Goal: Task Accomplishment & Management: Complete application form

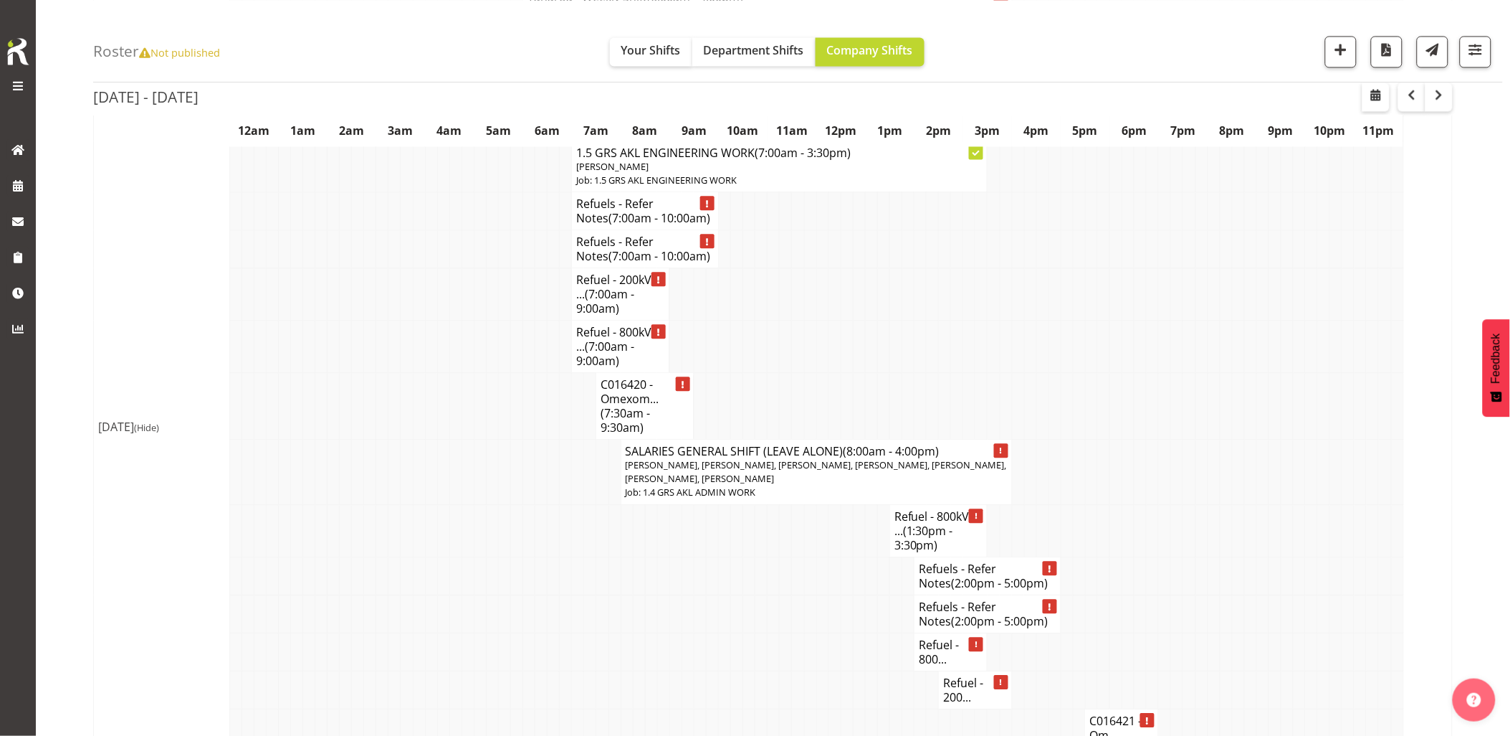
scroll to position [3106, 0]
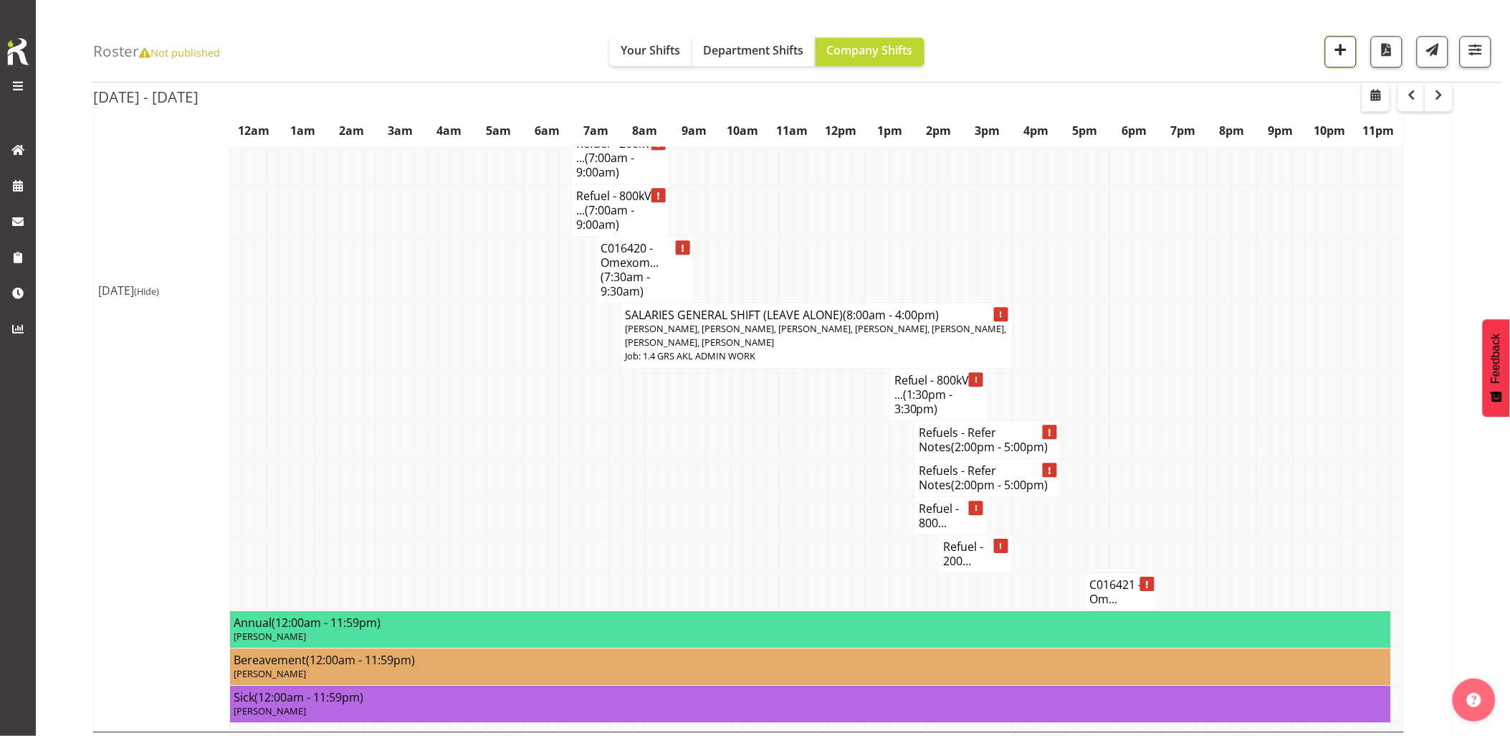
click at [1348, 54] on button "button" at bounding box center [1342, 52] width 32 height 32
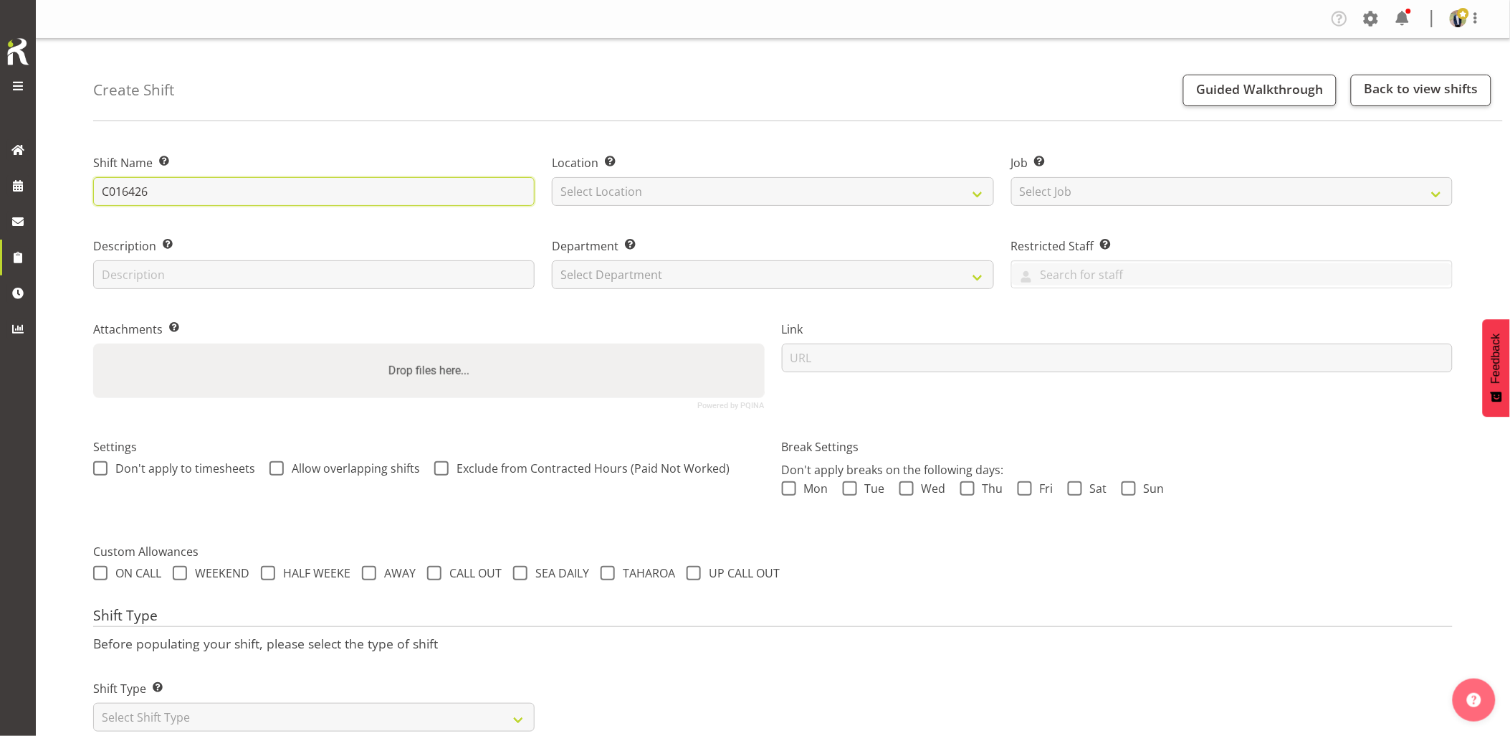
drag, startPoint x: 189, startPoint y: 190, endPoint x: 70, endPoint y: 196, distance: 118.5
click at [70, 196] on div "Create Shift Guided Walkthrough Back to view shifts Shift Name Enter a name for…" at bounding box center [773, 402] width 1475 height 727
paste input "text"
type input "C016426 - Omexom - Deliver, fence and liven a 100kVA going to Red Beach. 6.30 a…"
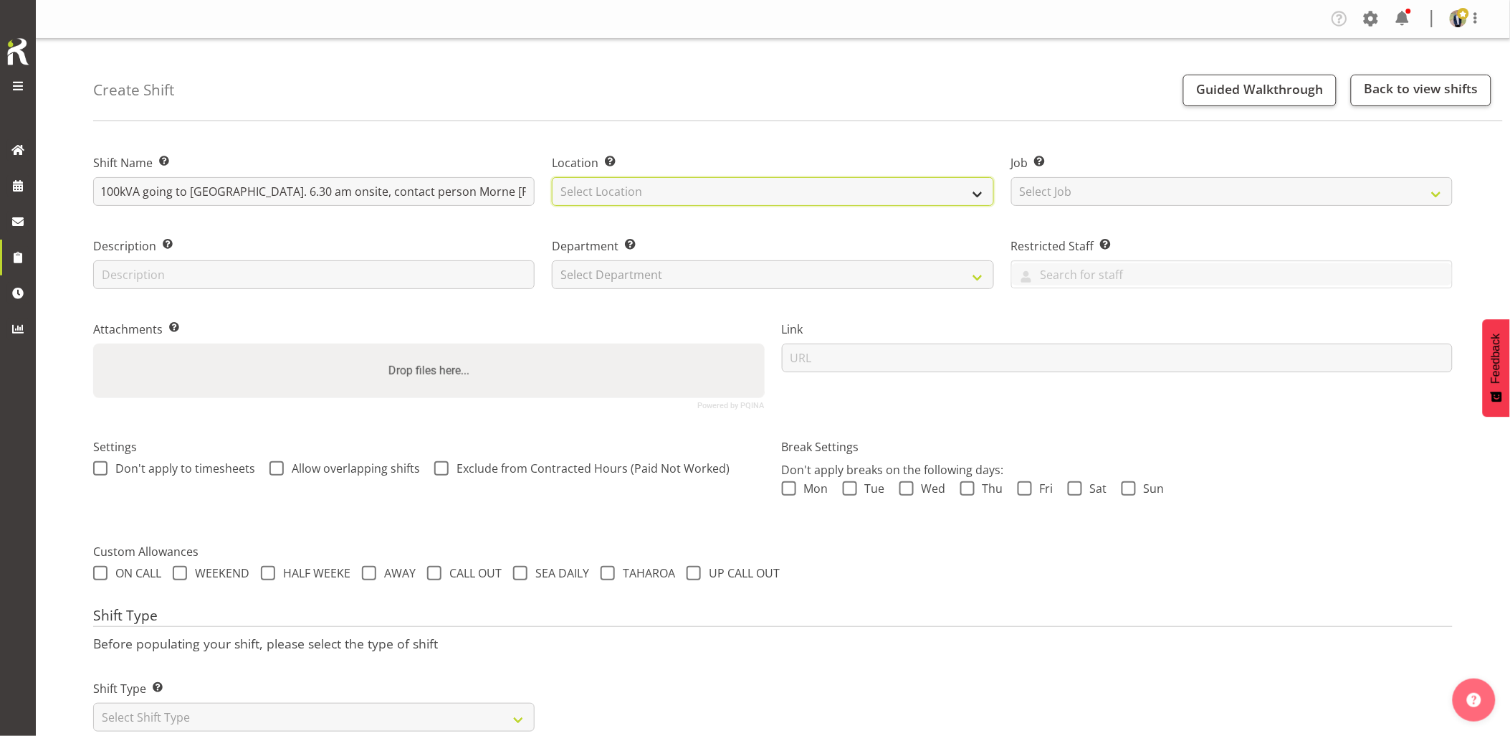
click at [640, 190] on select "Select Location GRS Auckland GRS Hastings GRS Tauranga" at bounding box center [773, 191] width 442 height 29
select select "28"
click at [552, 177] on select "Select Location GRS Auckland GRS Hastings GRS Tauranga" at bounding box center [773, 191] width 442 height 29
click at [1072, 192] on select "Select Job Create new job 1.1 GRS AKL RENTALS 1.1 GRS AKL RENTALS AC 1.1 GRS AK…" at bounding box center [1233, 191] width 442 height 29
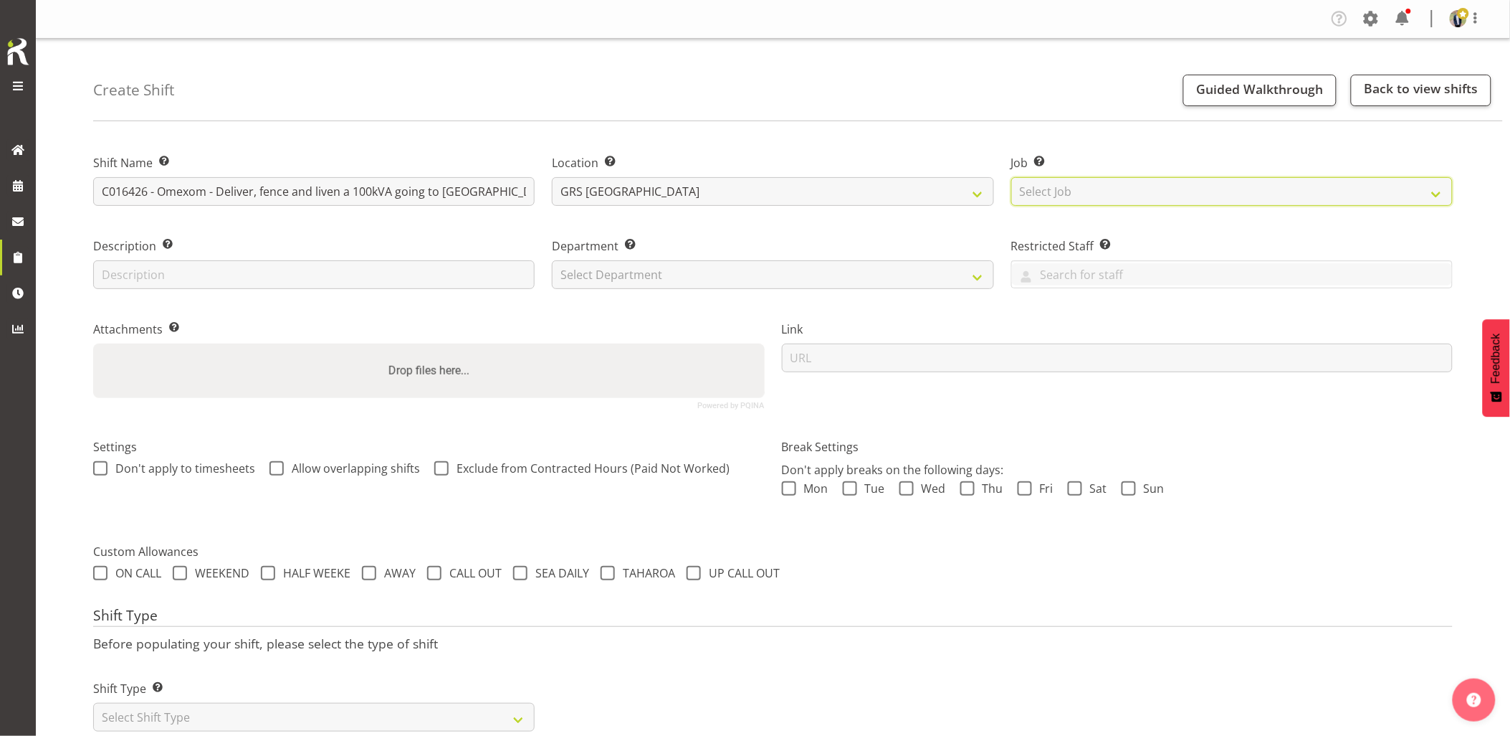
select select "7504"
click at [1012, 177] on select "Select Job Create new job 1.1 GRS AKL RENTALS 1.1 GRS AKL RENTALS AC 1.1 GRS AK…" at bounding box center [1233, 191] width 442 height 29
click at [634, 270] on select "Select Department GRS HIRE AKL GRS HIRE AKL GRS HIRE TGA GRS HIRE HST GRS SALES…" at bounding box center [773, 274] width 442 height 29
select select "20"
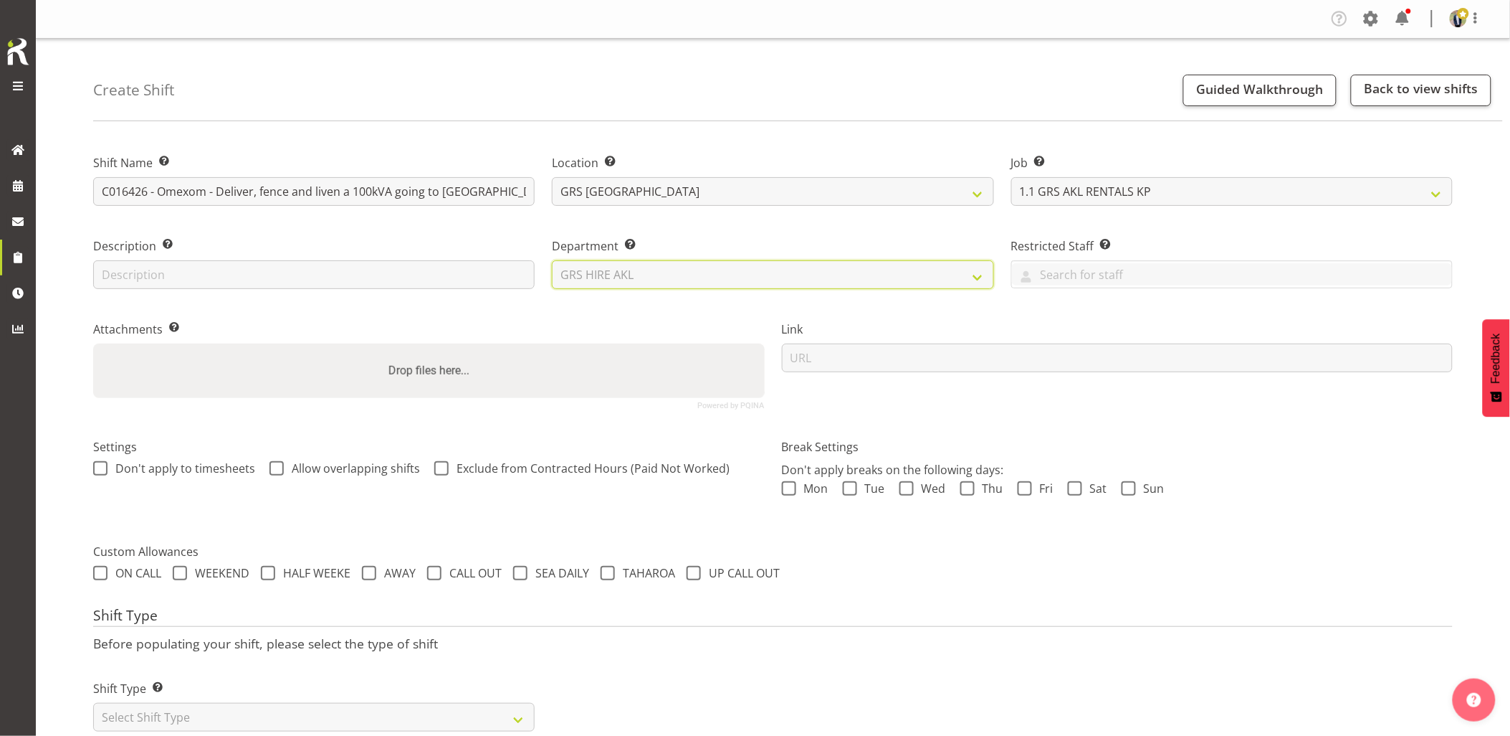
click at [552, 260] on select "Select Department GRS HIRE AKL GRS HIRE AKL GRS HIRE TGA GRS HIRE HST GRS SALES…" at bounding box center [773, 274] width 442 height 29
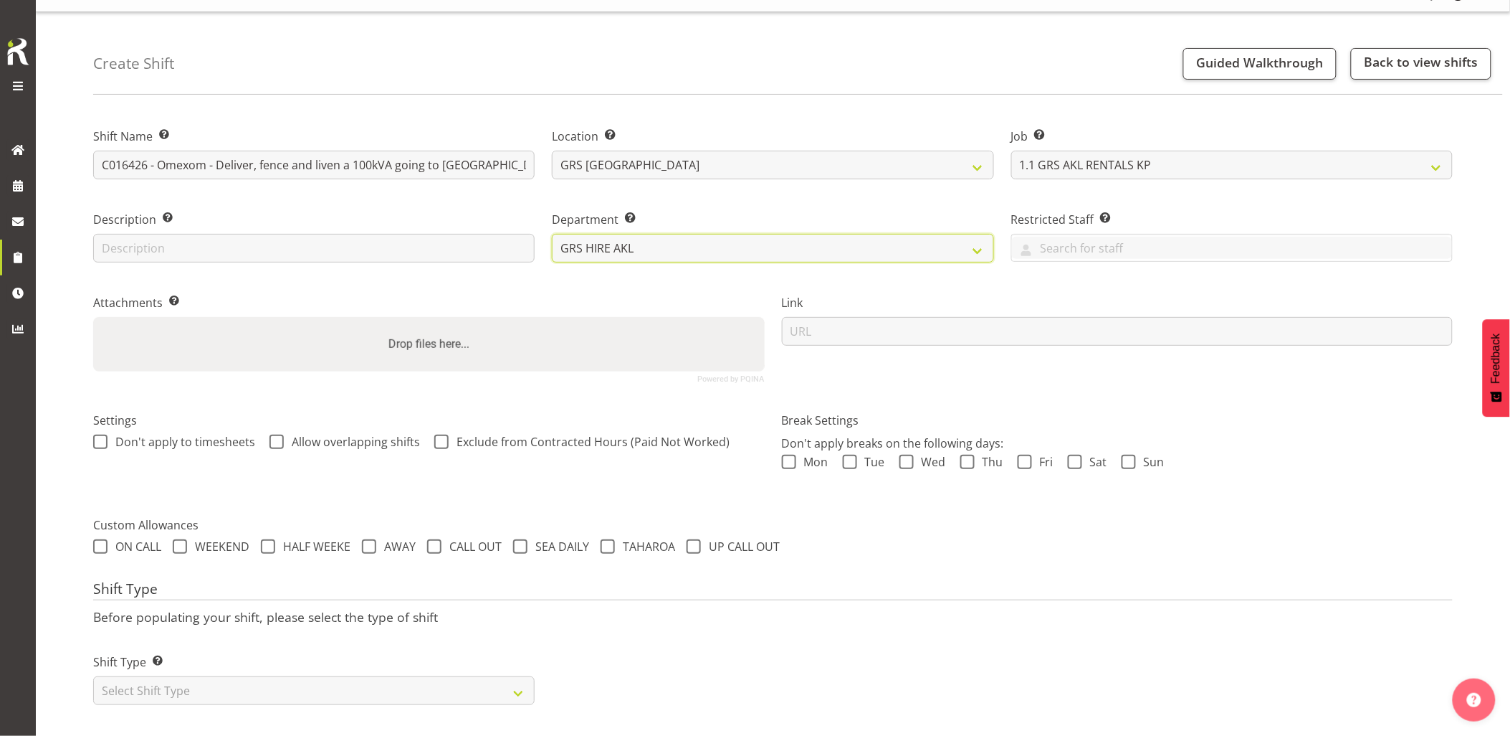
scroll to position [41, 0]
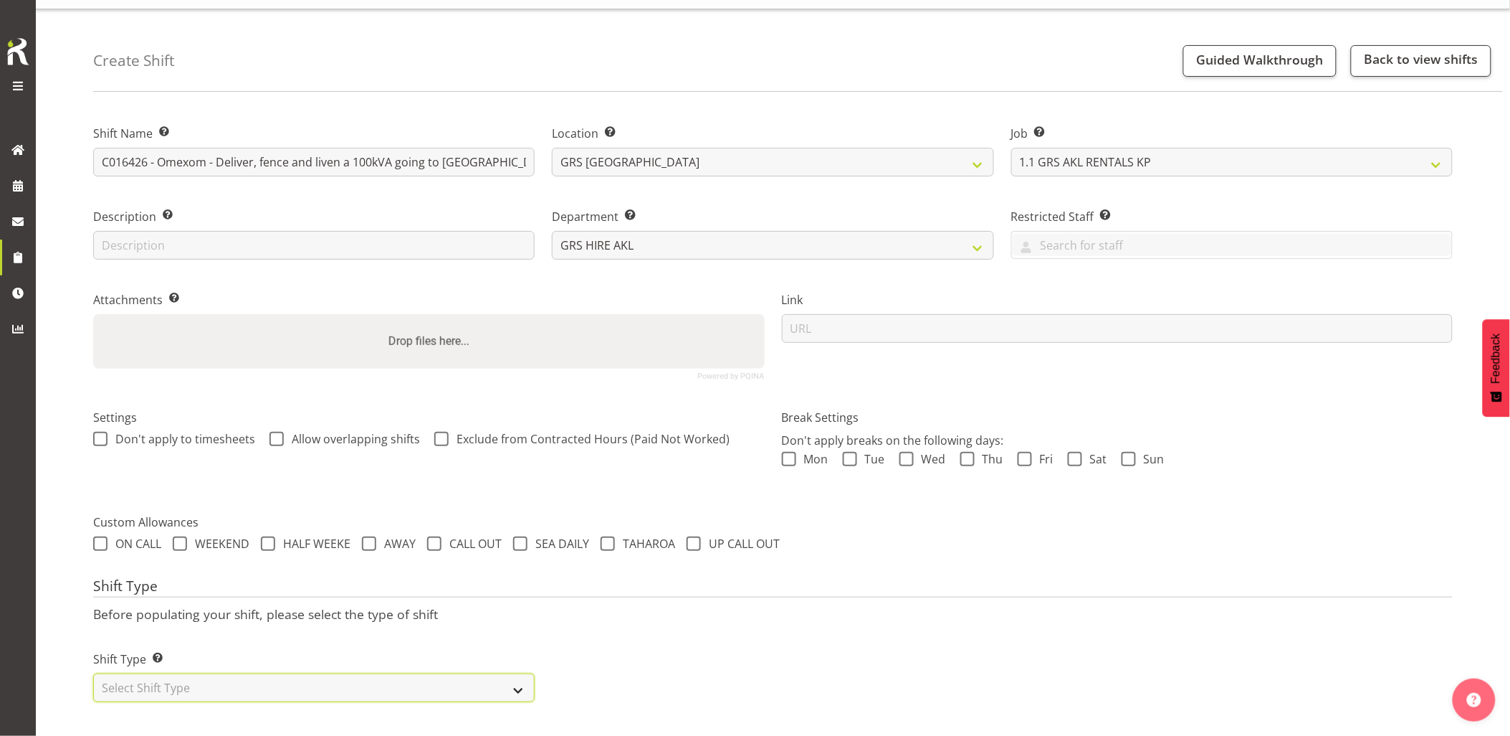
click at [232, 683] on select "Select Shift Type One Off Shift Recurring Shift Rotating Shift" at bounding box center [314, 687] width 442 height 29
select select "one_off"
click at [93, 673] on select "Select Shift Type One Off Shift Recurring Shift Rotating Shift" at bounding box center [314, 687] width 442 height 29
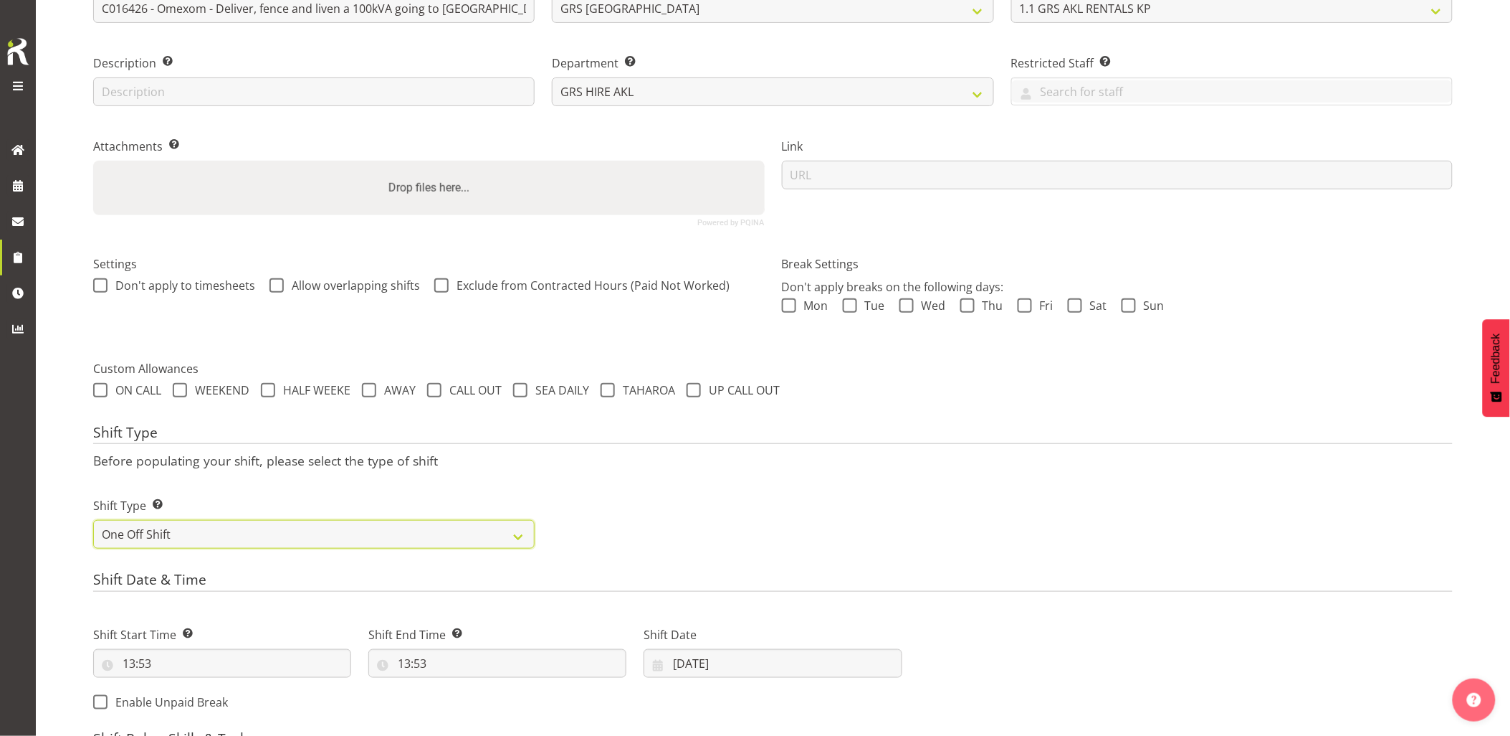
scroll to position [280, 0]
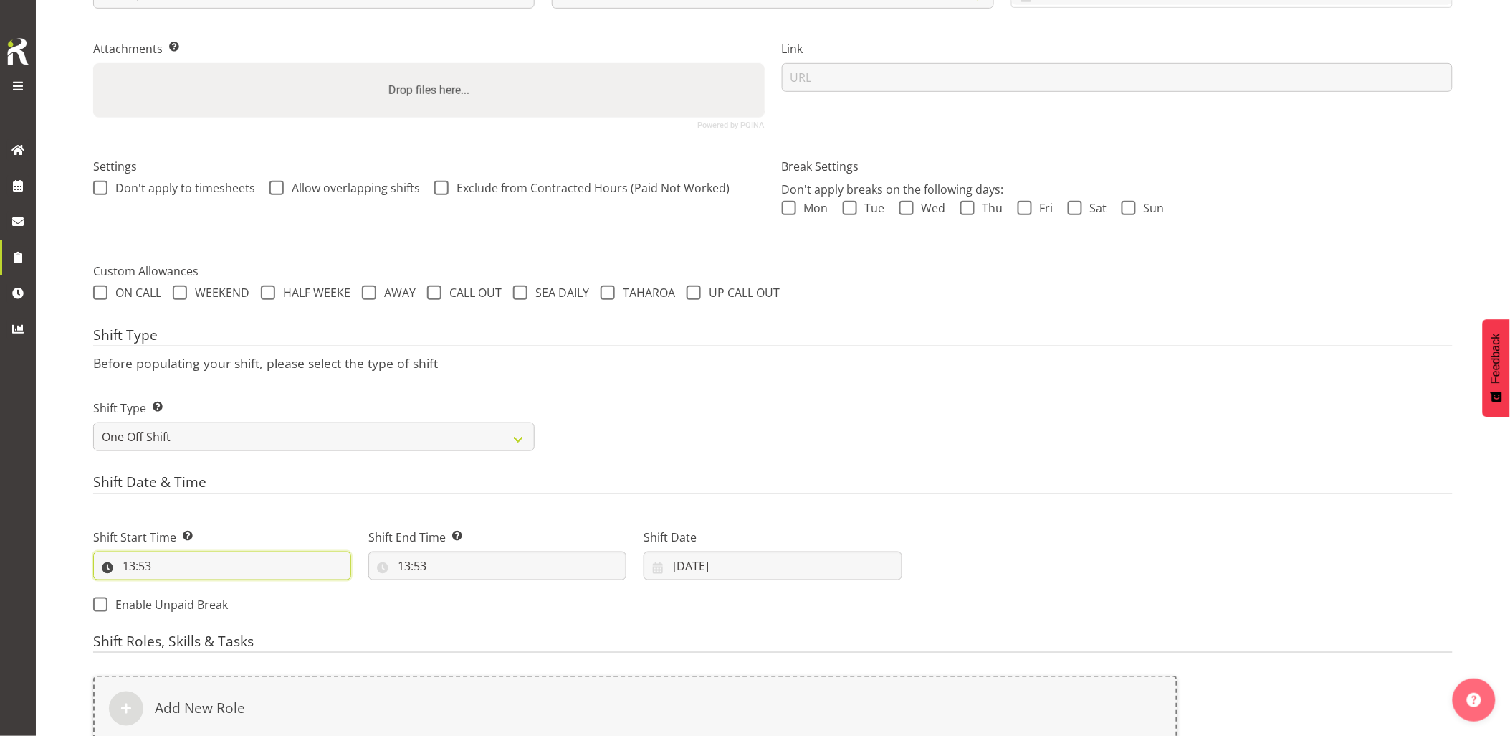
drag, startPoint x: 204, startPoint y: 564, endPoint x: 206, endPoint y: 589, distance: 25.1
click at [206, 564] on input "13:53" at bounding box center [222, 565] width 258 height 29
click at [187, 602] on select "00 01 02 03 04 05 06 07 08 09 10 11 12 13 14 15 16 17 18 19 20 21 22 23" at bounding box center [191, 603] width 32 height 29
select select "5"
click at [175, 589] on select "00 01 02 03 04 05 06 07 08 09 10 11 12 13 14 15 16 17 18 19 20 21 22 23" at bounding box center [191, 603] width 32 height 29
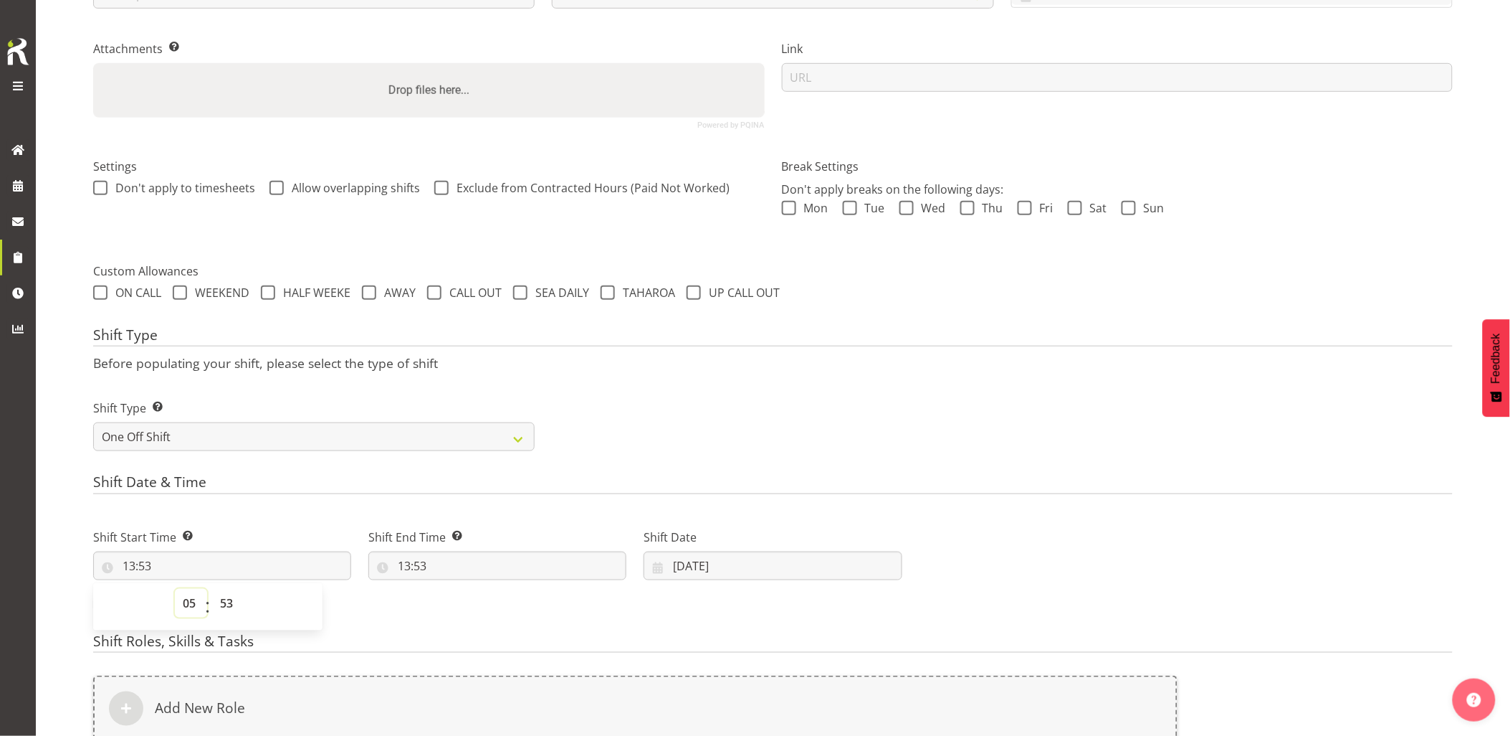
type input "05:53"
click at [224, 597] on select "00 01 02 03 04 05 06 07 08 09 10 11 12 13 14 15 16 17 18 19 20 21 22 23 24 25 2…" at bounding box center [228, 603] width 32 height 29
select select "30"
click at [212, 589] on select "00 01 02 03 04 05 06 07 08 09 10 11 12 13 14 15 16 17 18 19 20 21 22 23 24 25 2…" at bounding box center [228, 603] width 32 height 29
type input "05:30"
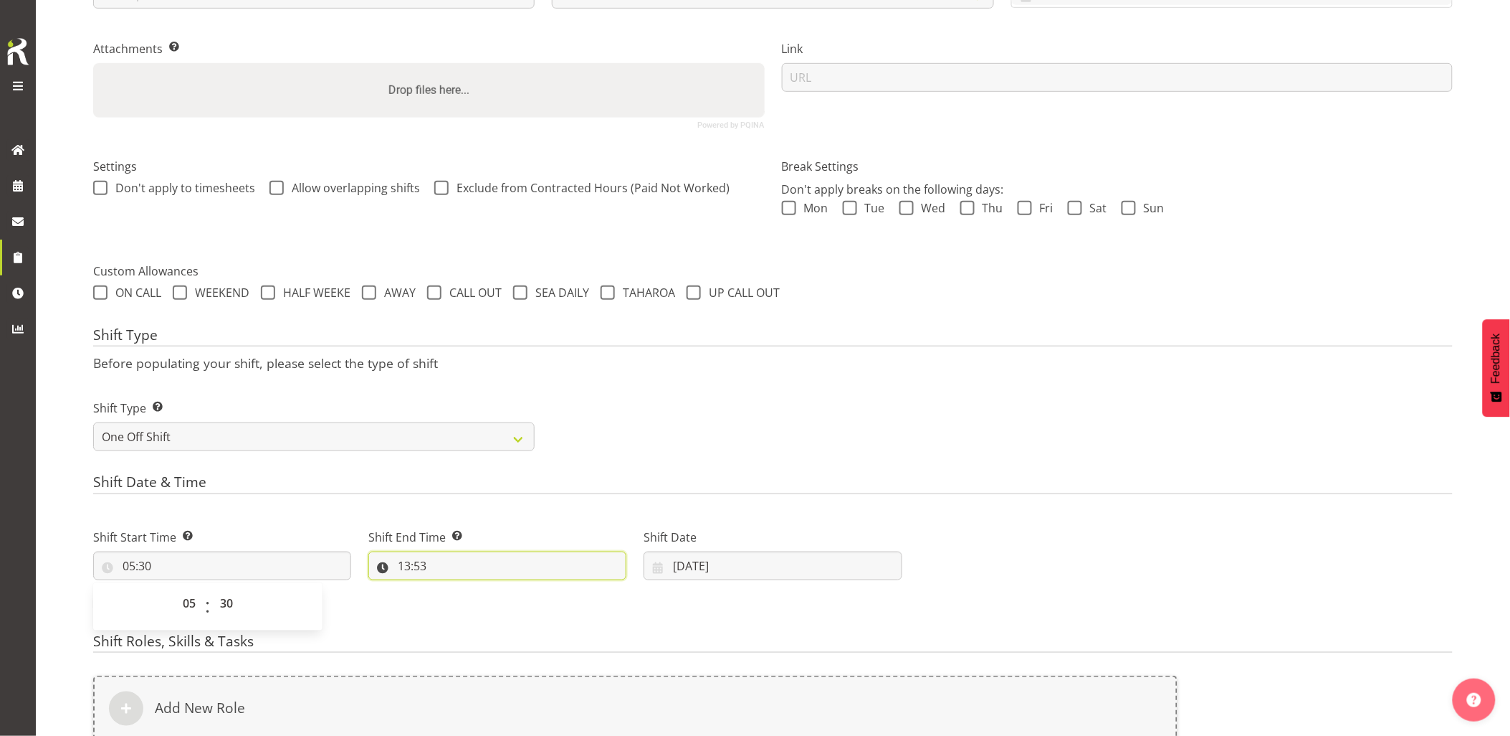
click at [472, 565] on input "13:53" at bounding box center [497, 565] width 258 height 29
click at [472, 606] on select "00 01 02 03 04 05 06 07 08 09 10 11 12 13 14 15 16 17 18 19 20 21 22 23" at bounding box center [466, 603] width 32 height 29
select select "8"
click at [450, 589] on select "00 01 02 03 04 05 06 07 08 09 10 11 12 13 14 15 16 17 18 19 20 21 22 23" at bounding box center [466, 603] width 32 height 29
type input "08:53"
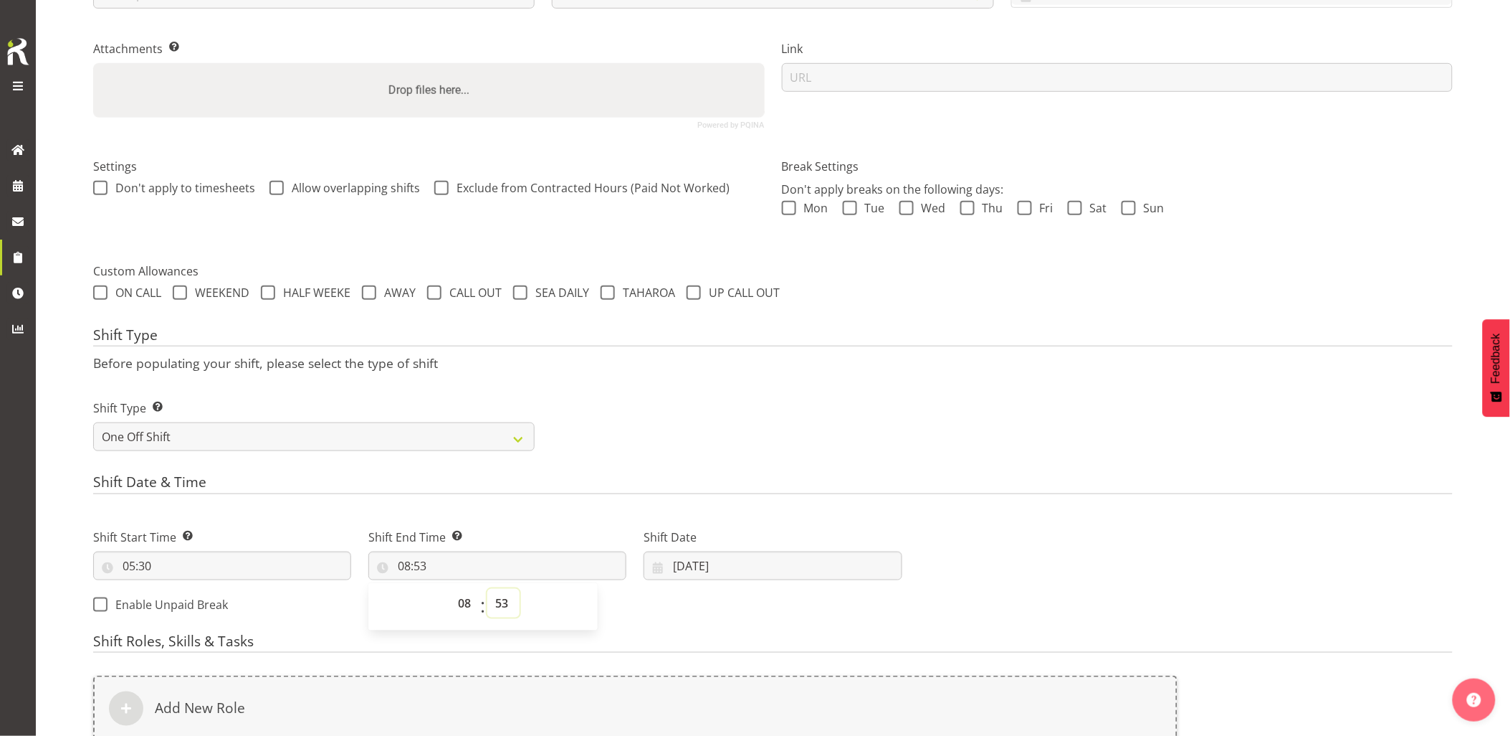
click at [507, 598] on select "00 01 02 03 04 05 06 07 08 09 10 11 12 13 14 15 16 17 18 19 20 21 22 23 24 25 2…" at bounding box center [503, 603] width 32 height 29
select select "0"
click at [487, 589] on select "00 01 02 03 04 05 06 07 08 09 10 11 12 13 14 15 16 17 18 19 20 21 22 23 24 25 2…" at bounding box center [503, 603] width 32 height 29
type input "08:00"
click at [849, 410] on div "Shift Type Shift Types: One Off – Select this if you would like a single shift …" at bounding box center [773, 419] width 1377 height 80
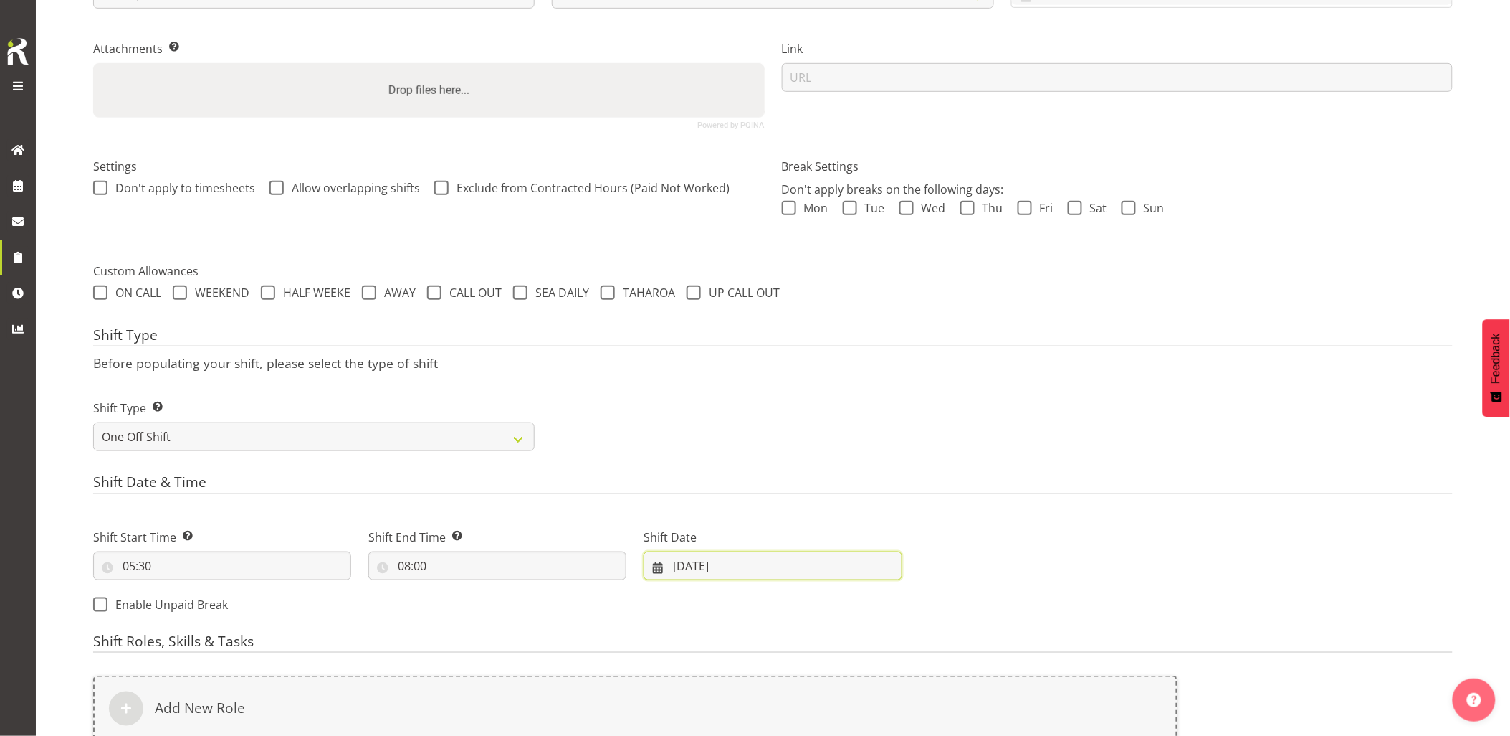
click at [790, 562] on input "10/10/2025" at bounding box center [773, 565] width 258 height 29
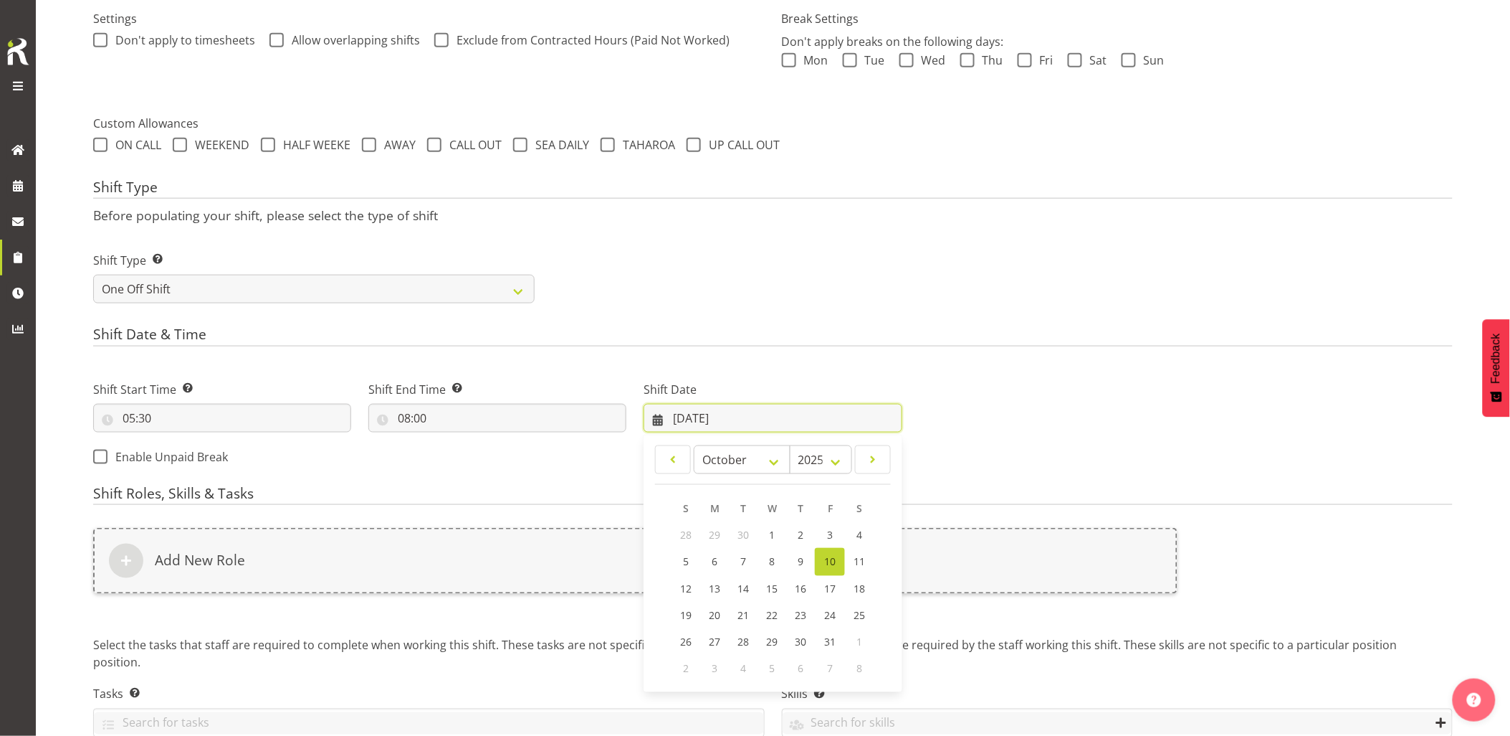
scroll to position [500, 0]
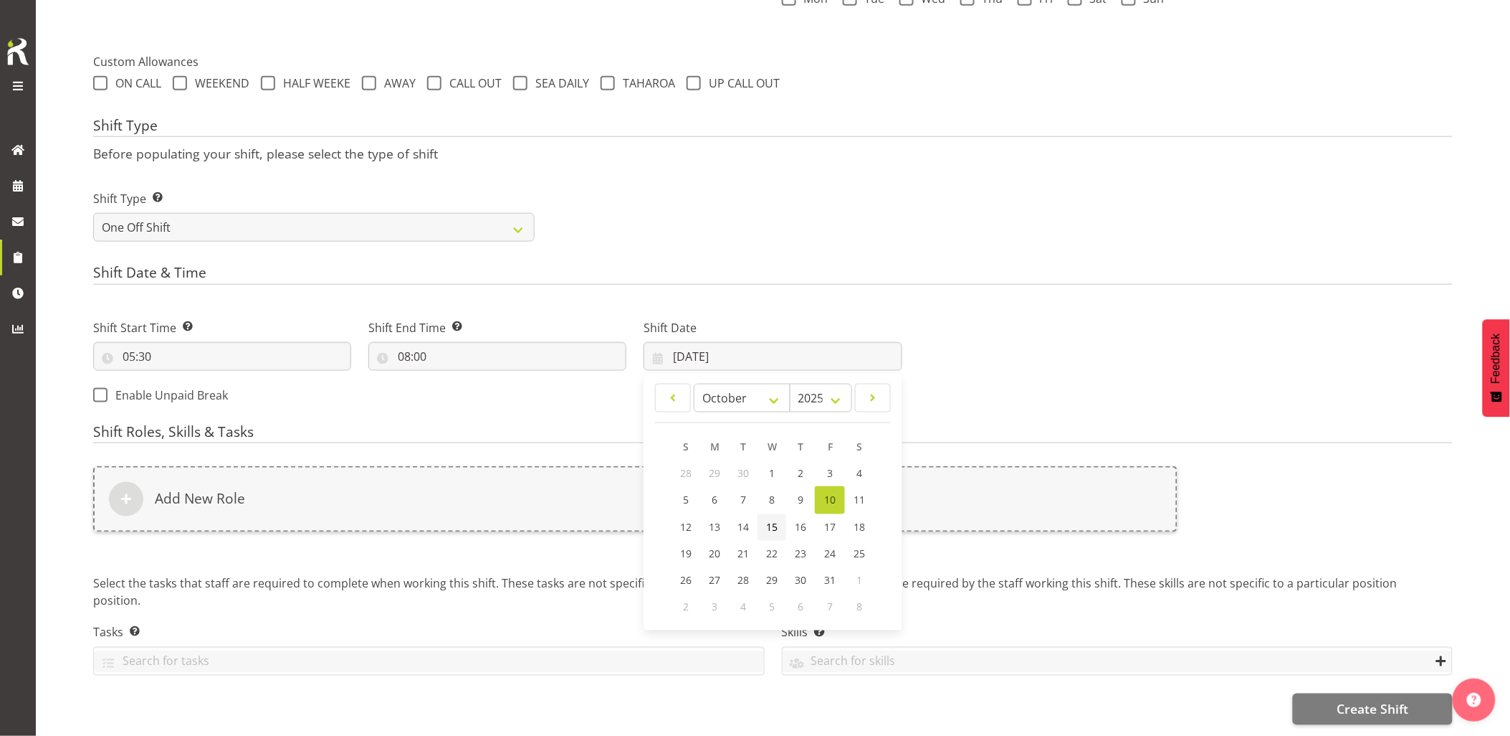
click at [767, 520] on span "15" at bounding box center [771, 527] width 11 height 14
type input "15/10/2025"
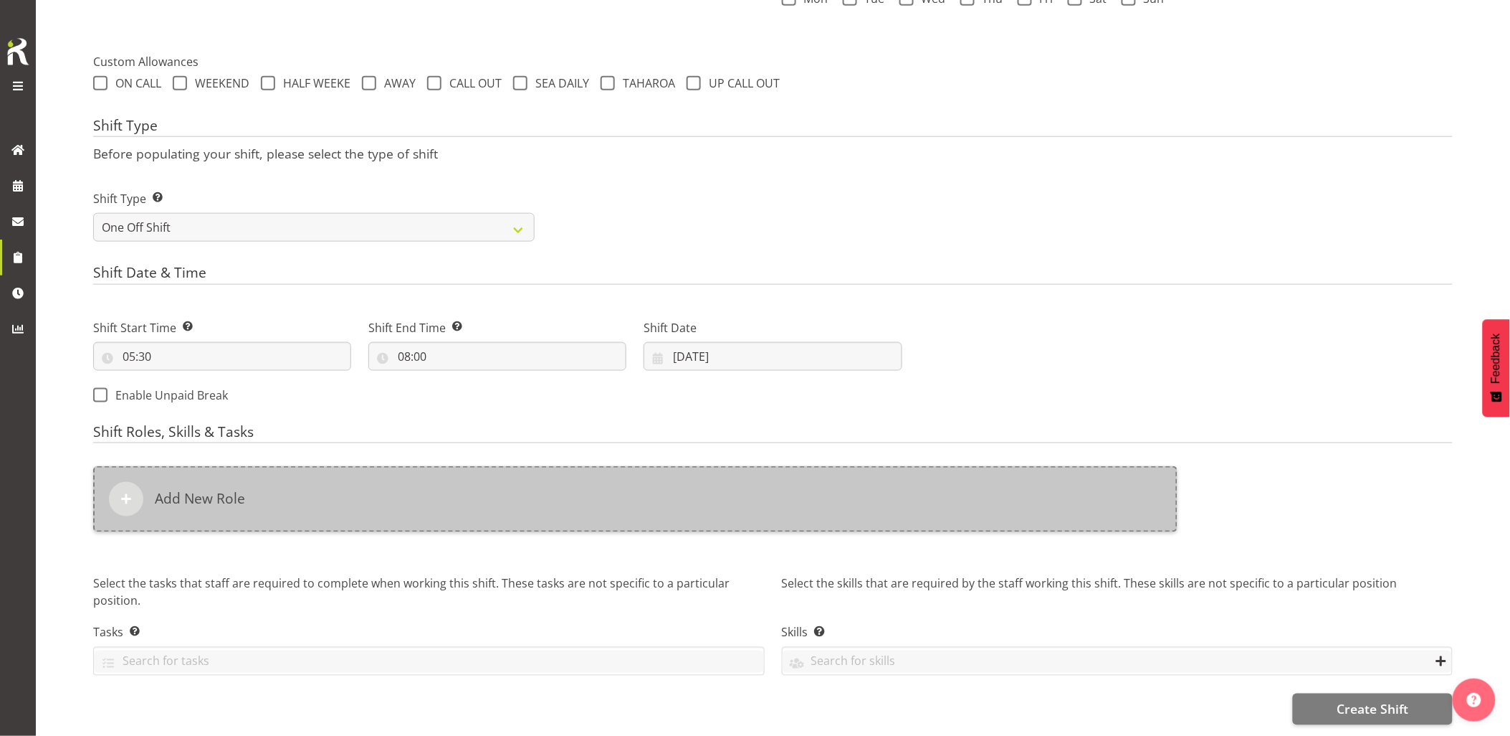
click at [758, 499] on div "Add New Role" at bounding box center [635, 499] width 1085 height 66
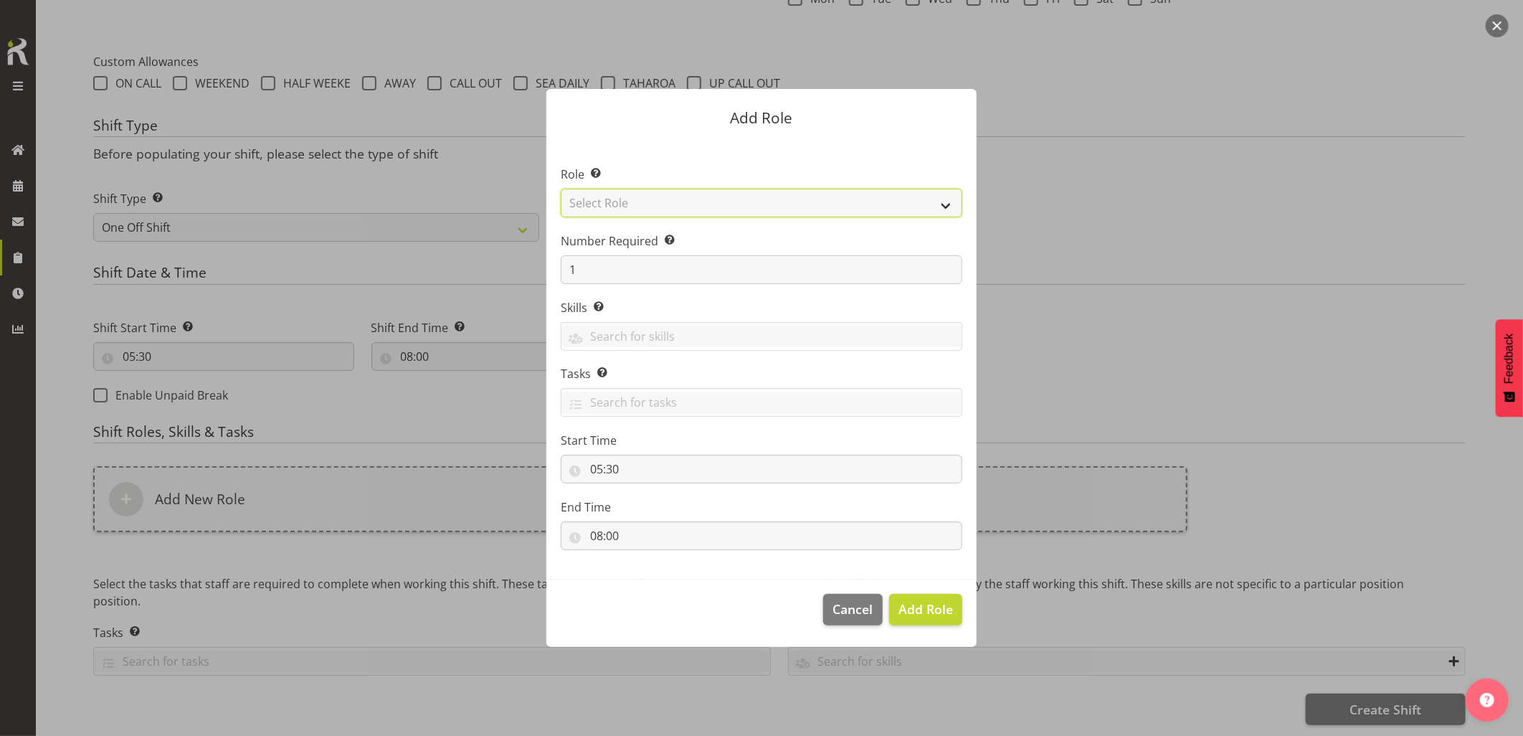
click at [670, 201] on select "Select Role Account Manager Electrician Engineering GM HSEQ manager MECH Mechan…" at bounding box center [761, 203] width 401 height 29
select select "21"
click at [561, 189] on select "Select Role Account Manager Electrician Engineering GM HSEQ manager MECH Mechan…" at bounding box center [761, 203] width 401 height 29
click at [918, 608] on span "Add Role" at bounding box center [925, 608] width 54 height 17
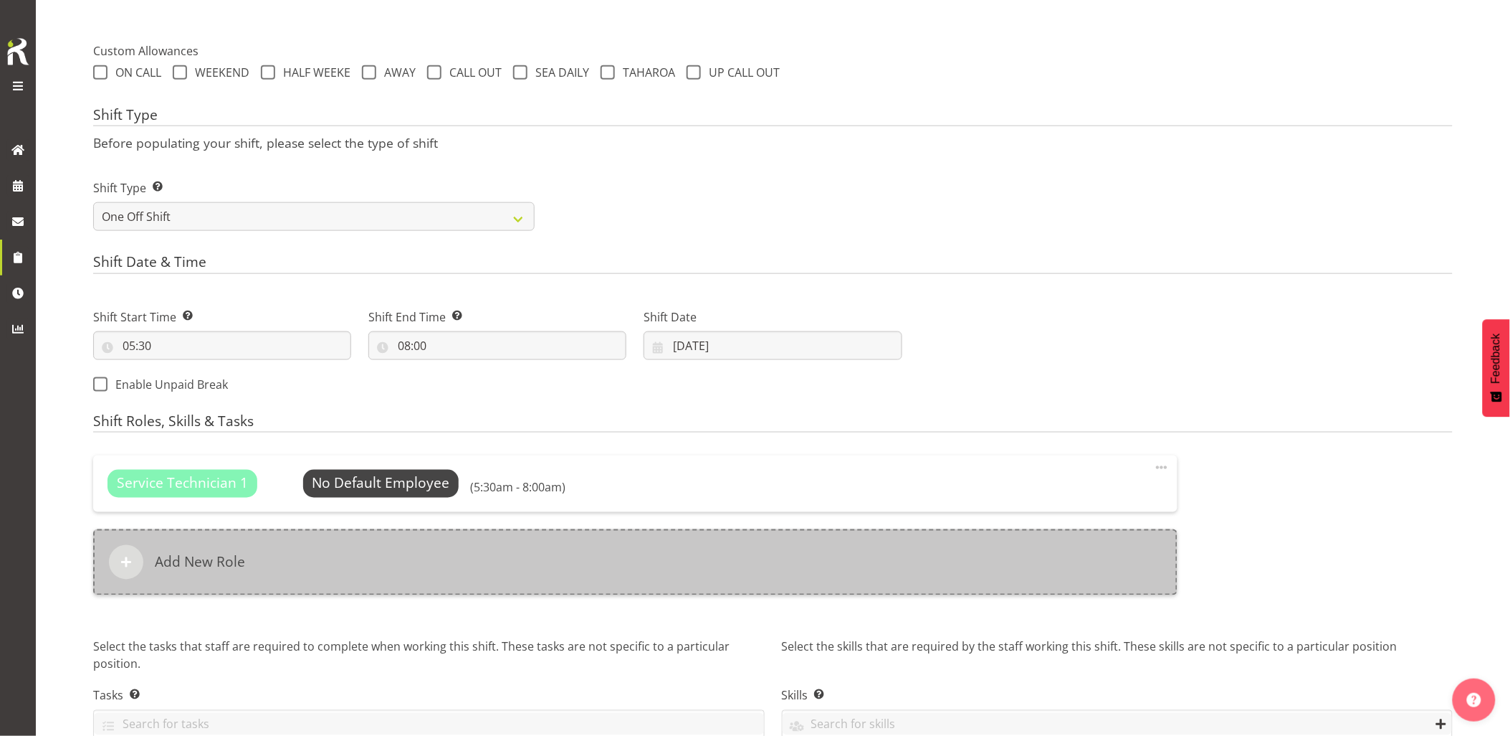
click at [693, 586] on div "Add New Role" at bounding box center [635, 562] width 1085 height 66
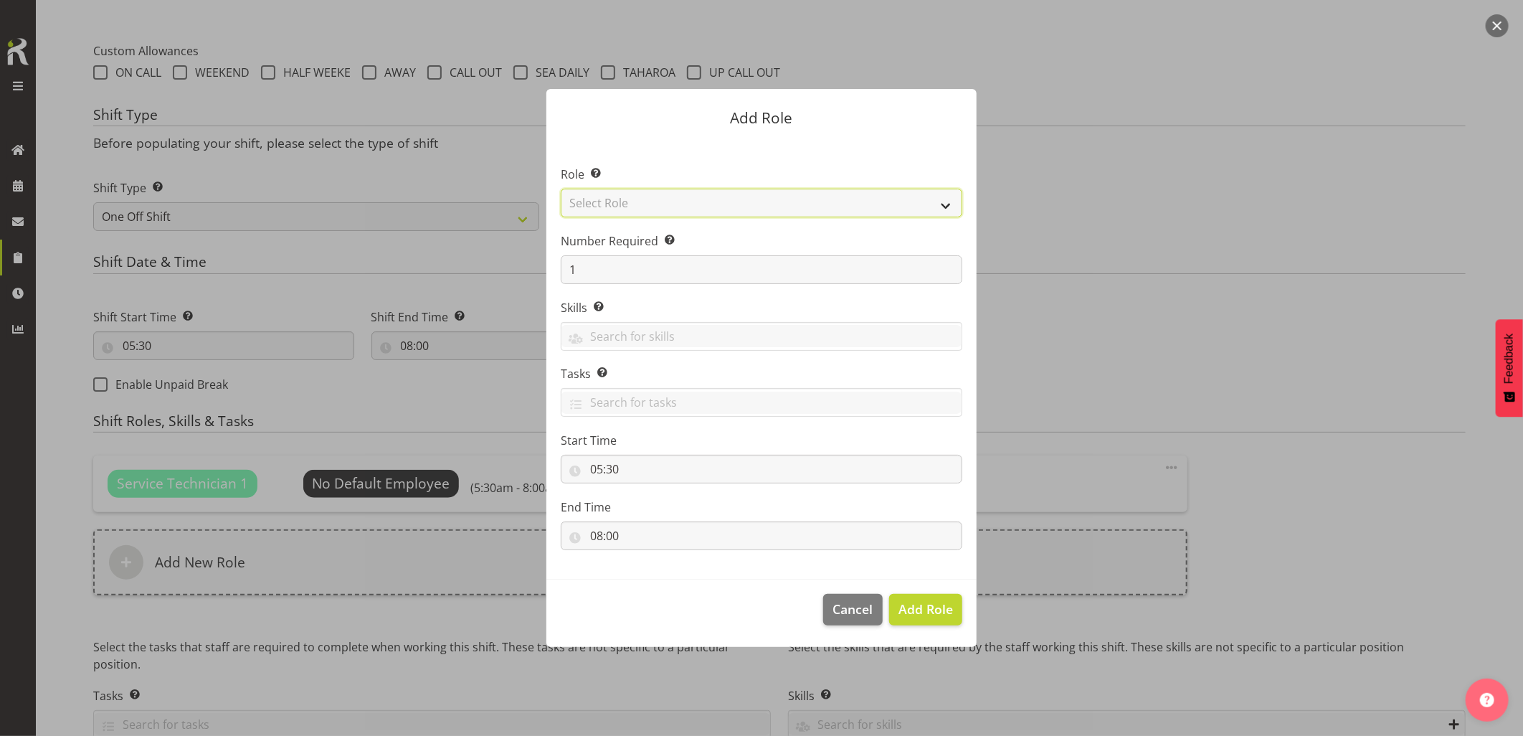
drag, startPoint x: 615, startPoint y: 206, endPoint x: 615, endPoint y: 215, distance: 8.6
click at [615, 206] on select "Select Role Account Manager Electrician Engineering GM HSEQ manager MECH Mechan…" at bounding box center [761, 203] width 401 height 29
select select "27"
click at [561, 189] on select "Select Role Account Manager Electrician Engineering GM HSEQ manager MECH Mechan…" at bounding box center [761, 203] width 401 height 29
click at [946, 614] on span "Add Role" at bounding box center [925, 608] width 54 height 17
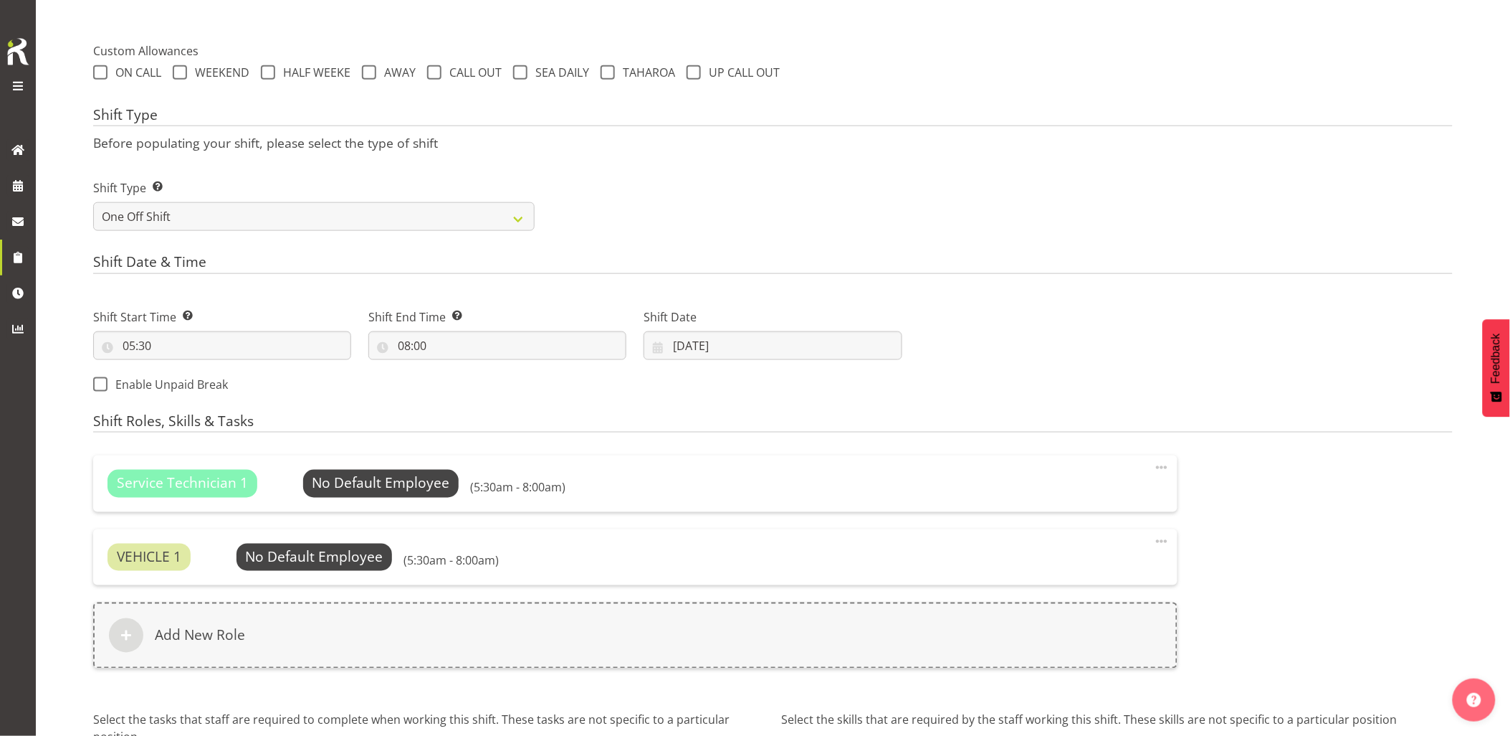
scroll to position [647, 0]
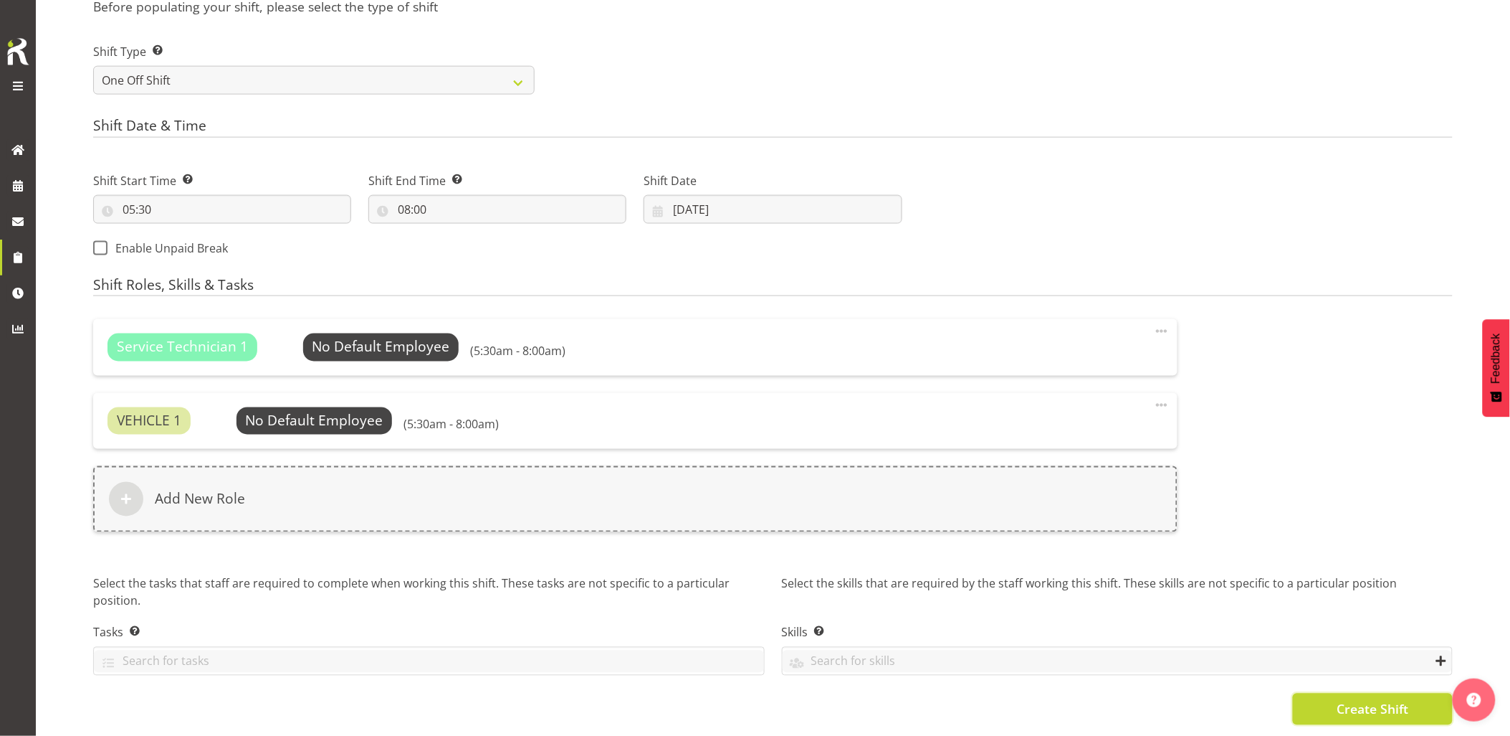
click at [1356, 704] on span "Create Shift" at bounding box center [1373, 709] width 72 height 19
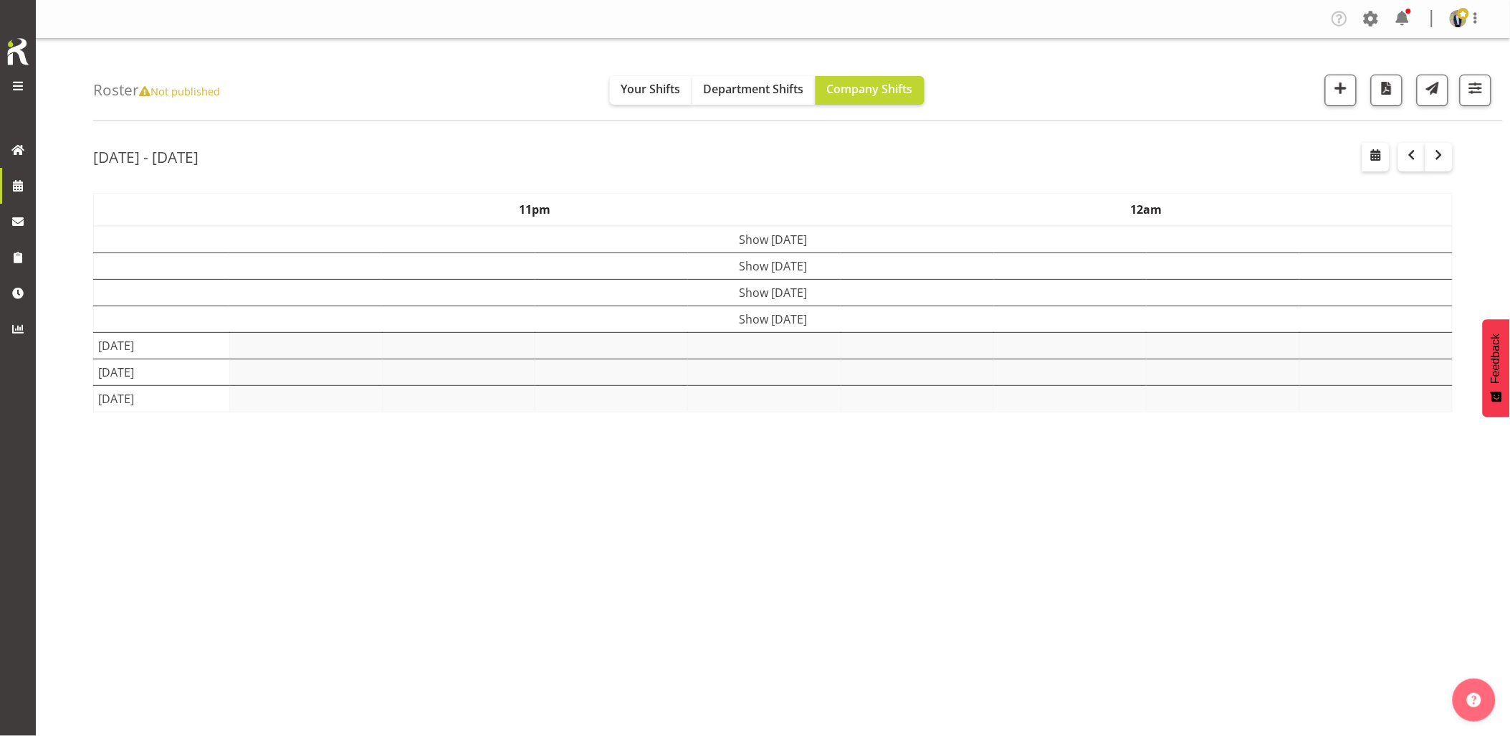
click at [1323, 90] on div "1 Locations Clear GRS Auckland GRS Hastings GRS LOWER NORTH ISLAND GRS Tauranga…" at bounding box center [1403, 91] width 178 height 32
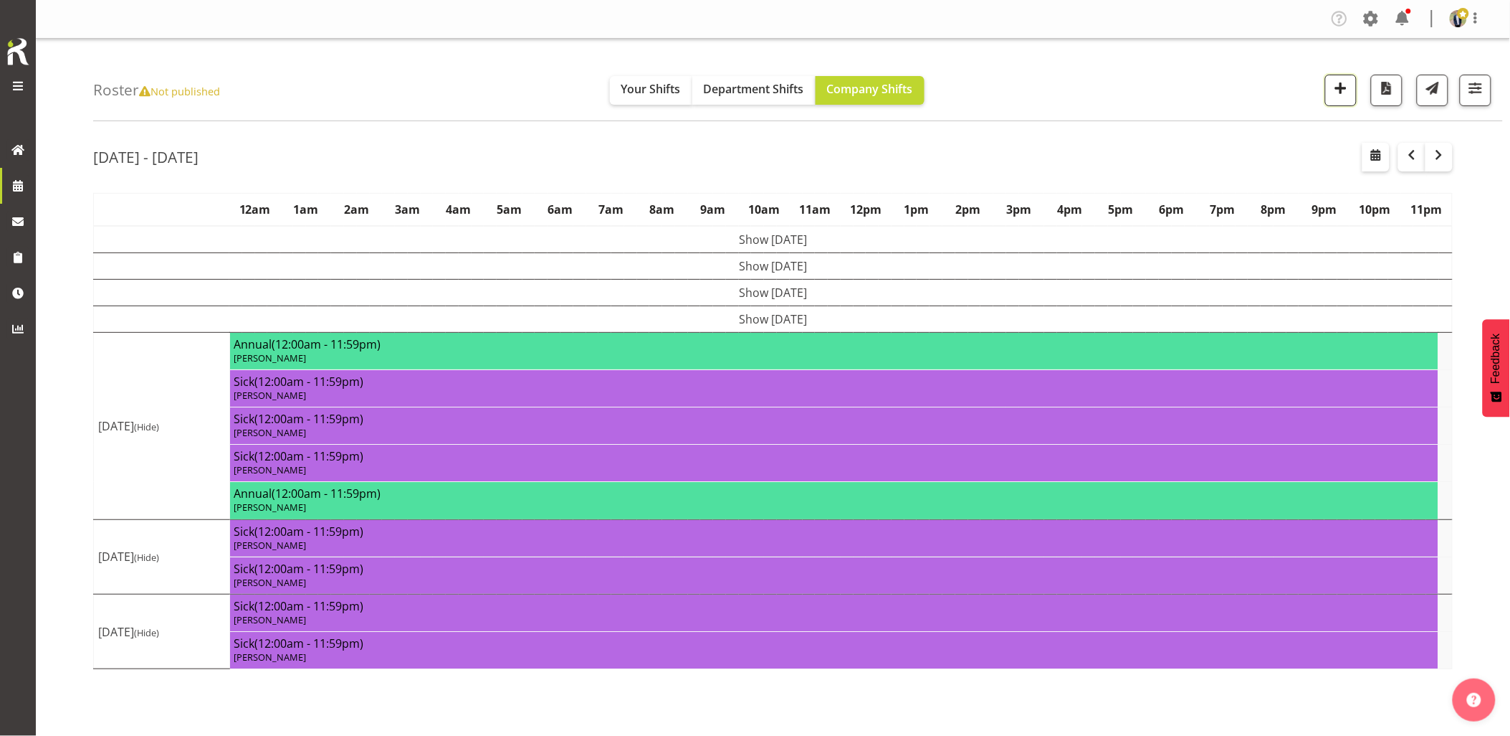
click at [1343, 84] on span "button" at bounding box center [1341, 88] width 19 height 19
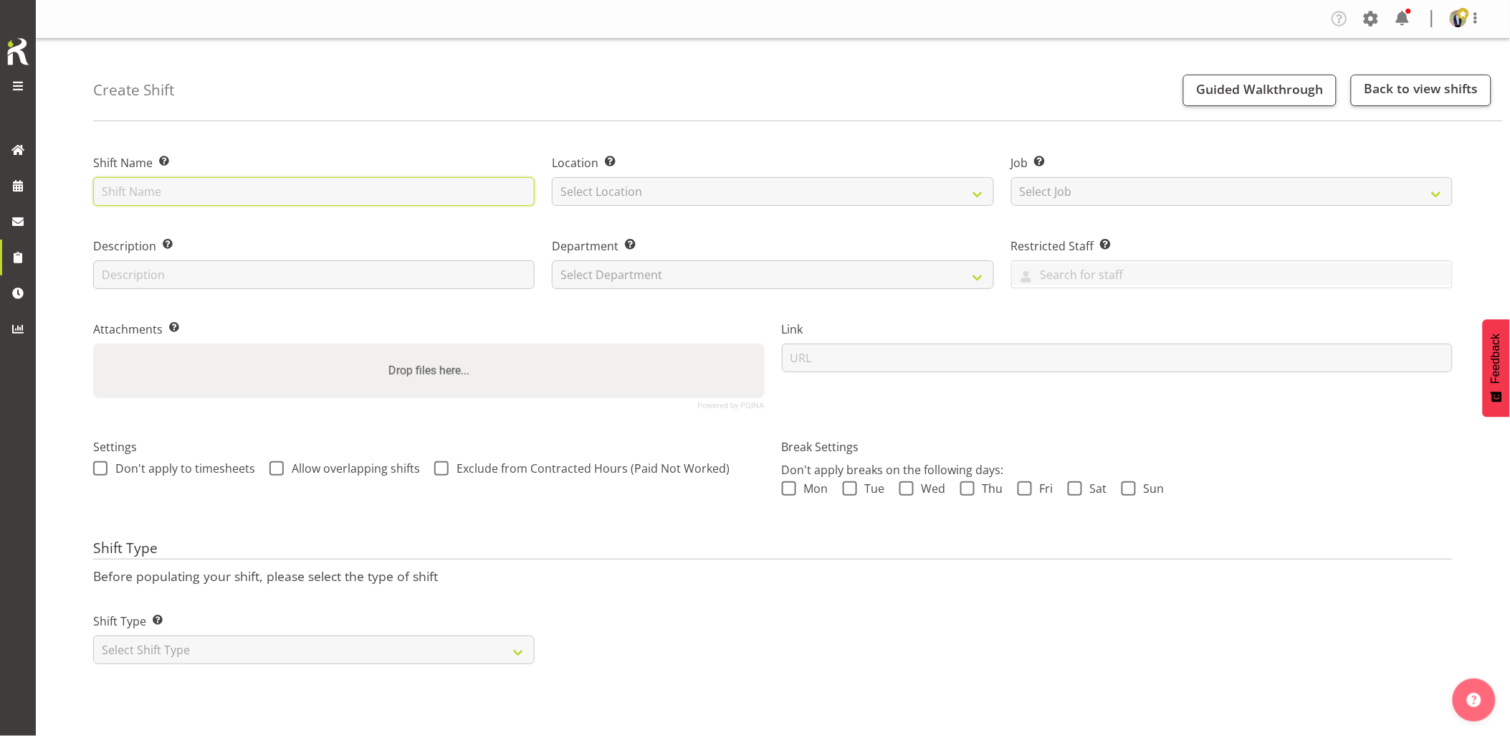
click at [214, 194] on input "text" at bounding box center [314, 191] width 442 height 29
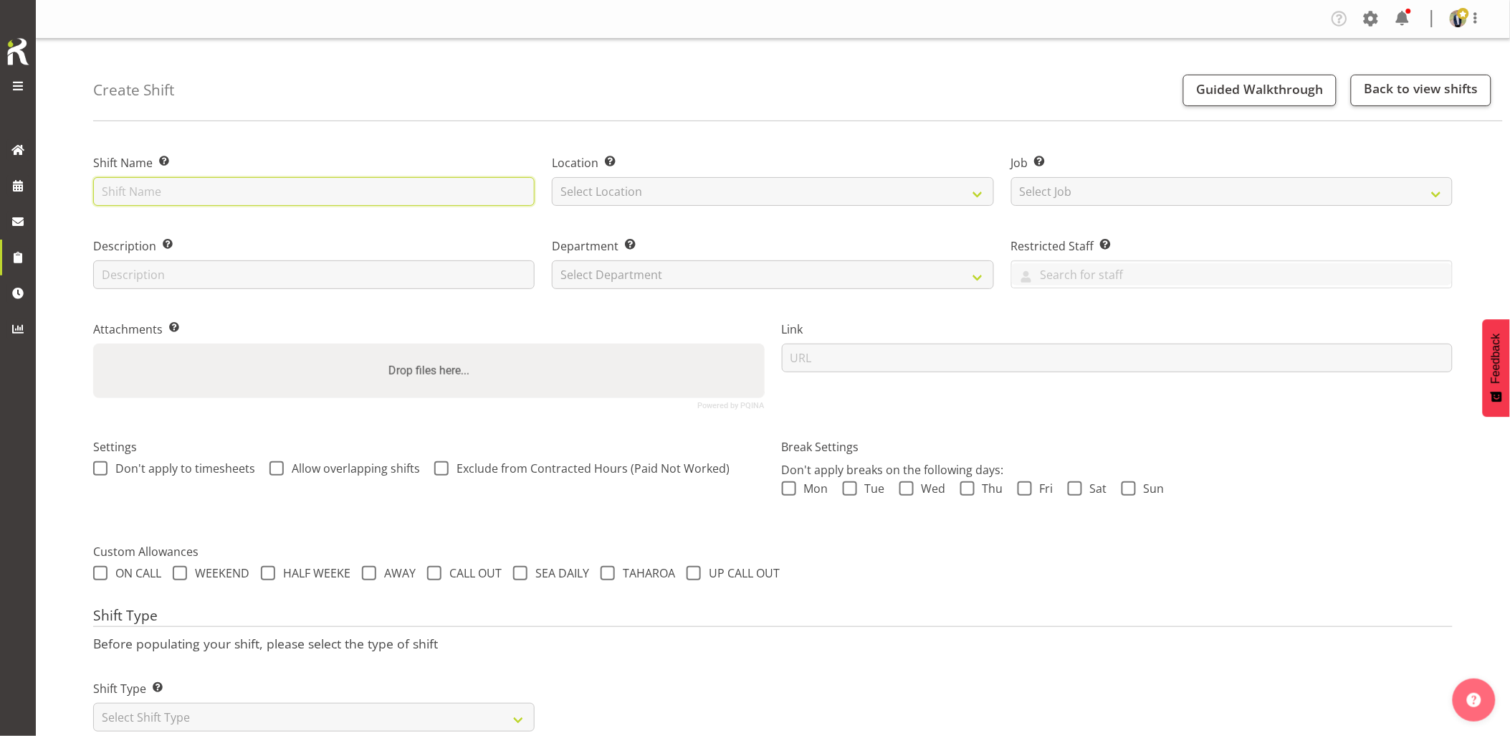
paste input "C016426"
type input "C016426 - Omexom - Shutdown & collect the 100kVA from [GEOGRAPHIC_DATA] 6 pm on…"
drag, startPoint x: 614, startPoint y: 180, endPoint x: 614, endPoint y: 191, distance: 11.5
click at [614, 180] on select "Select Location GRS Auckland GRS Hastings GRS Tauranga" at bounding box center [773, 191] width 442 height 29
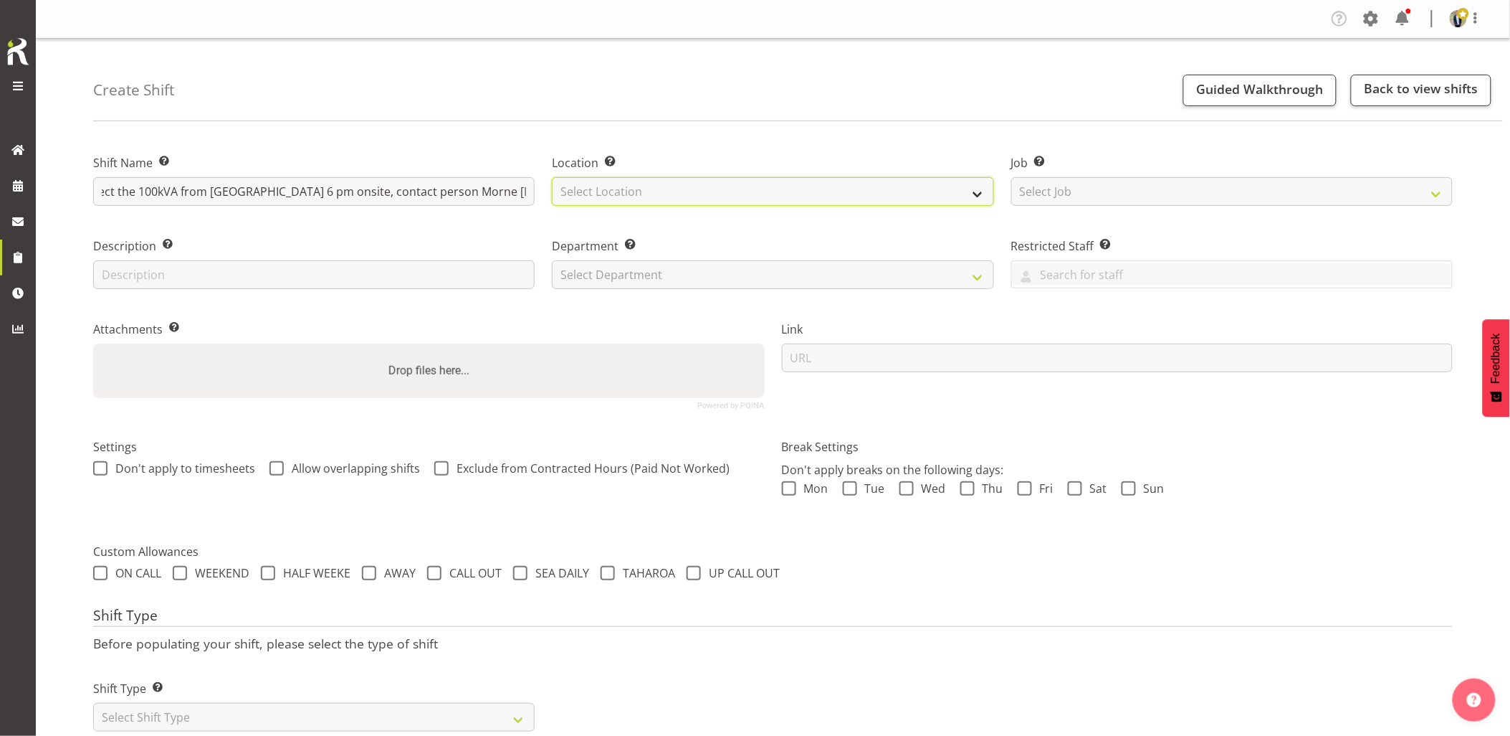
scroll to position [0, 0]
select select "28"
click at [552, 177] on select "Select Location GRS Auckland GRS Hastings GRS Tauranga" at bounding box center [773, 191] width 442 height 29
click at [1136, 208] on div "Job Set the job or project the shift relates to, if applicable. Select Job Crea…" at bounding box center [1232, 175] width 459 height 83
click at [1136, 201] on select "Select Job Create new job 1.1 GRS AKL RENTALS 1.1 GRS AKL RENTALS AC 1.1 GRS AK…" at bounding box center [1233, 191] width 442 height 29
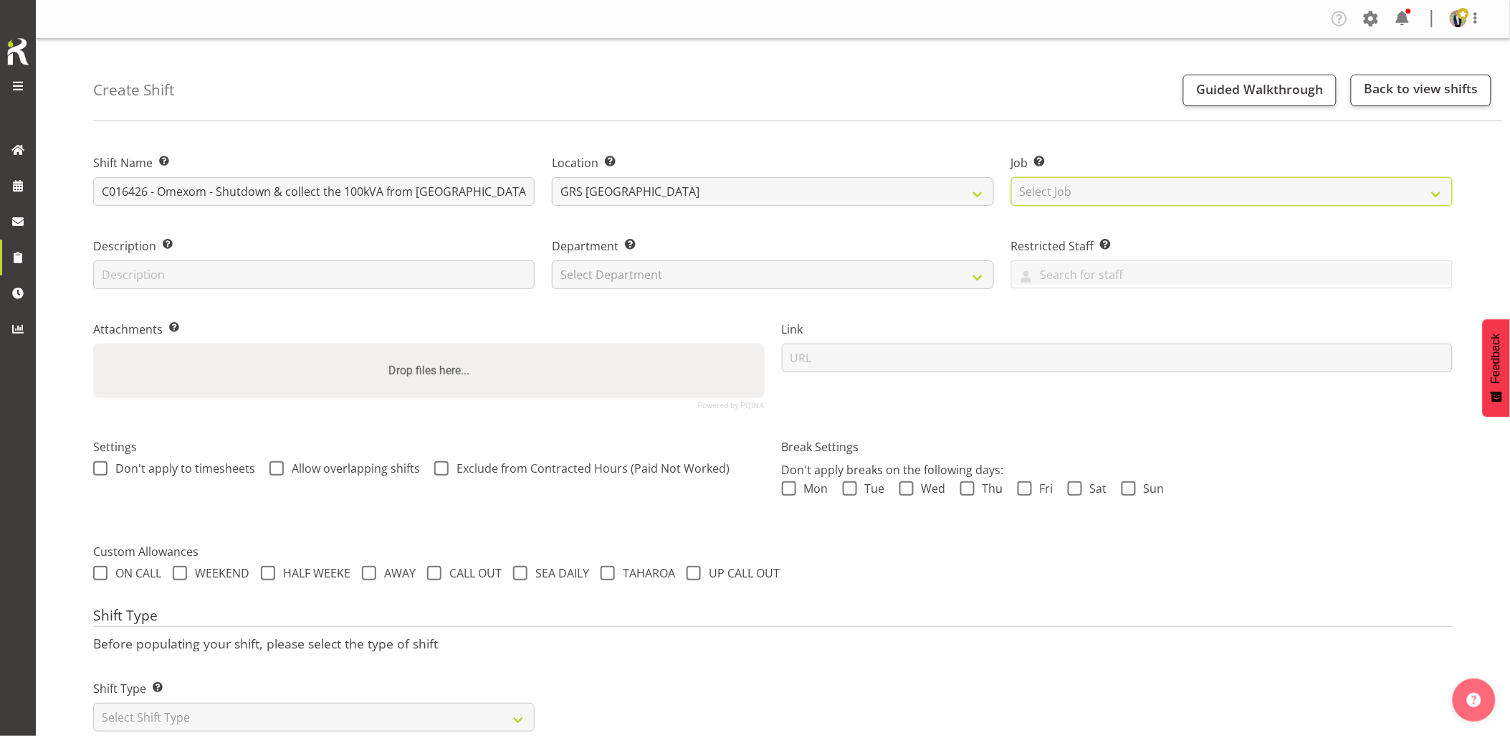
select select "7504"
click at [1012, 177] on select "Select Job Create new job 1.1 GRS AKL RENTALS 1.1 GRS AKL RENTALS AC 1.1 GRS AK…" at bounding box center [1233, 191] width 442 height 29
drag, startPoint x: 703, startPoint y: 266, endPoint x: 692, endPoint y: 275, distance: 14.3
click at [703, 266] on select "Select Department GRS HIRE AKL GRS HIRE AKL GRS HIRE TGA GRS HIRE HST GRS SALES…" at bounding box center [773, 274] width 442 height 29
select select "20"
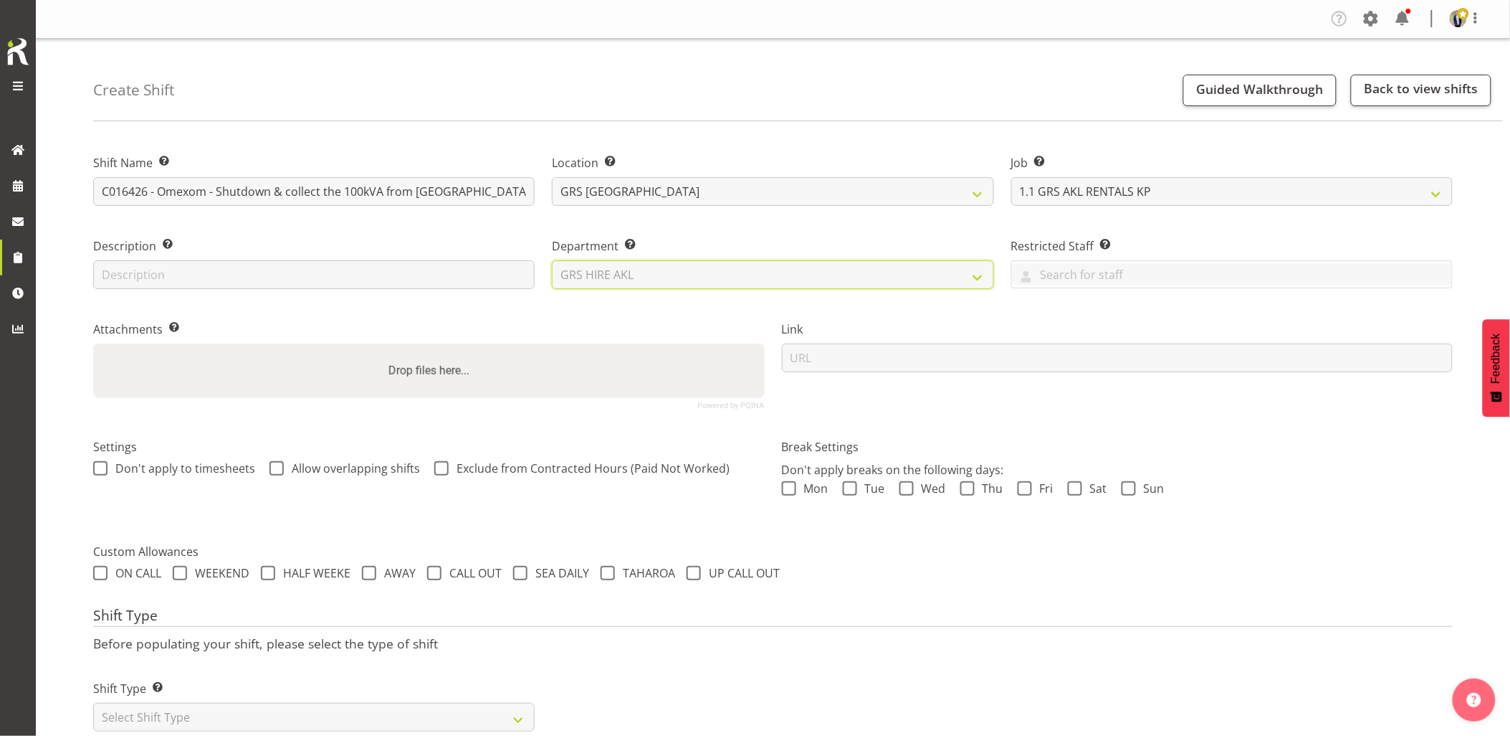
click at [552, 260] on select "Select Department GRS HIRE AKL GRS HIRE AKL GRS HIRE TGA GRS HIRE HST GRS SALES…" at bounding box center [773, 274] width 442 height 29
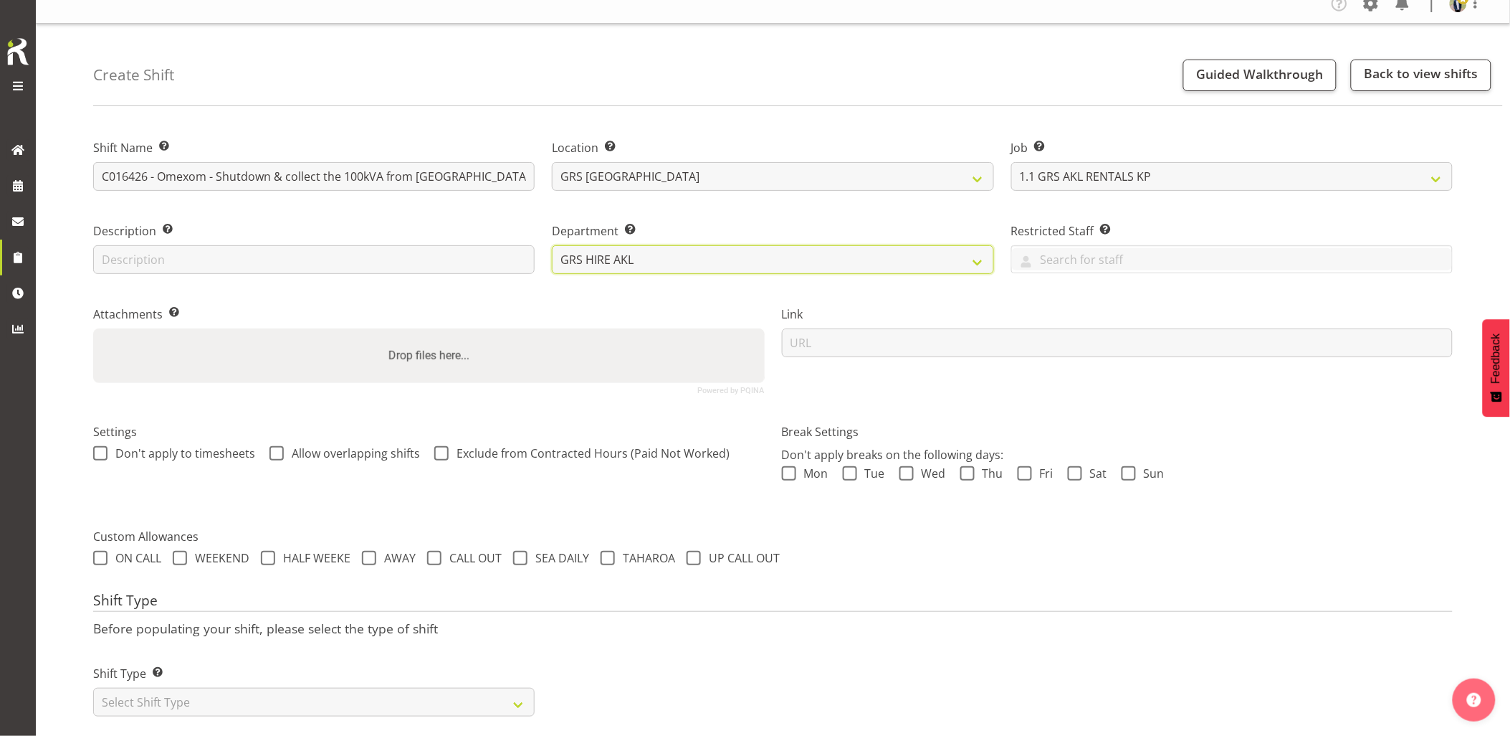
scroll to position [41, 0]
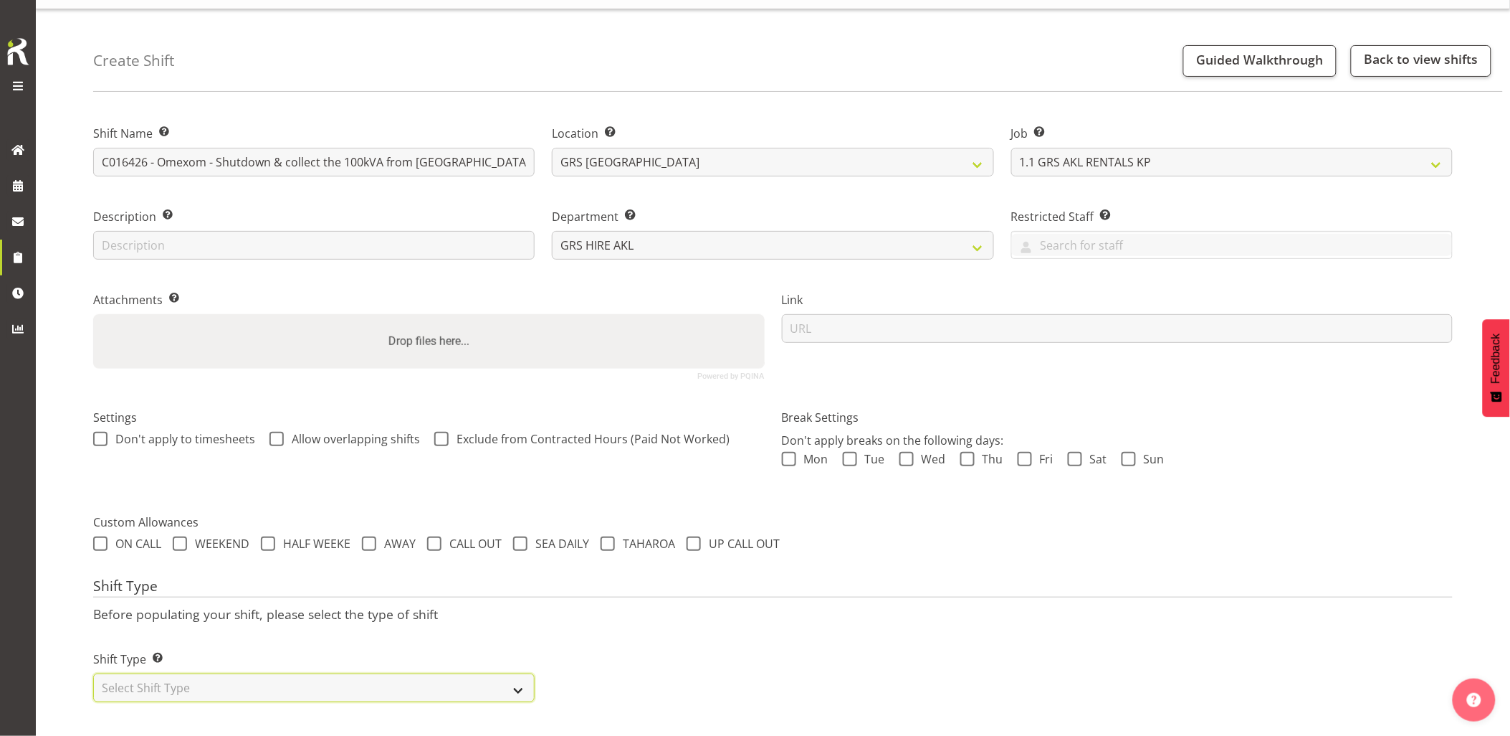
click at [292, 673] on select "Select Shift Type One Off Shift Recurring Shift Rotating Shift" at bounding box center [314, 687] width 442 height 29
select select "one_off"
click at [93, 673] on select "Select Shift Type One Off Shift Recurring Shift Rotating Shift" at bounding box center [314, 687] width 442 height 29
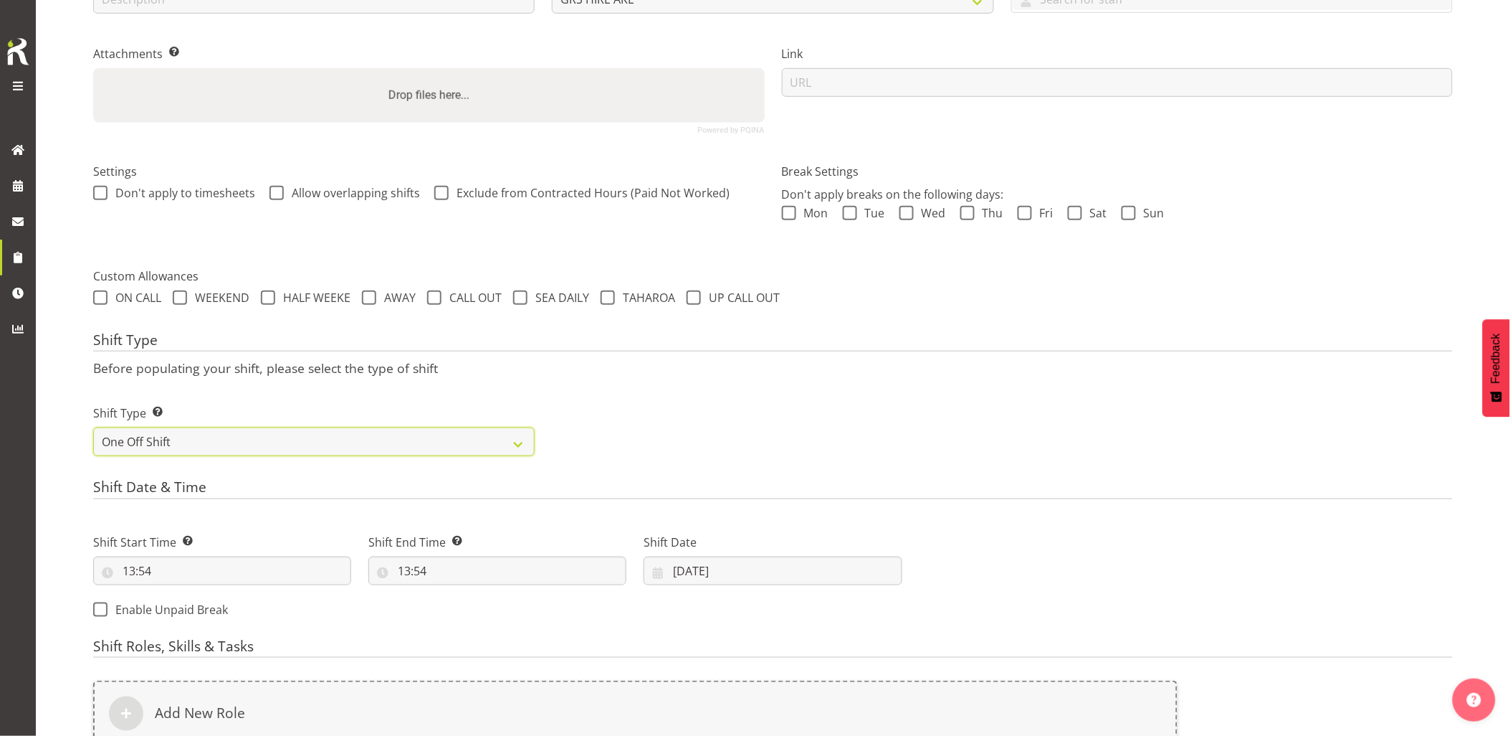
scroll to position [360, 0]
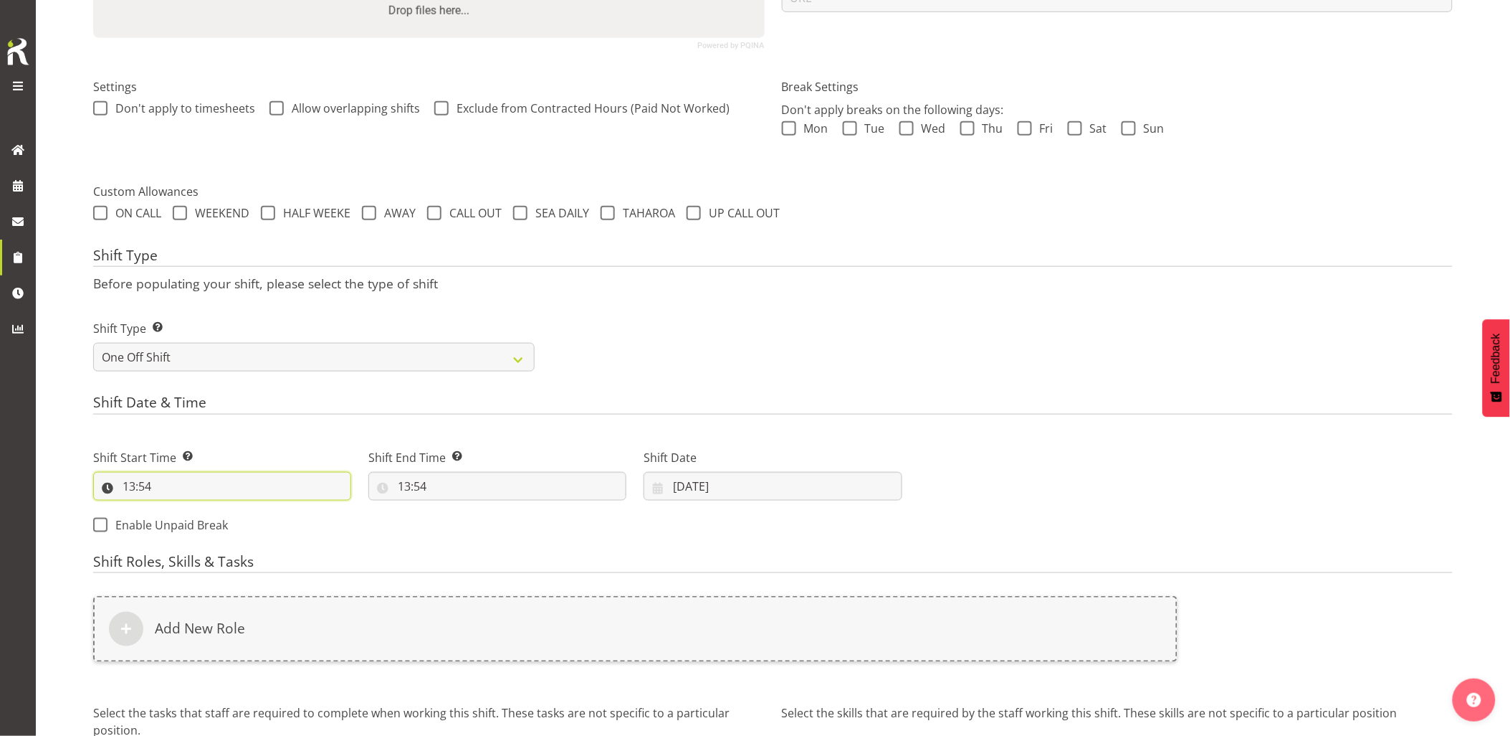
click at [216, 493] on input "13:54" at bounding box center [222, 486] width 258 height 29
click at [194, 525] on select "00 01 02 03 04 05 06 07 08 09 10 11 12 13 14 15 16 17 18 19 20 21 22 23" at bounding box center [191, 523] width 32 height 29
select select "17"
click at [175, 509] on select "00 01 02 03 04 05 06 07 08 09 10 11 12 13 14 15 16 17 18 19 20 21 22 23" at bounding box center [191, 523] width 32 height 29
type input "17:54"
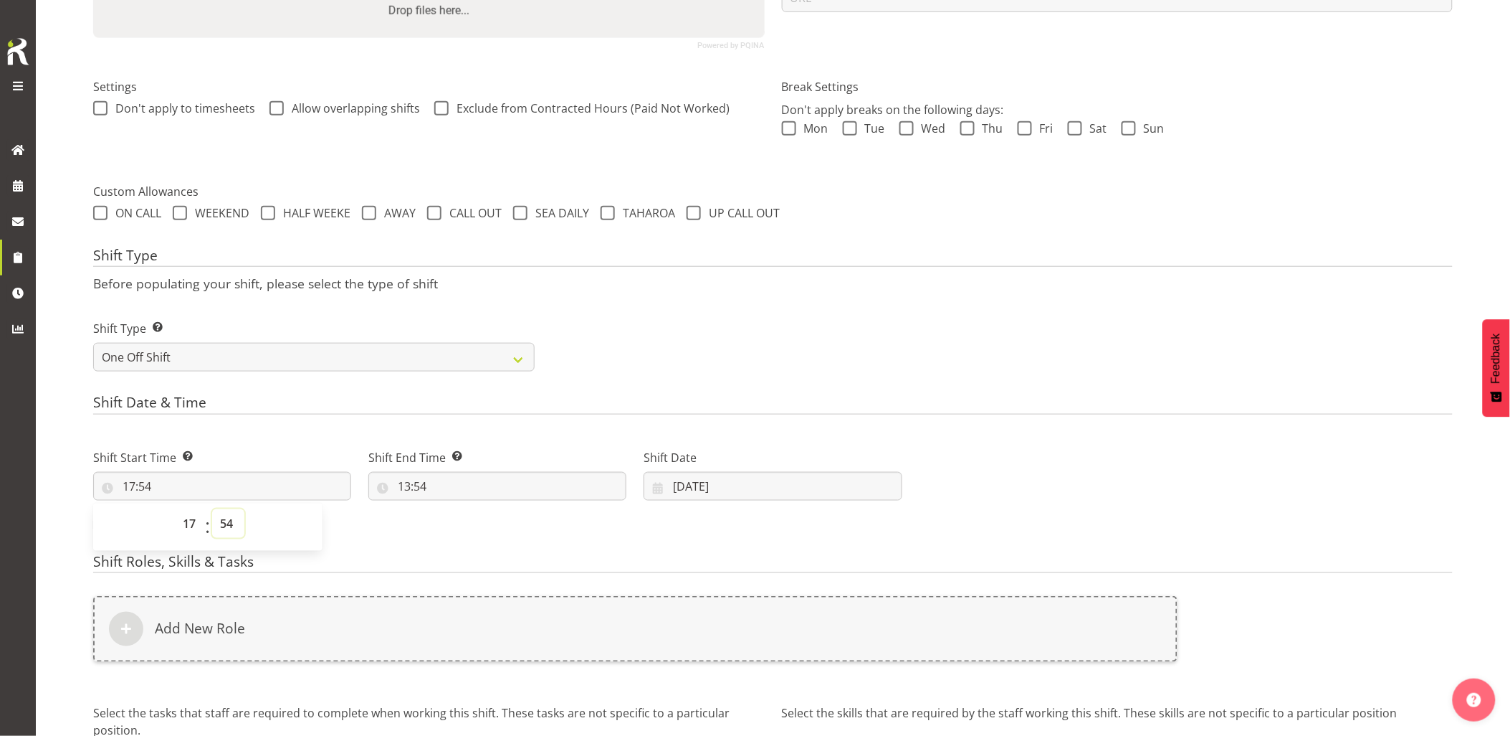
drag, startPoint x: 225, startPoint y: 528, endPoint x: 226, endPoint y: 510, distance: 18.7
click at [226, 518] on select "00 01 02 03 04 05 06 07 08 09 10 11 12 13 14 15 16 17 18 19 20 21 22 23 24 25 2…" at bounding box center [228, 523] width 32 height 29
select select "0"
click at [212, 509] on select "00 01 02 03 04 05 06 07 08 09 10 11 12 13 14 15 16 17 18 19 20 21 22 23 24 25 2…" at bounding box center [228, 523] width 32 height 29
type input "17:00"
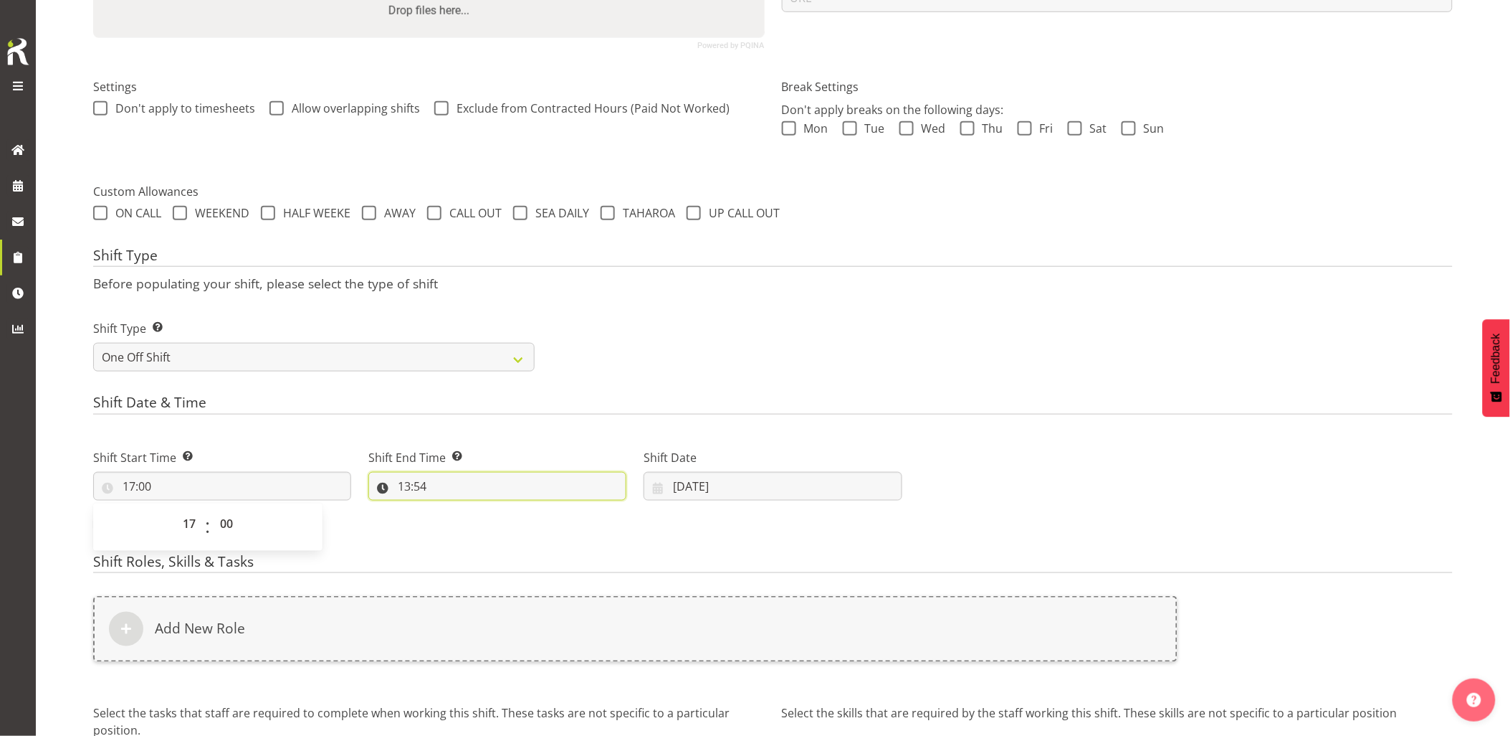
click at [468, 492] on input "13:54" at bounding box center [497, 486] width 258 height 29
click at [461, 528] on select "00 01 02 03 04 05 06 07 08 09 10 11 12 13 14 15 16 17 18 19 20 21 22 23" at bounding box center [466, 523] width 32 height 29
select select "19"
click at [450, 509] on select "00 01 02 03 04 05 06 07 08 09 10 11 12 13 14 15 16 17 18 19 20 21 22 23" at bounding box center [466, 523] width 32 height 29
type input "19:54"
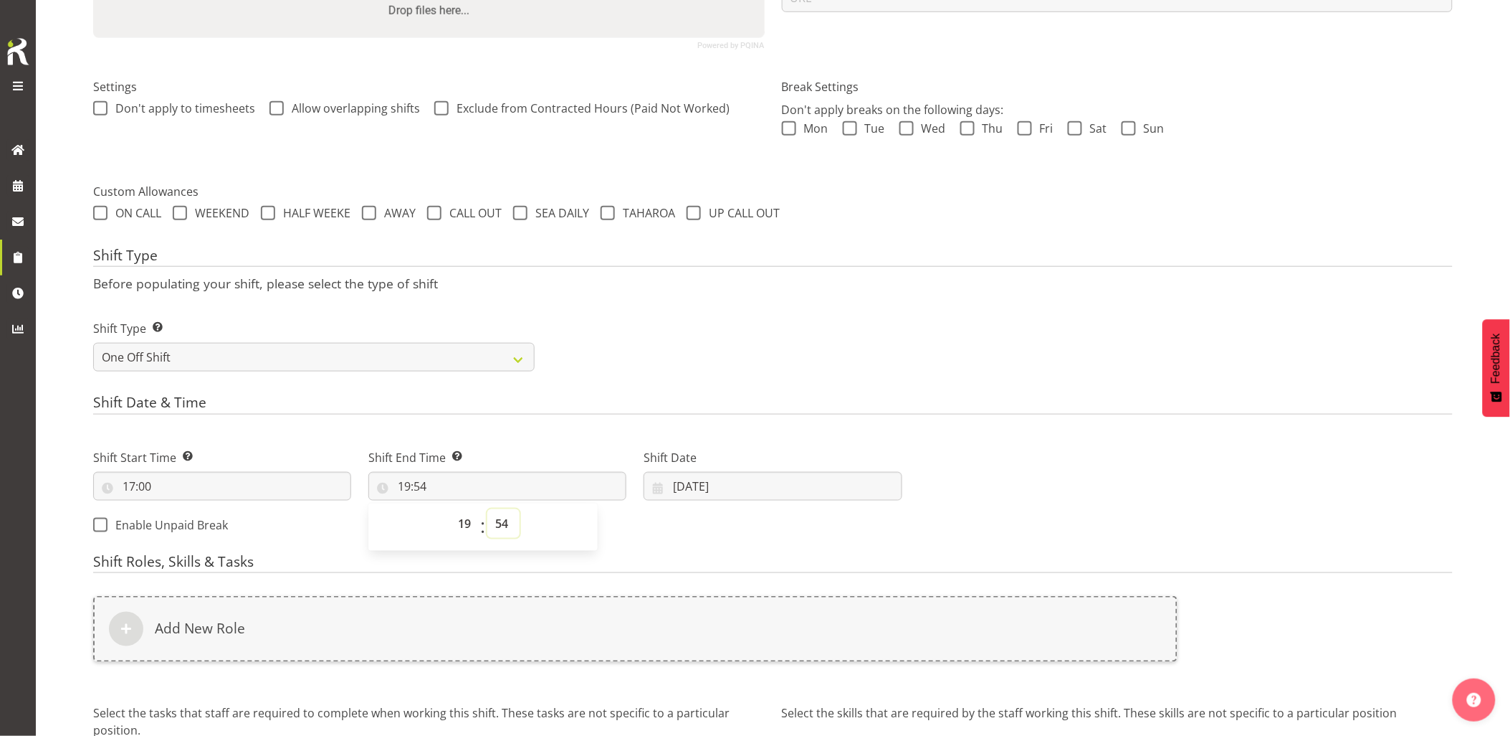
click at [505, 527] on select "00 01 02 03 04 05 06 07 08 09 10 11 12 13 14 15 16 17 18 19 20 21 22 23 24 25 2…" at bounding box center [503, 523] width 32 height 29
select select "30"
click at [487, 509] on select "00 01 02 03 04 05 06 07 08 09 10 11 12 13 14 15 16 17 18 19 20 21 22 23 24 25 2…" at bounding box center [503, 523] width 32 height 29
type input "19:30"
click at [836, 382] on form "Shift Name Enter a name for the shift (e.g. Day Shift). C016426 - Omexom - Shut…" at bounding box center [773, 314] width 1360 height 1080
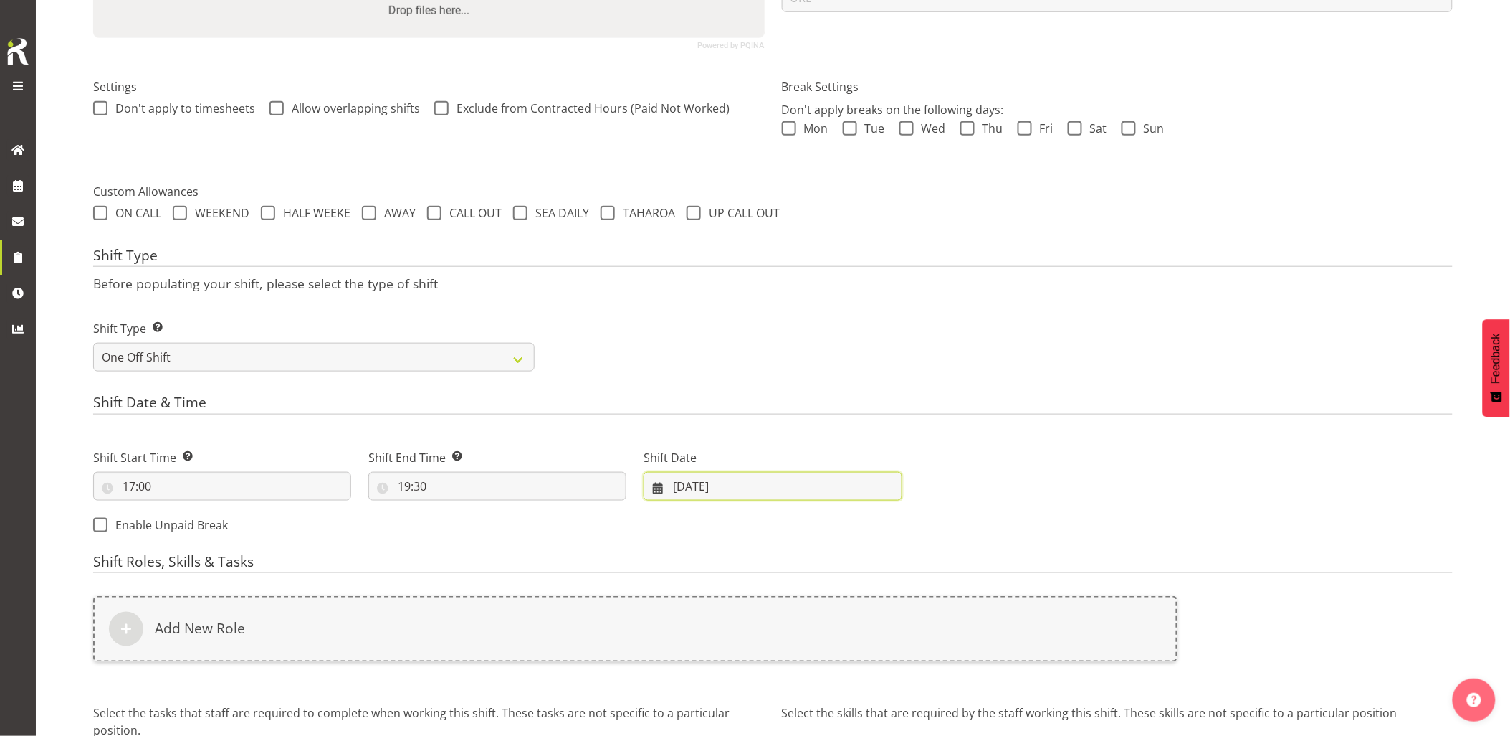
click at [746, 490] on input "10/10/2025" at bounding box center [773, 486] width 258 height 29
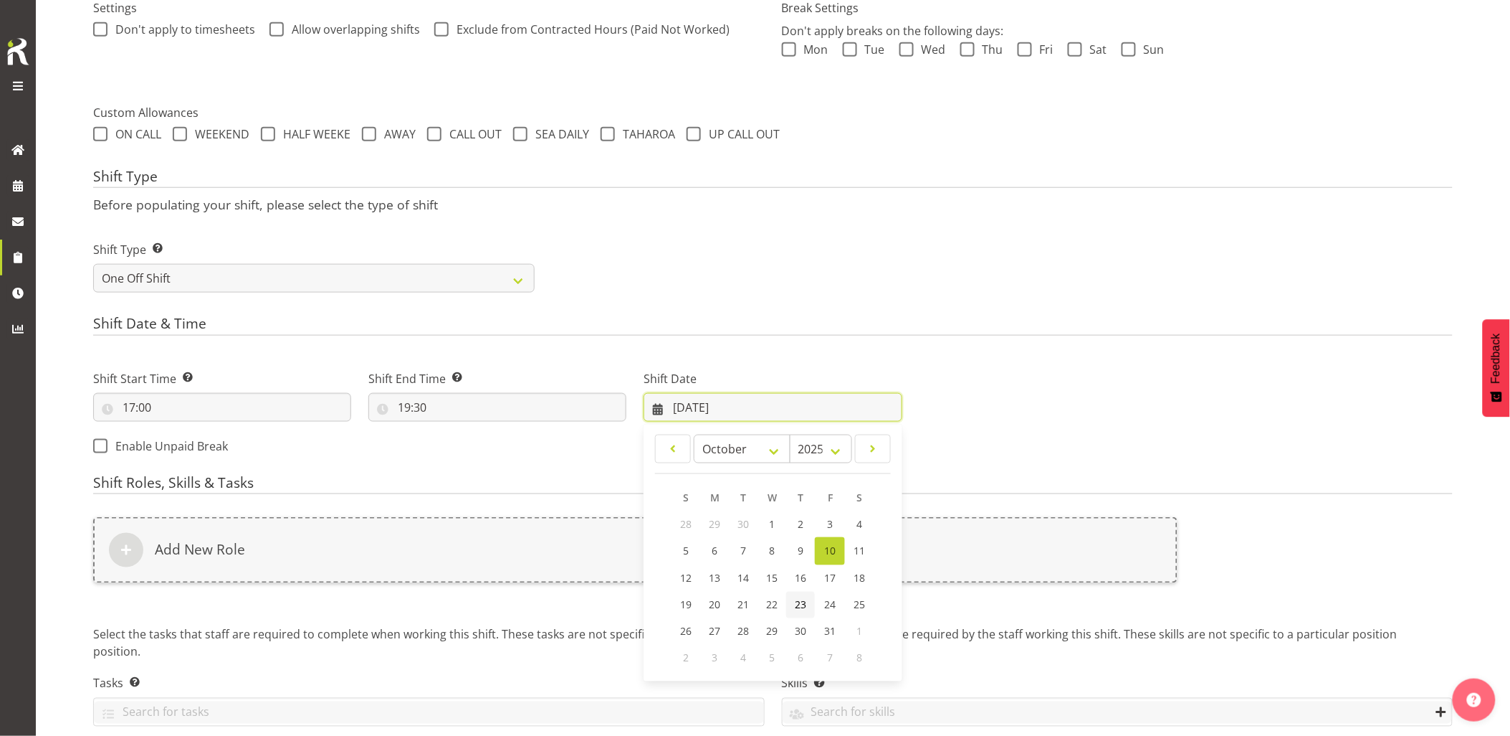
scroll to position [439, 0]
click at [780, 579] on link "15" at bounding box center [772, 577] width 29 height 27
type input "15/10/2025"
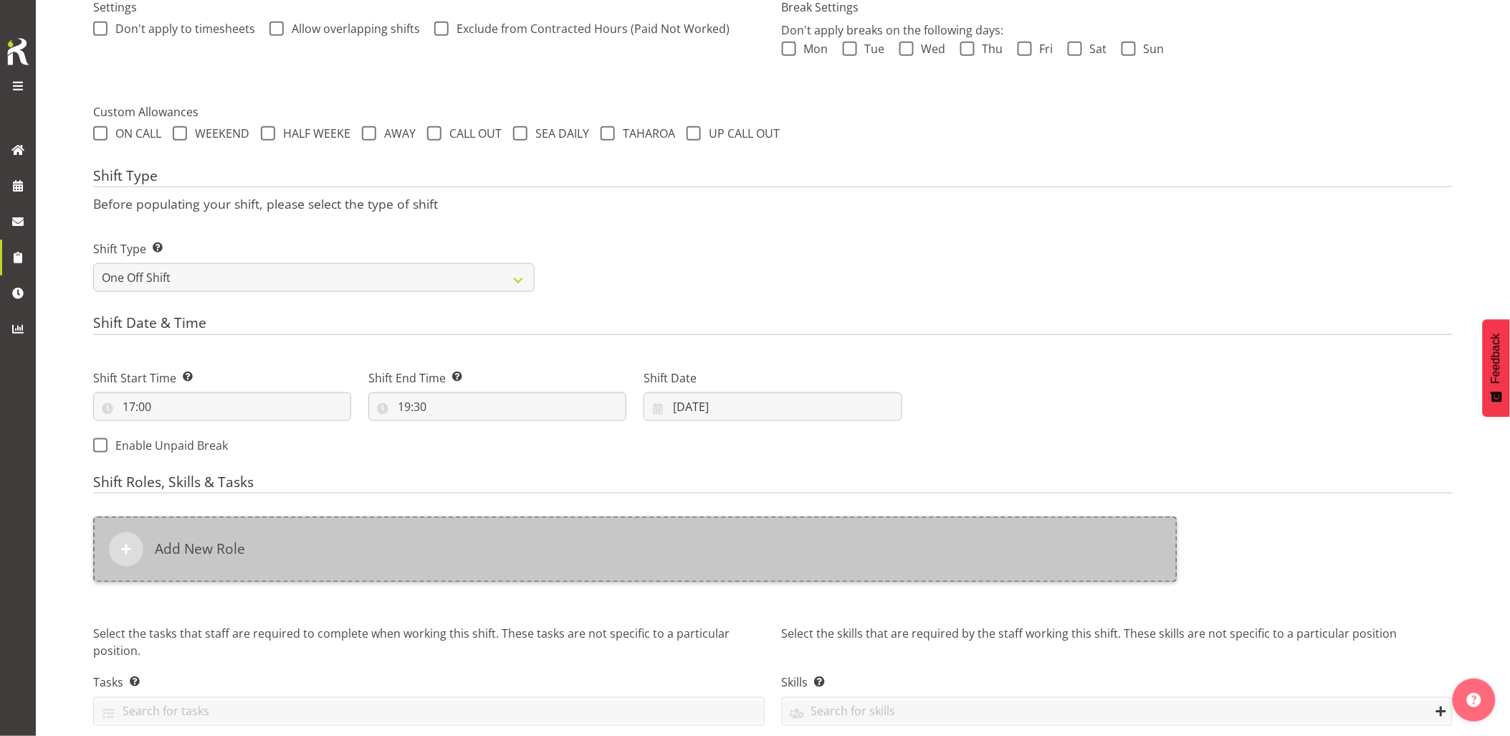
click at [741, 566] on div "Add New Role" at bounding box center [635, 549] width 1085 height 66
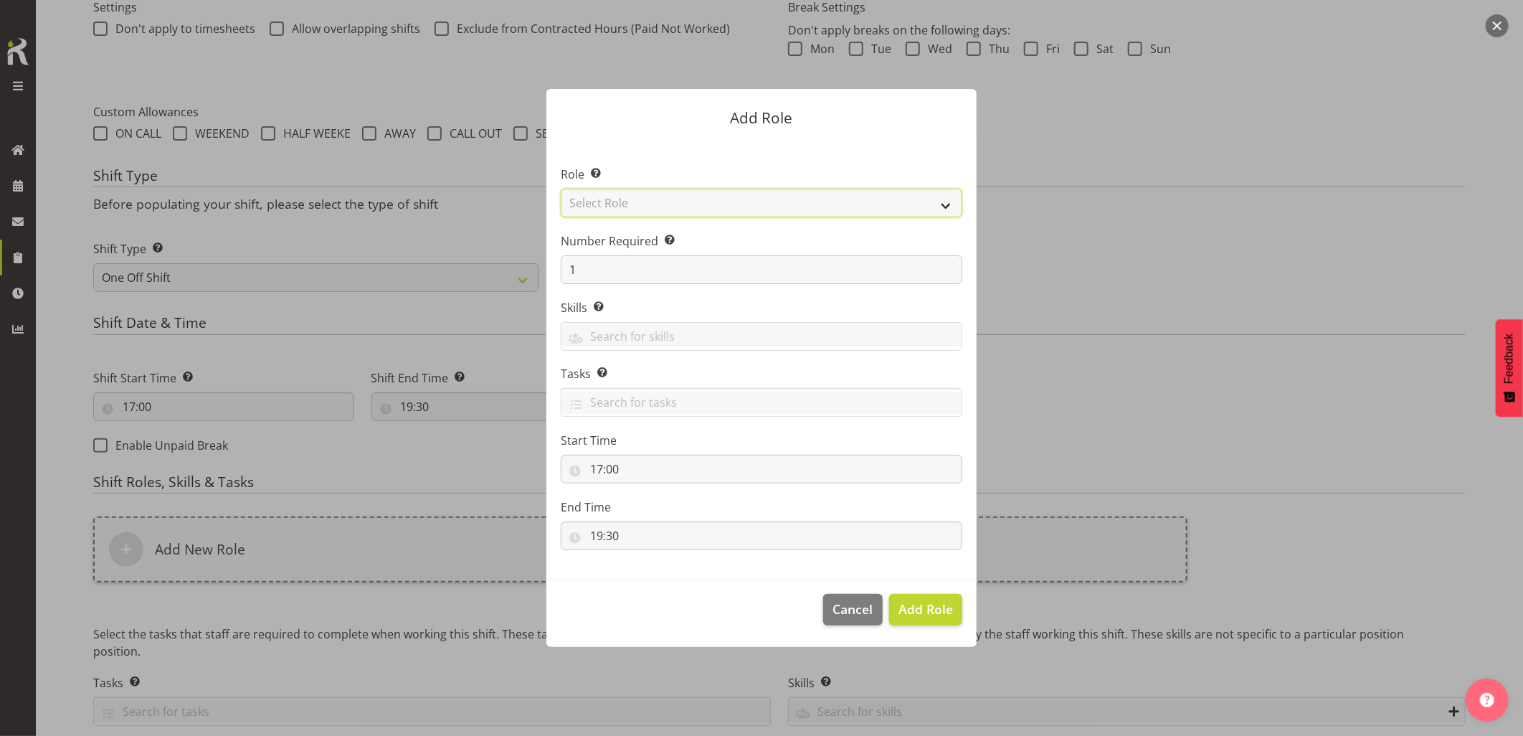
click at [614, 213] on select "Select Role Account Manager Electrician Engineering GM HSEQ manager MECH Mechan…" at bounding box center [761, 203] width 401 height 29
select select "20"
click at [561, 189] on select "Select Role Account Manager Electrician Engineering GM HSEQ manager MECH Mechan…" at bounding box center [761, 203] width 401 height 29
click at [933, 614] on span "Add Role" at bounding box center [925, 608] width 54 height 17
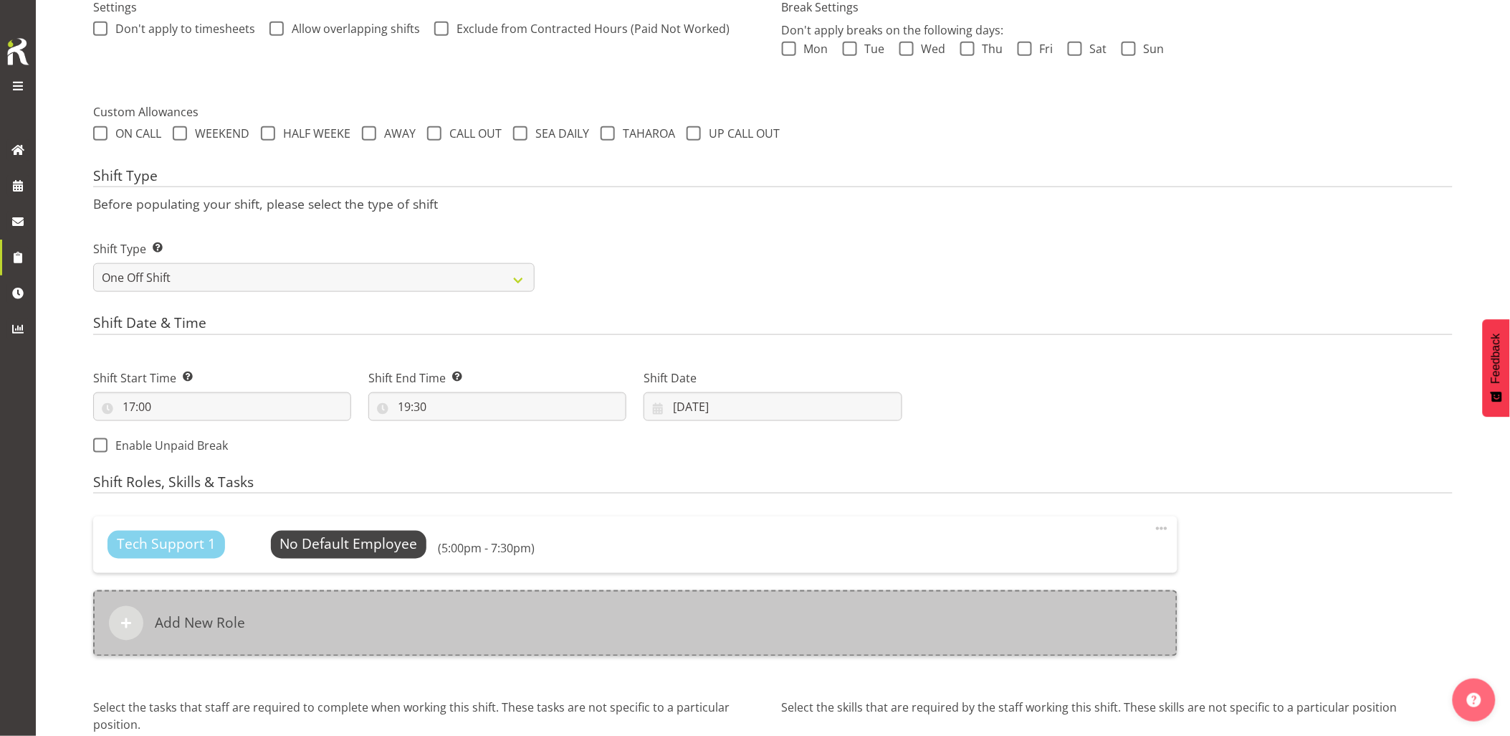
click at [900, 619] on div "Add New Role" at bounding box center [635, 623] width 1085 height 66
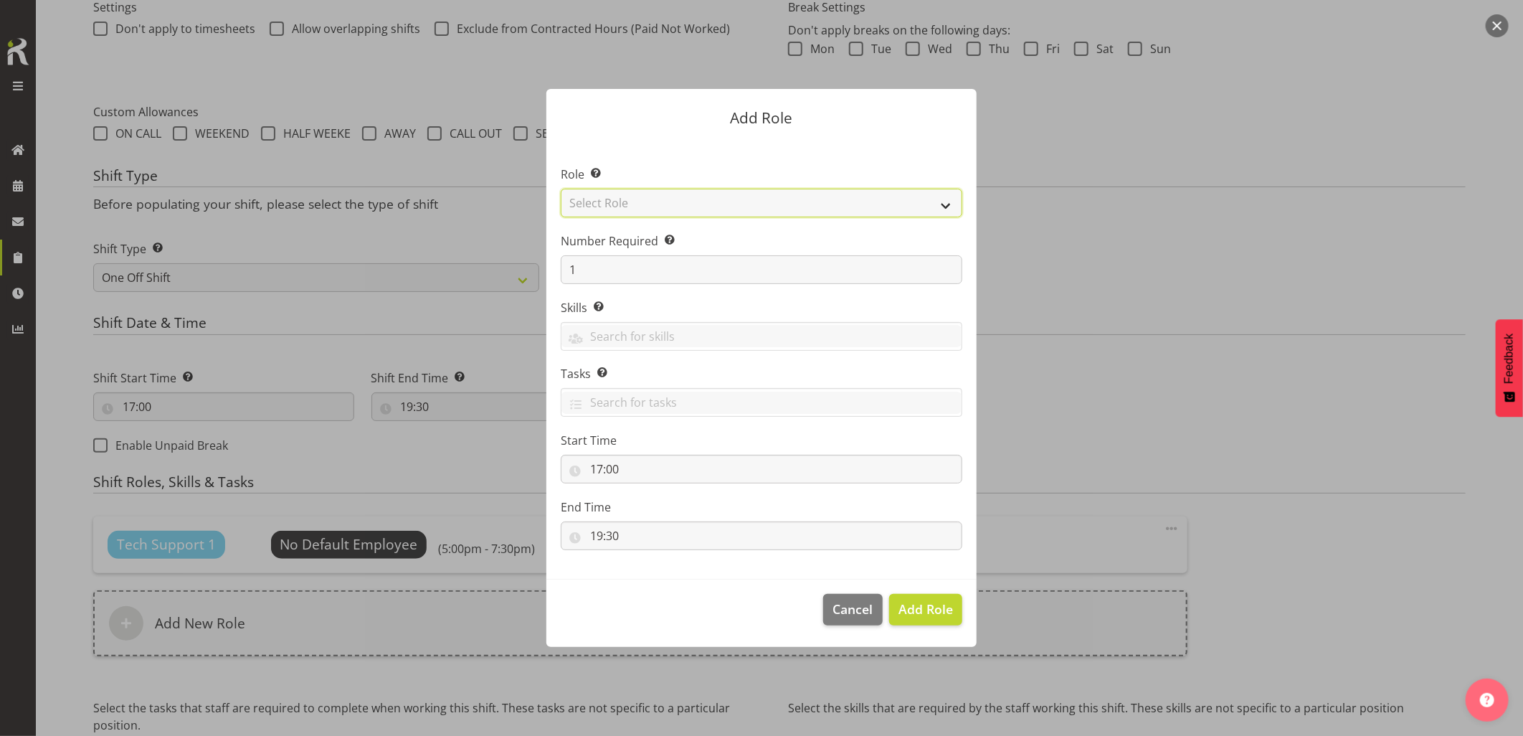
click at [632, 210] on select "Select Role Account Manager Electrician Engineering GM HSEQ manager MECH Mechan…" at bounding box center [761, 203] width 401 height 29
select select "27"
click at [561, 189] on select "Select Role Account Manager Electrician Engineering GM HSEQ manager MECH Mechan…" at bounding box center [761, 203] width 401 height 29
click at [915, 606] on span "Add Role" at bounding box center [925, 608] width 54 height 17
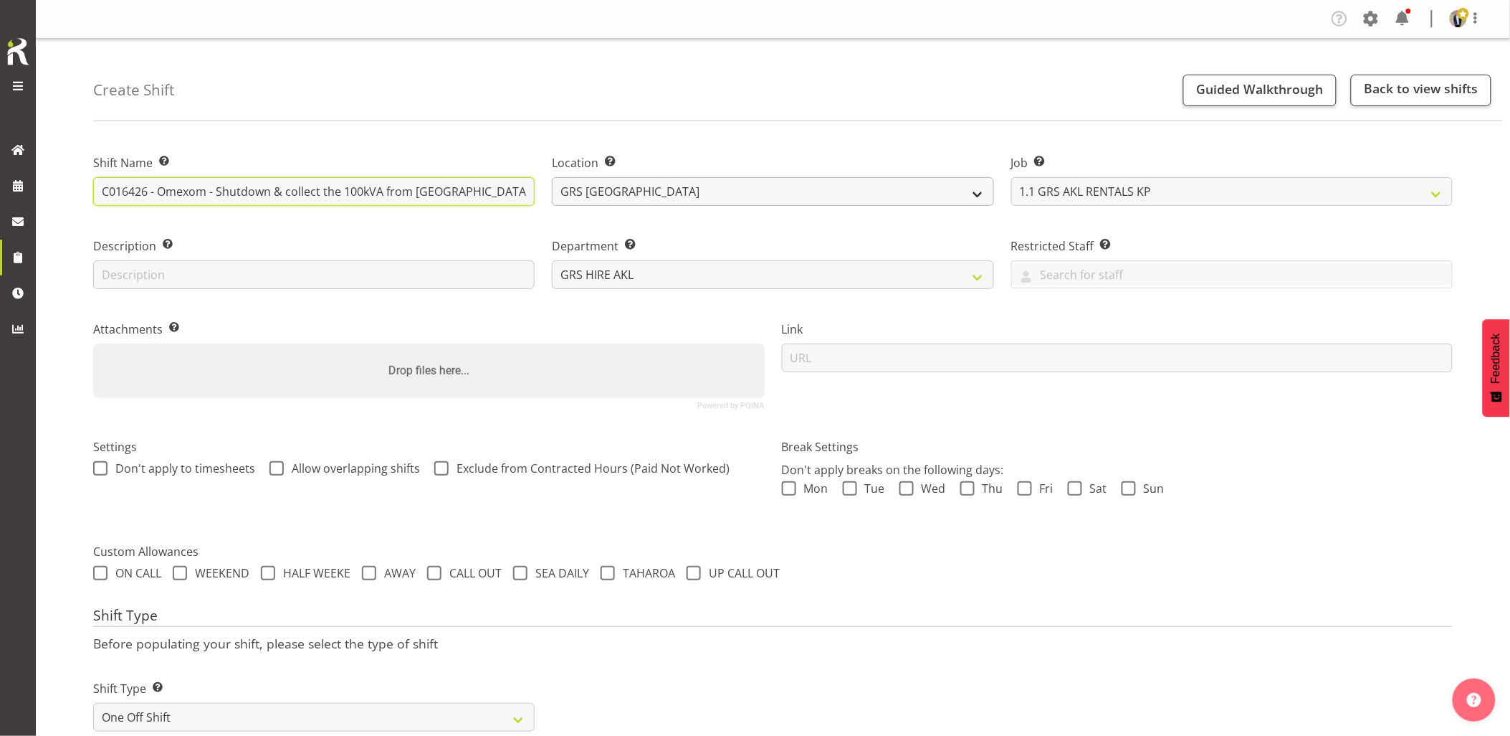
scroll to position [0, 206]
drag, startPoint x: 206, startPoint y: 190, endPoint x: 729, endPoint y: 192, distance: 523.3
click at [729, 192] on div "Shift Name Enter a name for the shift (e.g. Day Shift). C016426 - Omexom - Shut…" at bounding box center [773, 276] width 1377 height 284
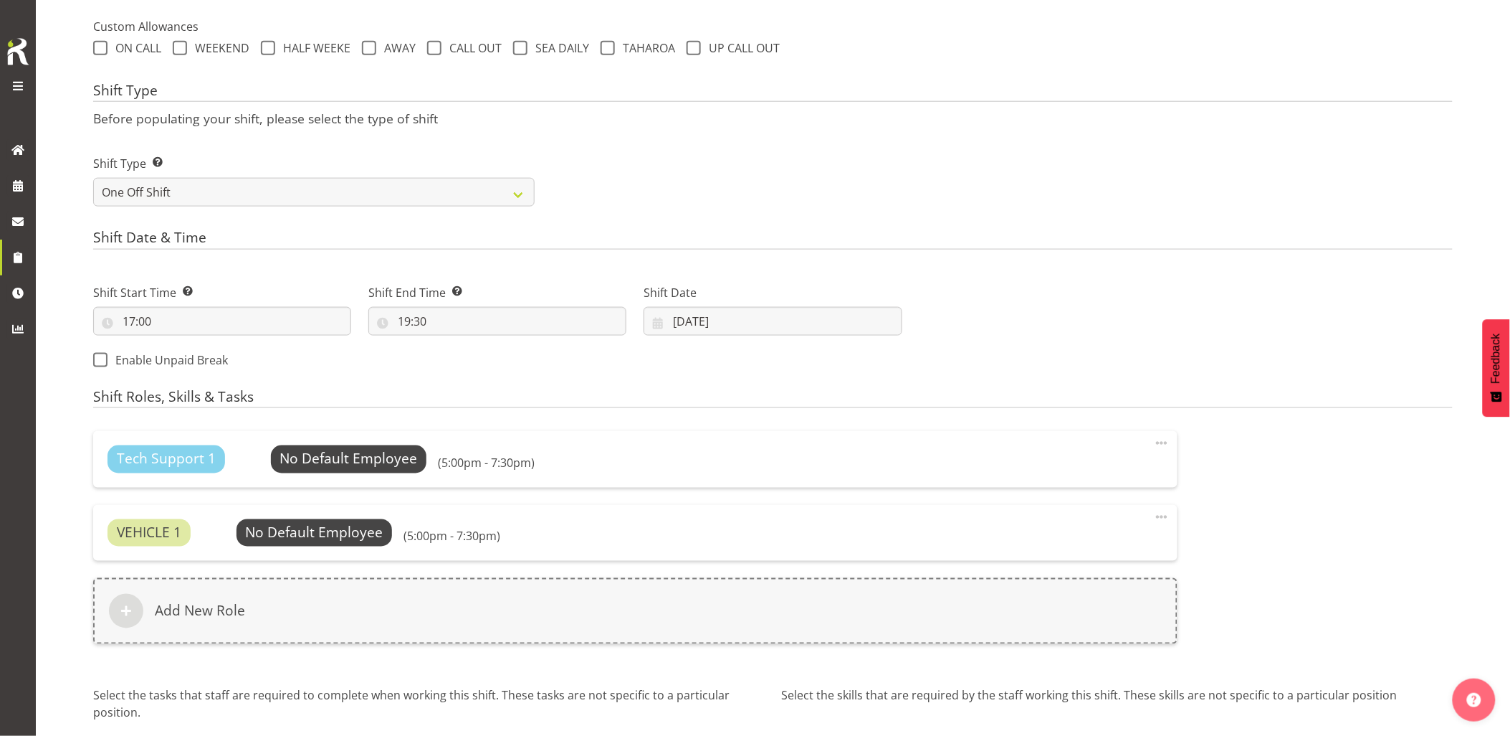
scroll to position [647, 0]
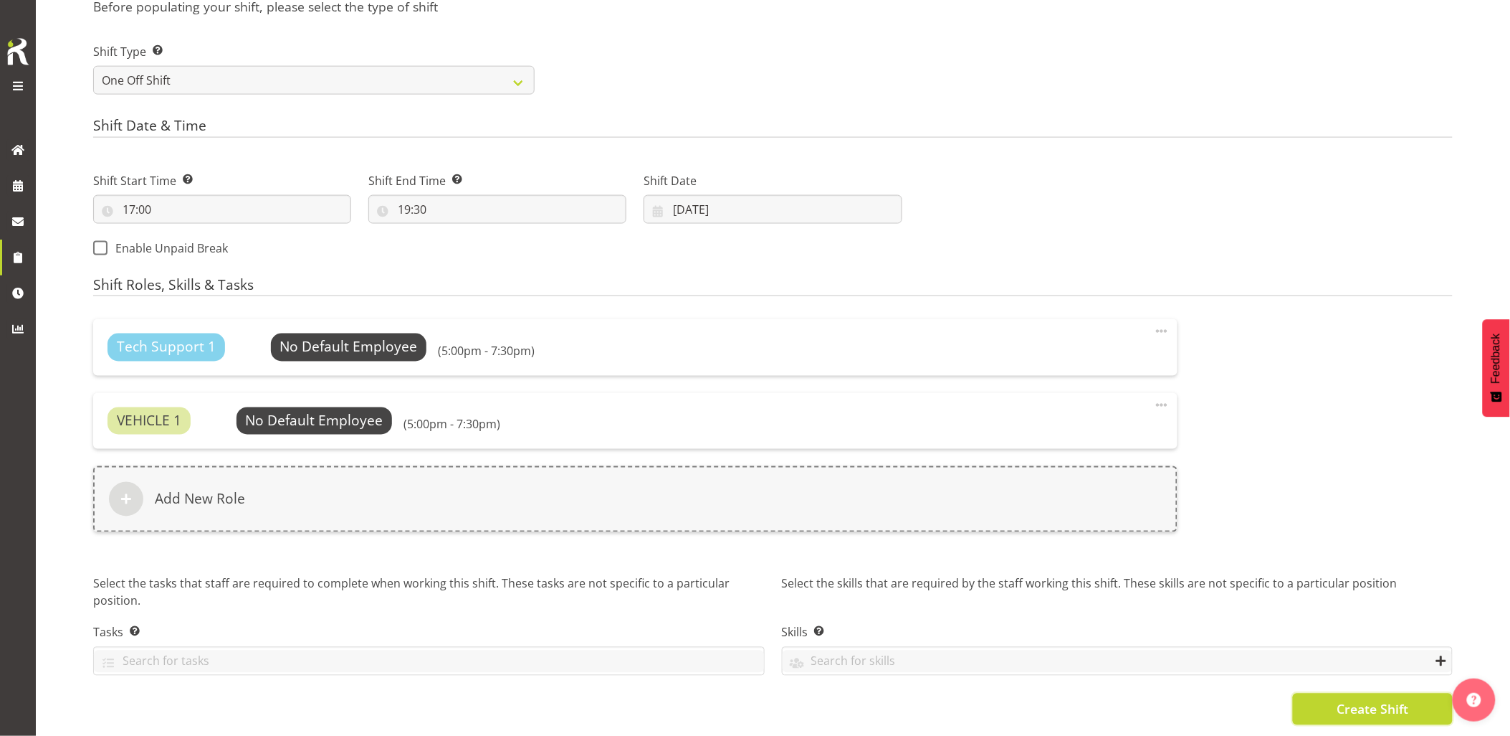
click at [1337, 700] on span "Create Shift" at bounding box center [1373, 709] width 72 height 19
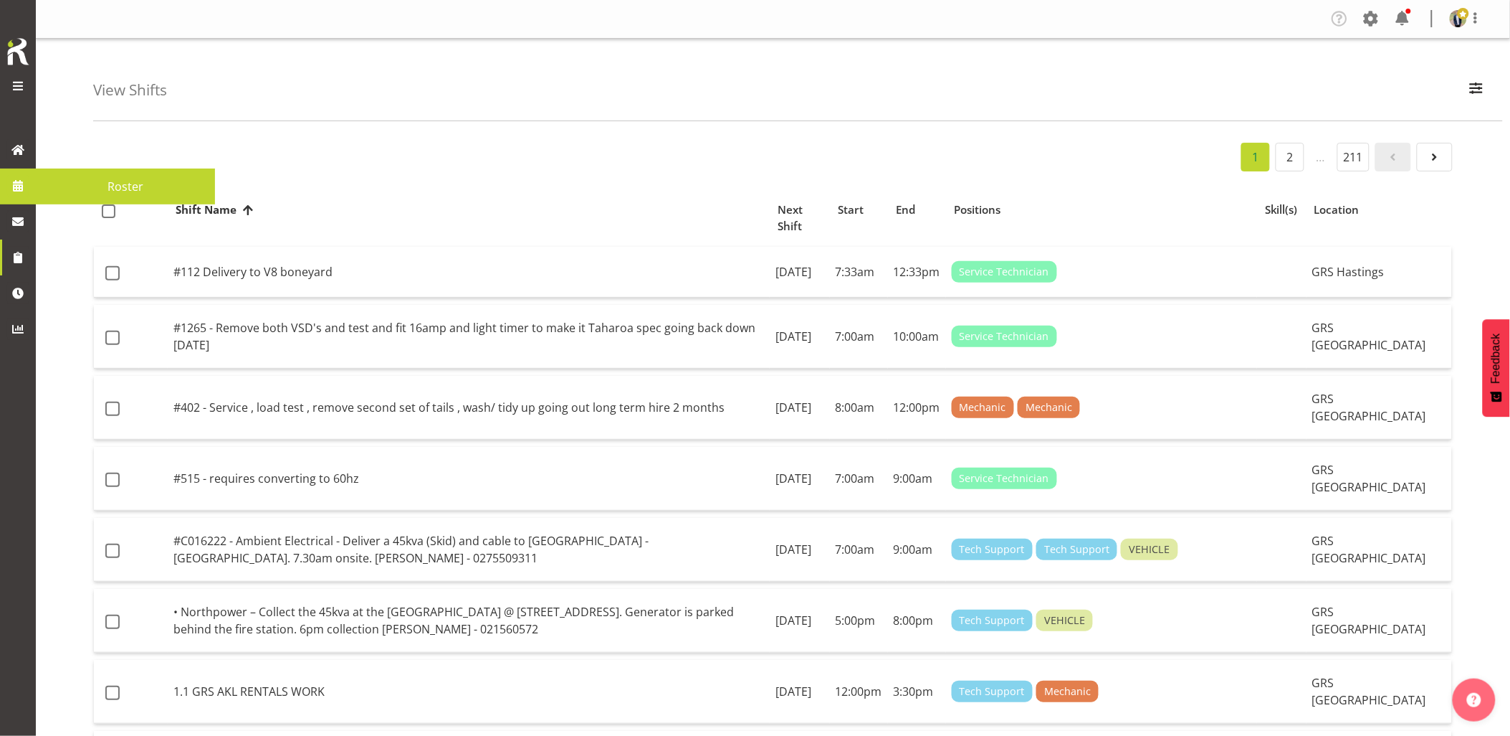
click at [16, 189] on span at bounding box center [18, 186] width 22 height 22
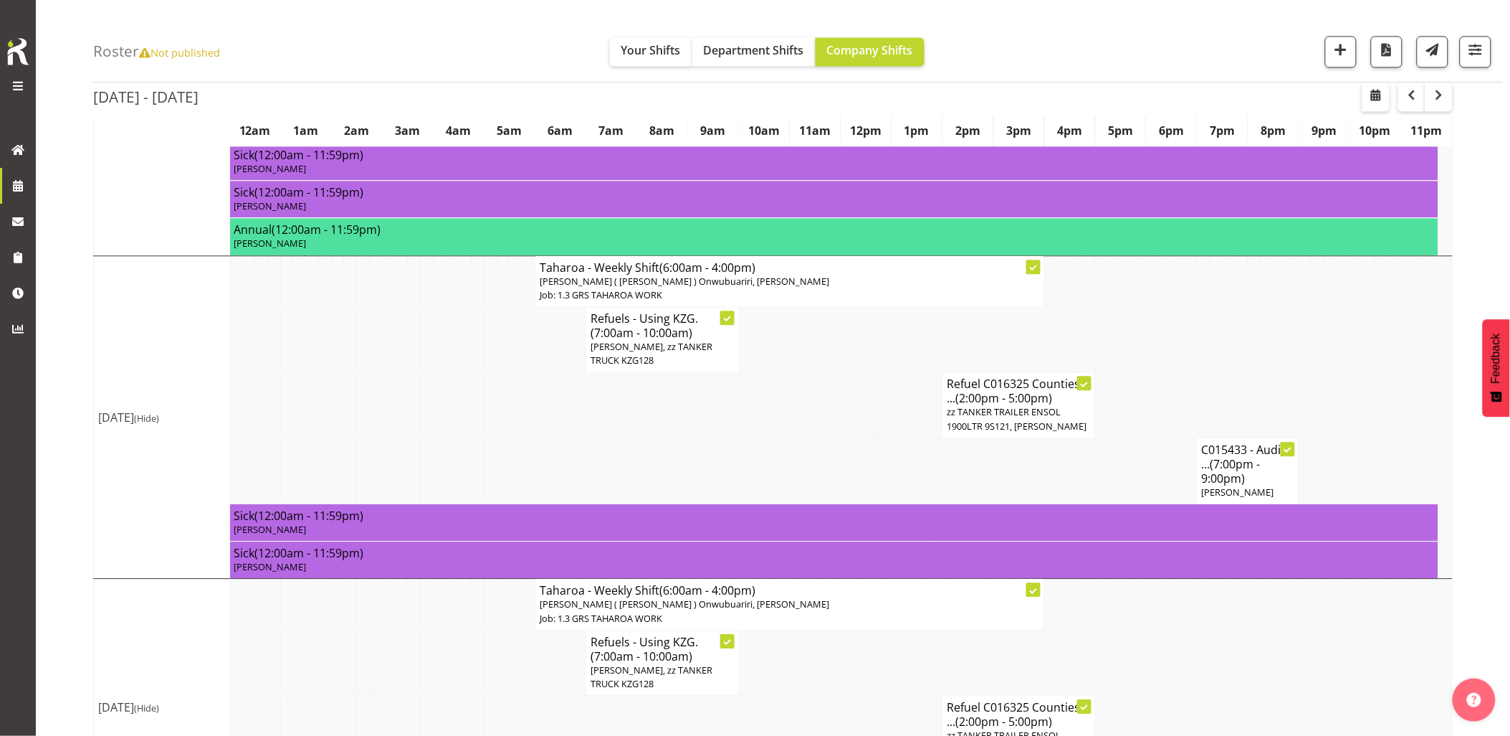
scroll to position [1228, 0]
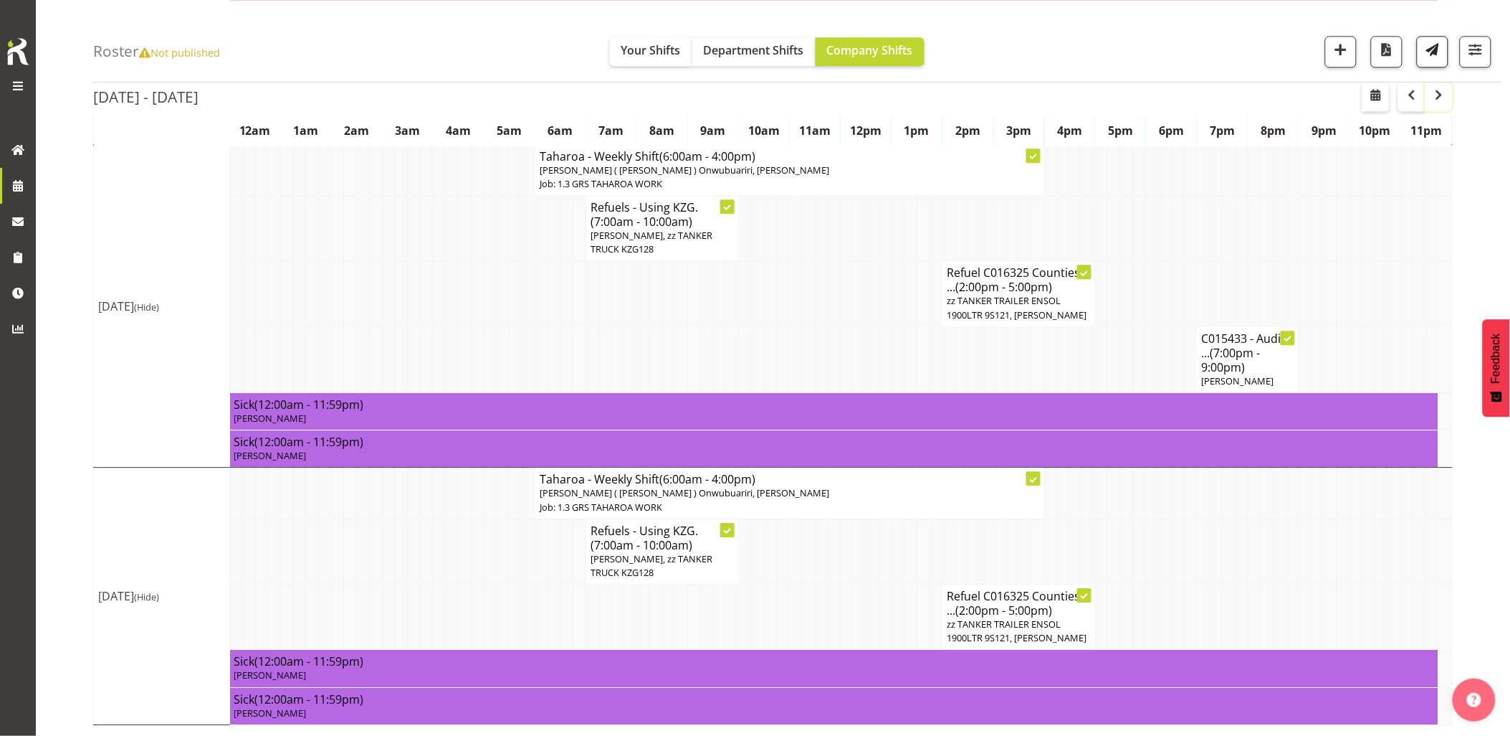
click at [1437, 95] on span "button" at bounding box center [1439, 94] width 17 height 17
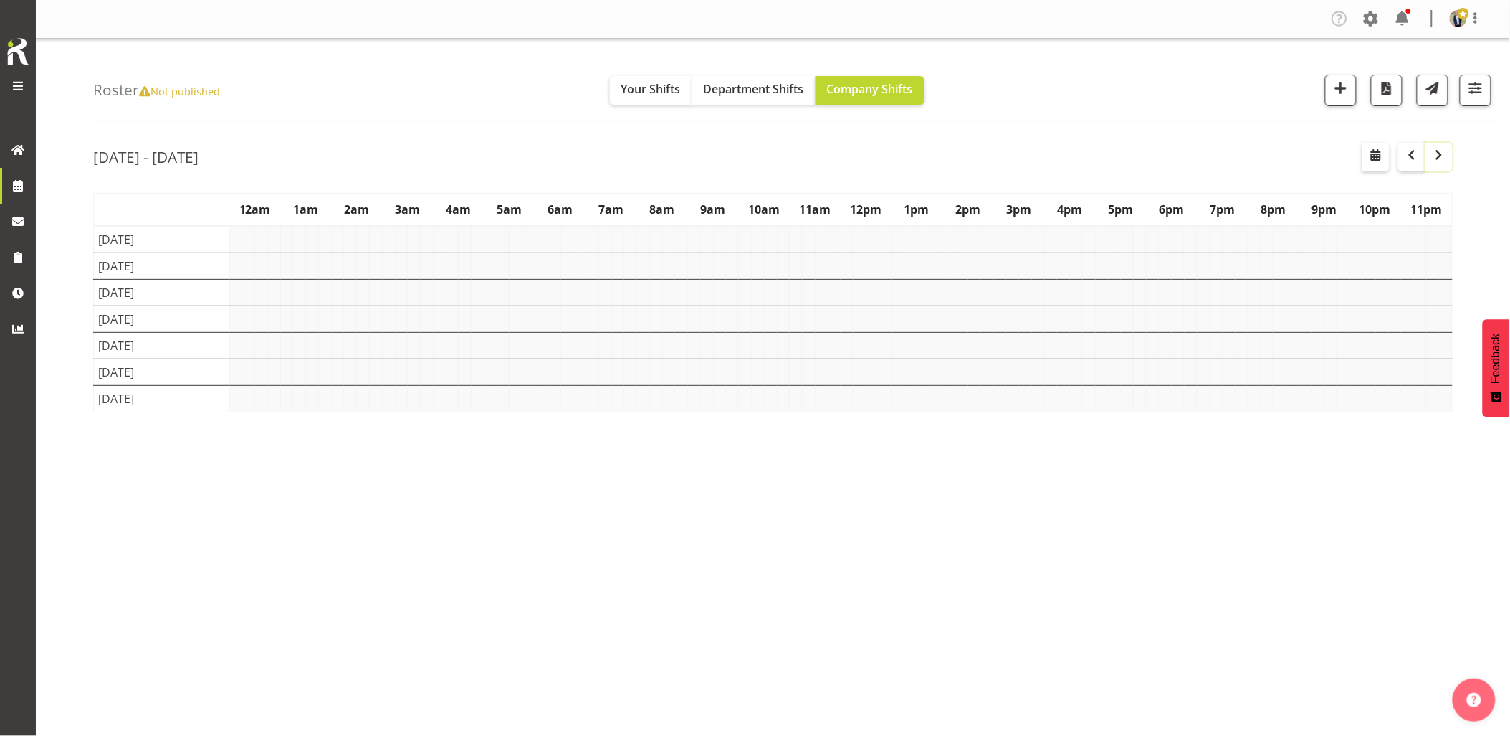
scroll to position [0, 0]
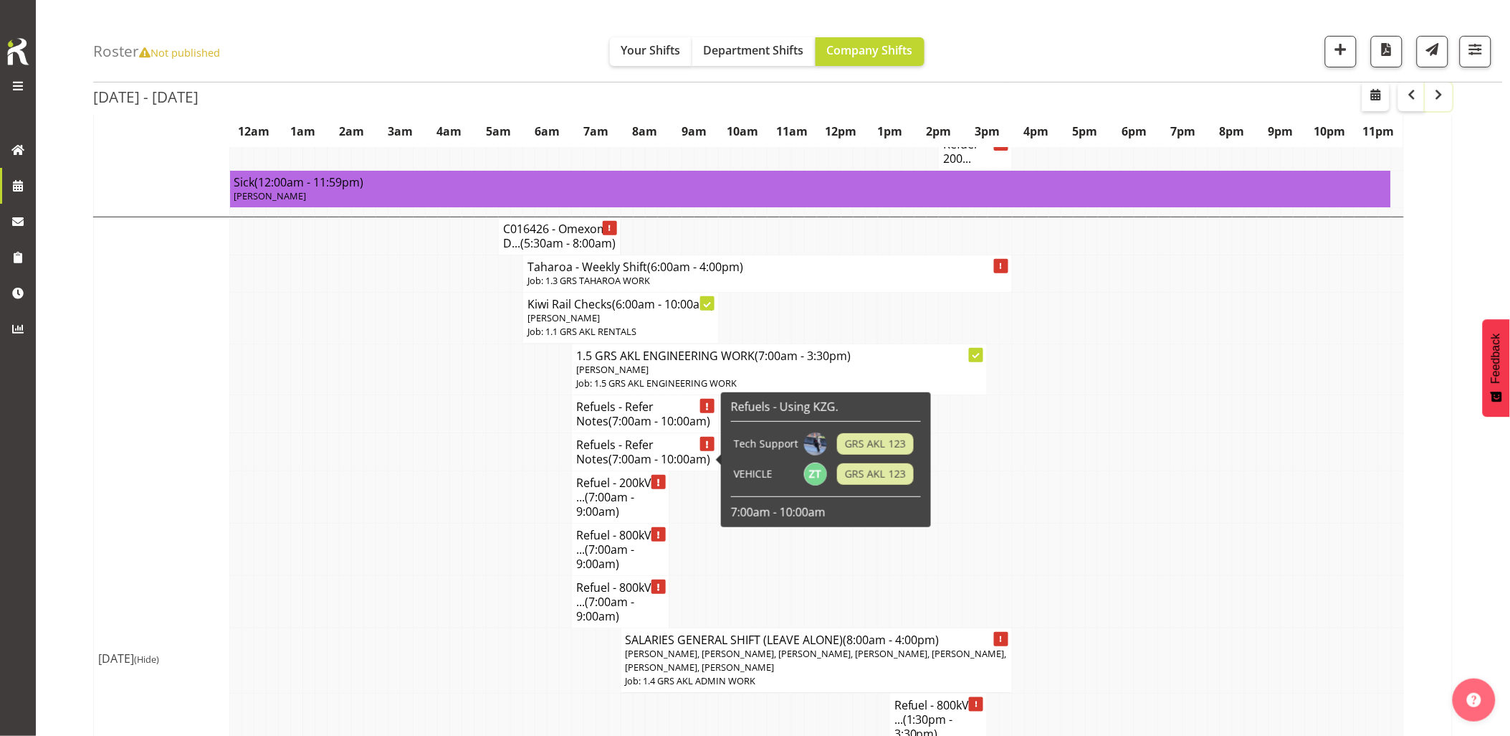
scroll to position [2230, 0]
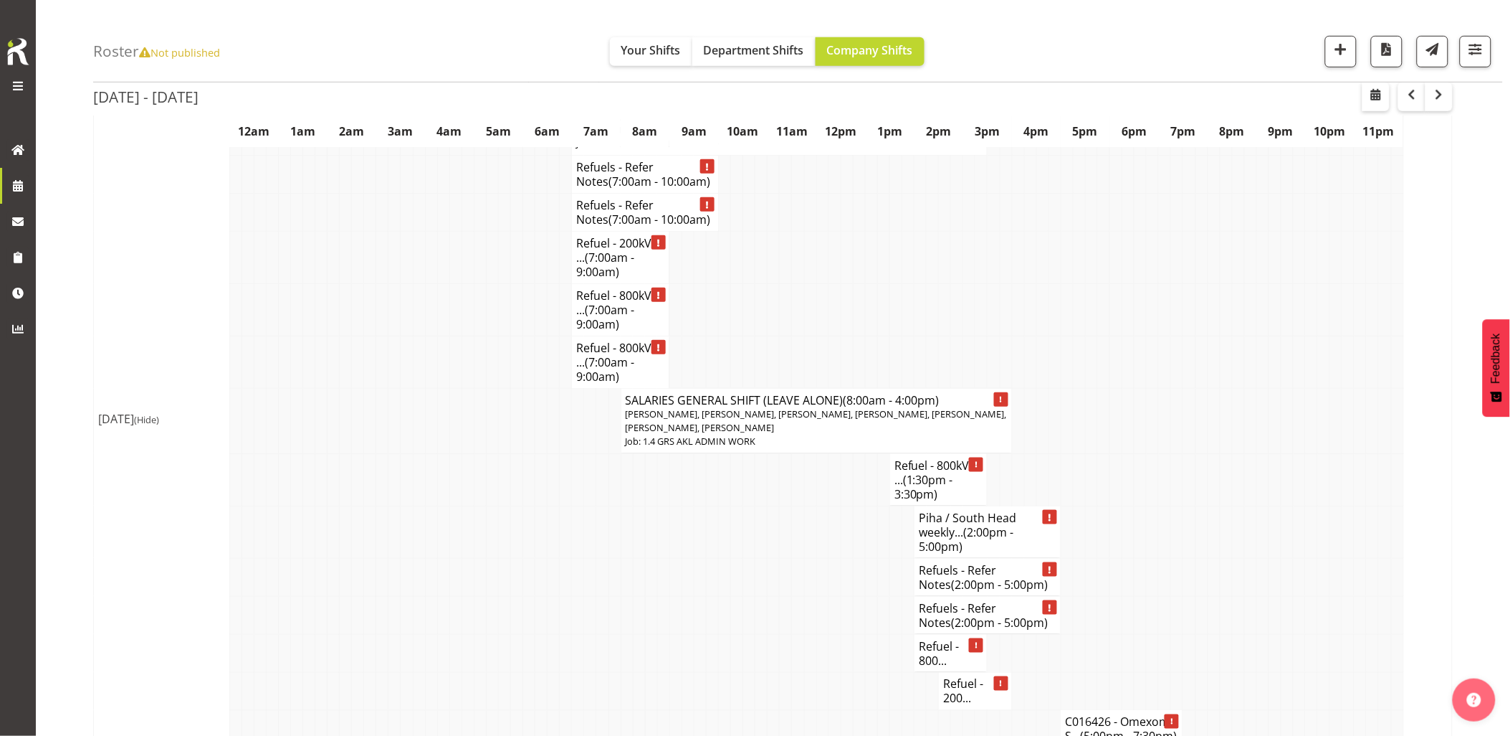
click at [429, 445] on td at bounding box center [431, 421] width 12 height 65
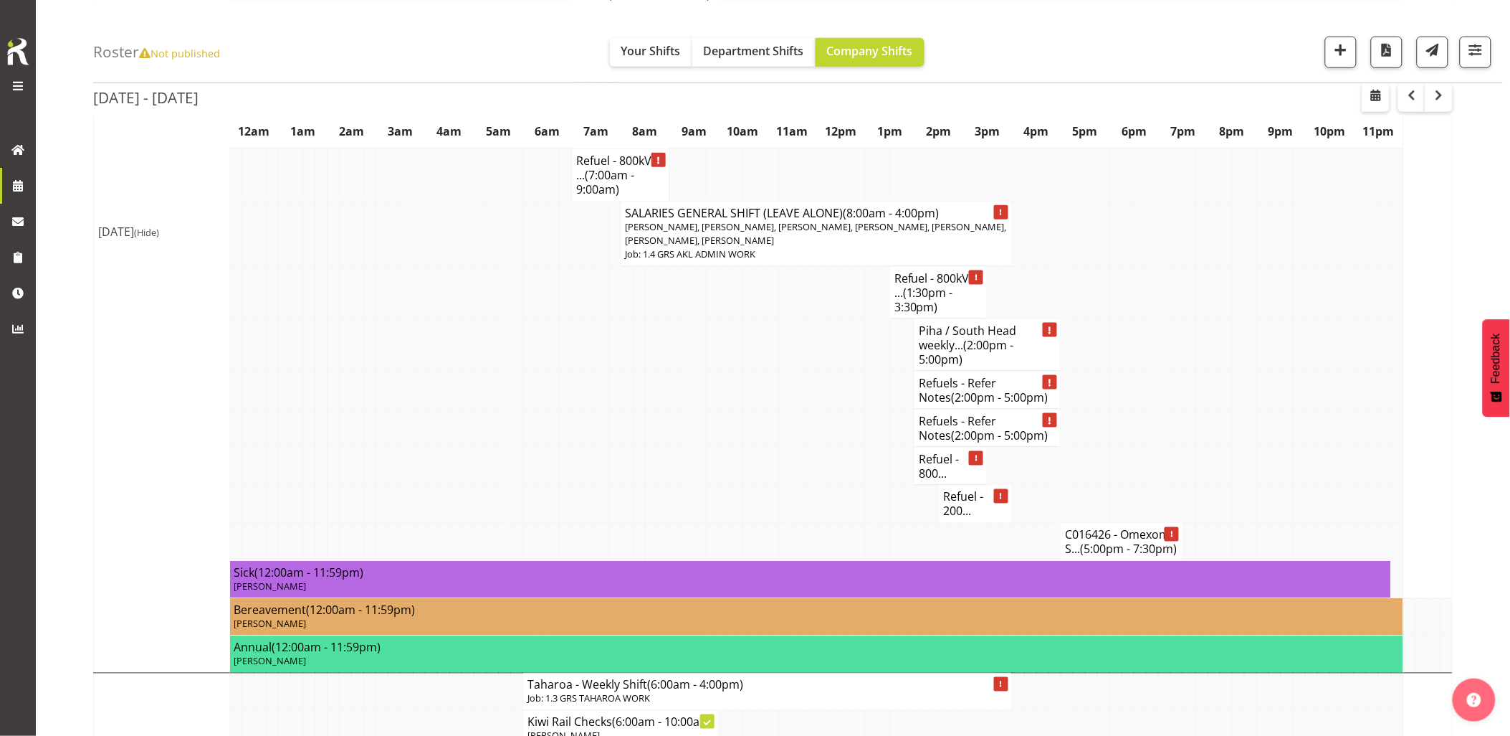
scroll to position [2549, 0]
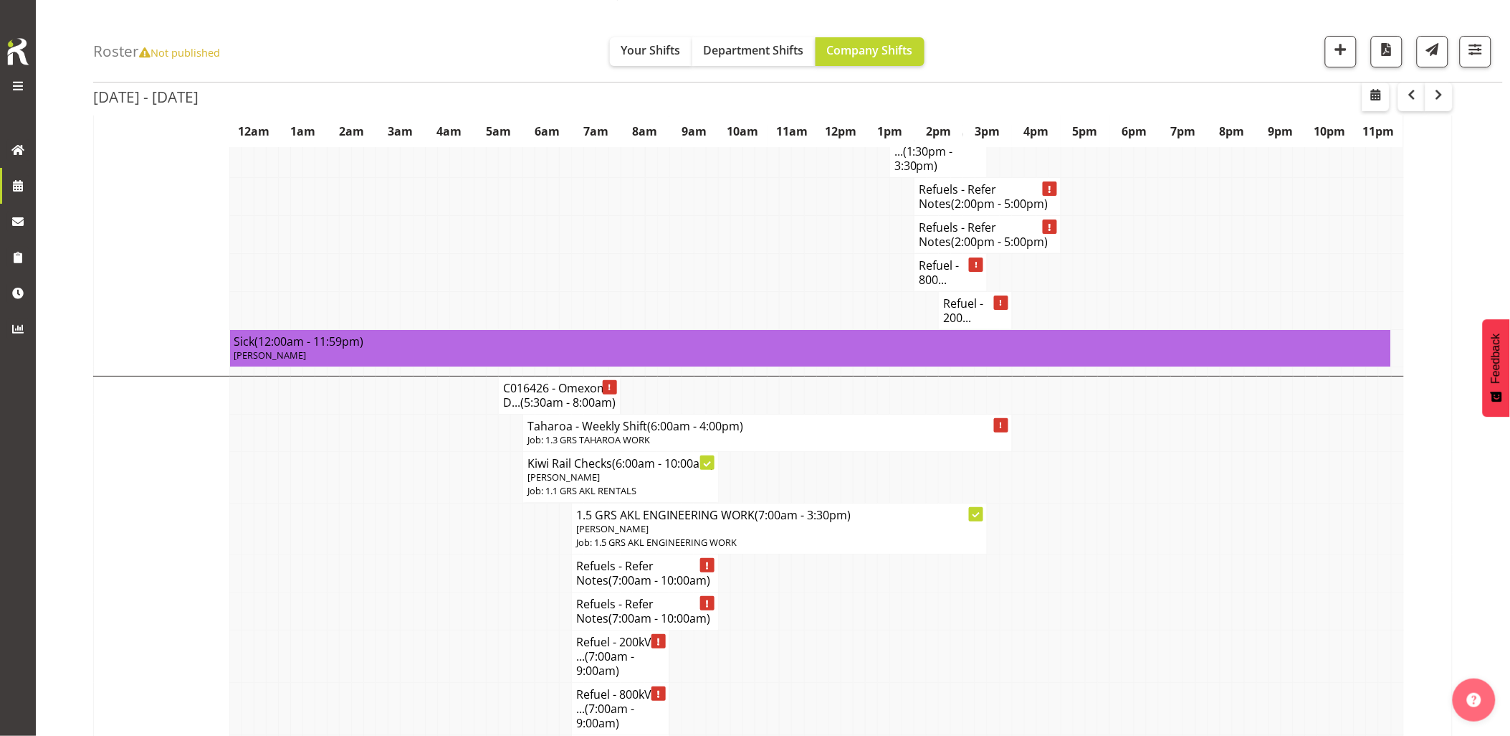
click at [426, 449] on td at bounding box center [431, 432] width 12 height 37
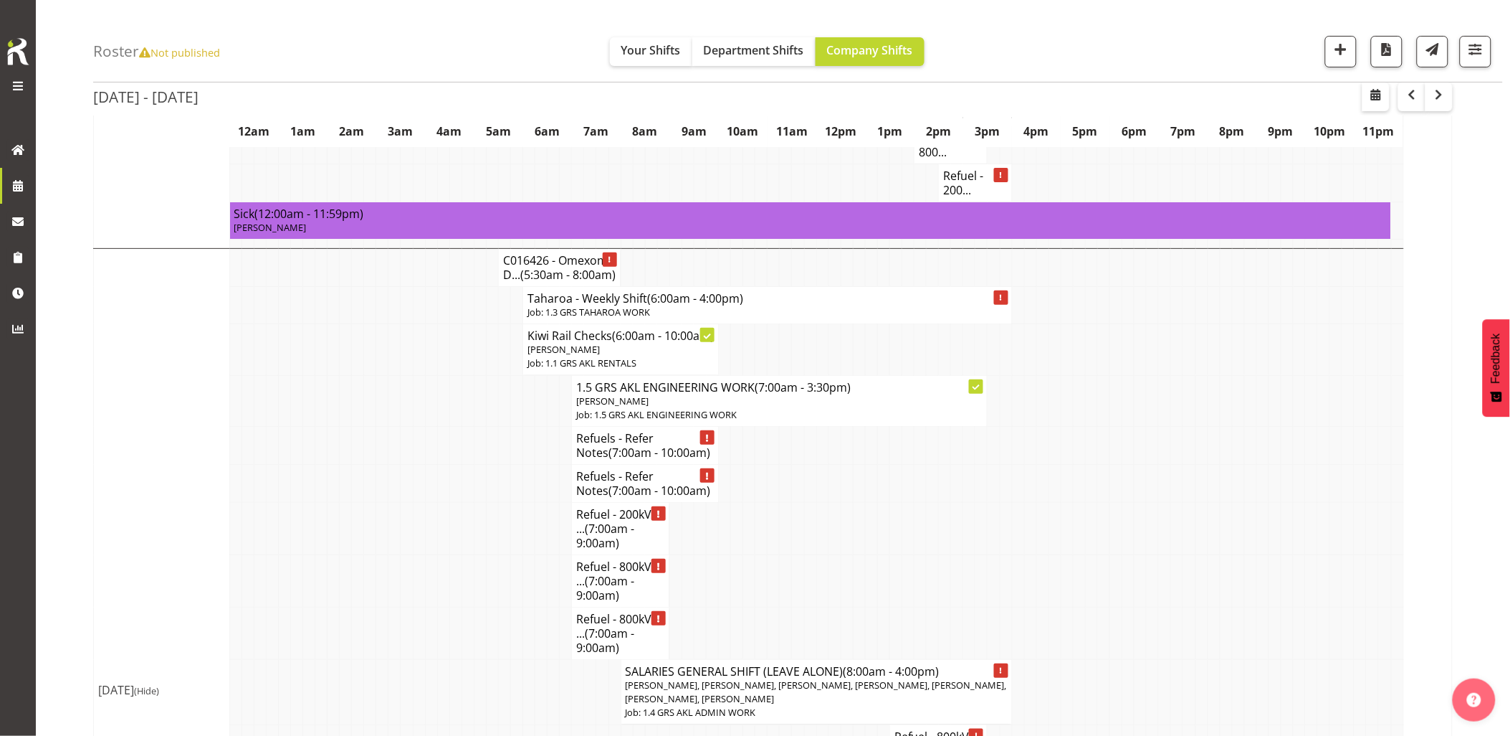
scroll to position [1991, 0]
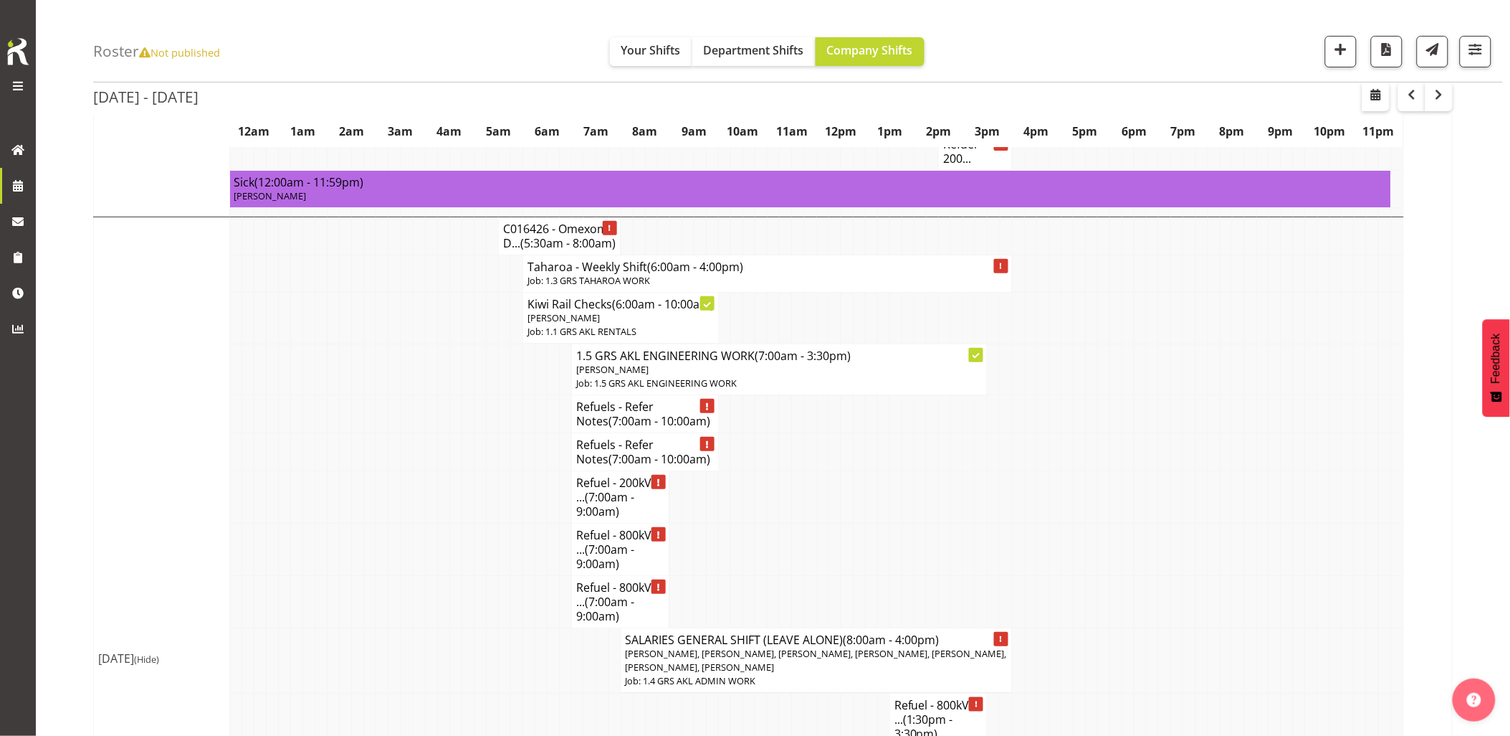
click at [429, 433] on td at bounding box center [431, 414] width 12 height 38
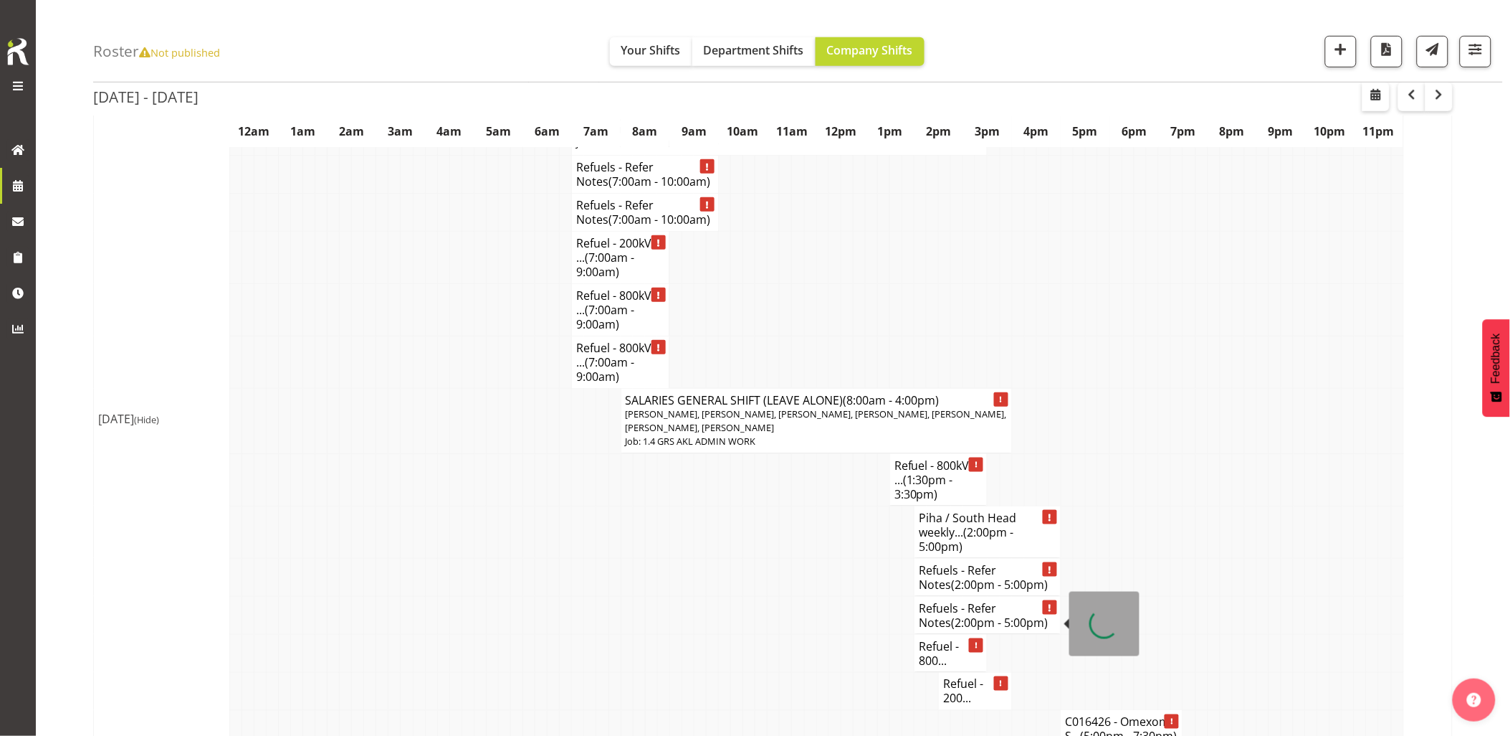
click at [740, 596] on td at bounding box center [737, 577] width 12 height 38
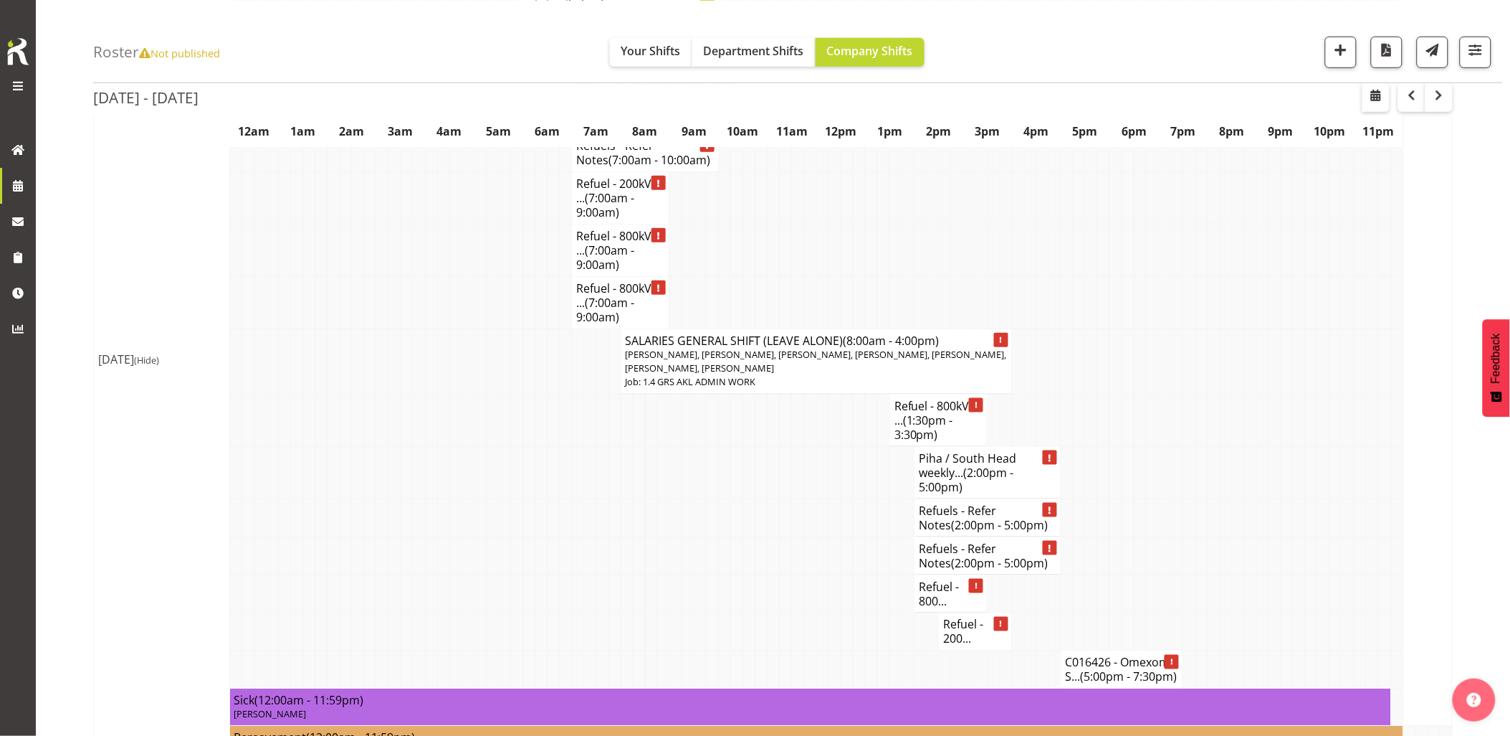
scroll to position [2389, 0]
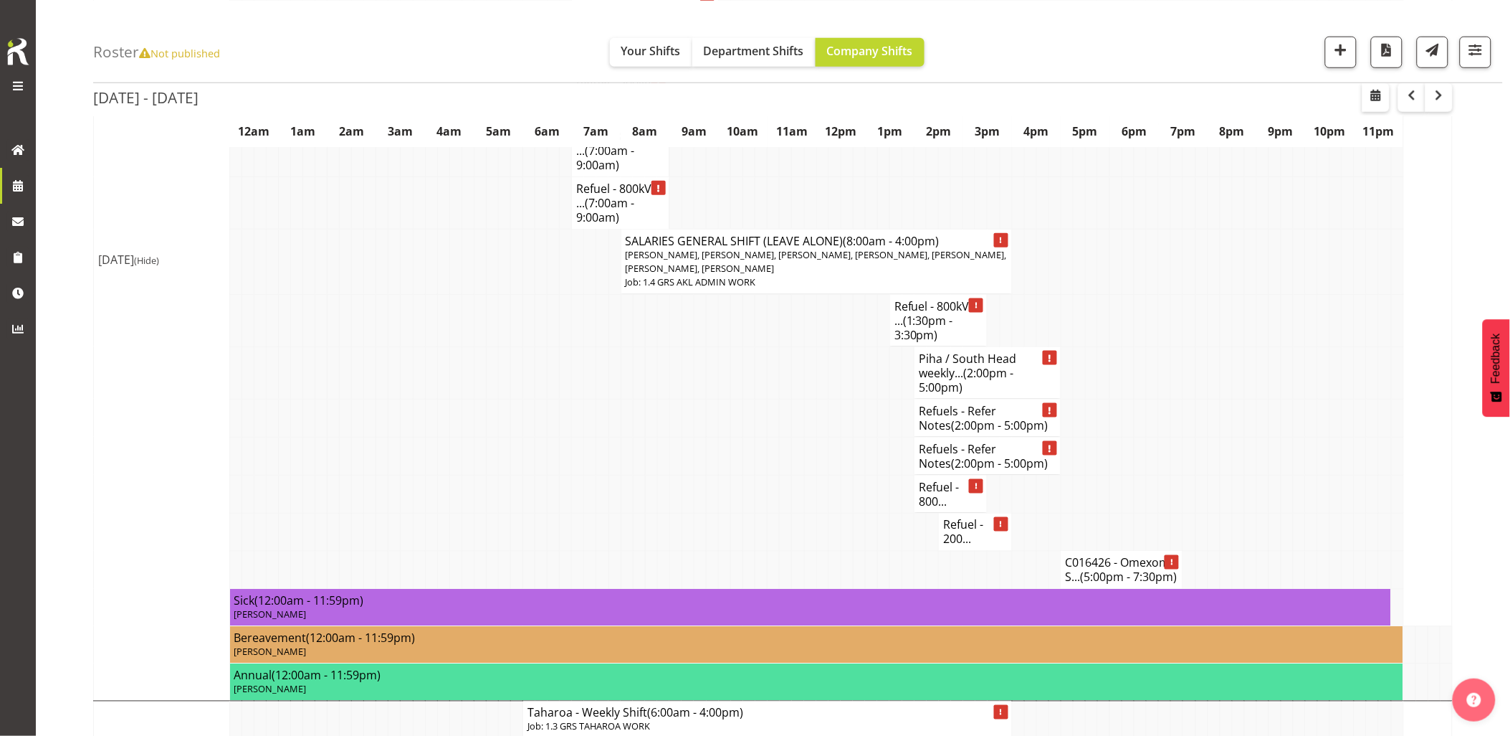
click at [532, 437] on td at bounding box center [529, 418] width 12 height 38
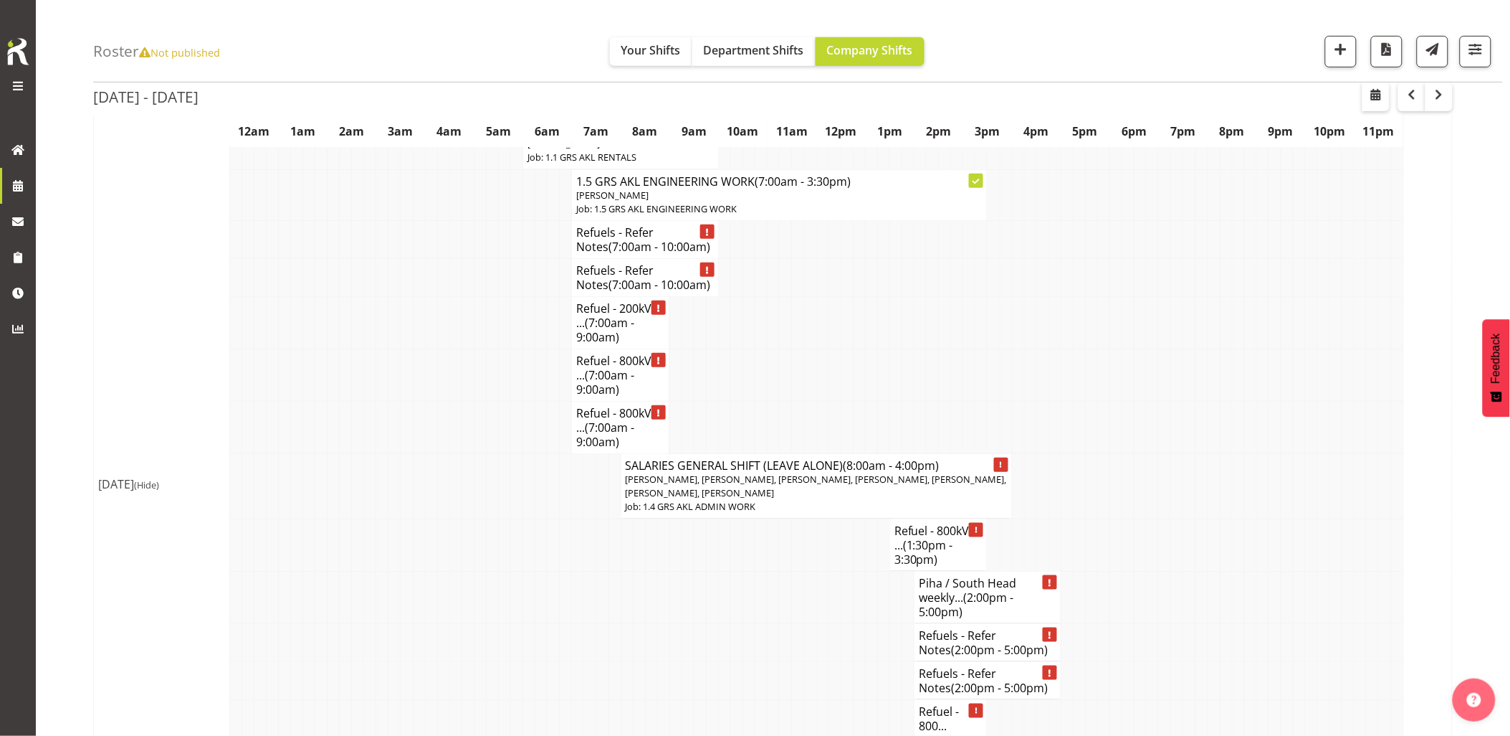
scroll to position [2070, 0]
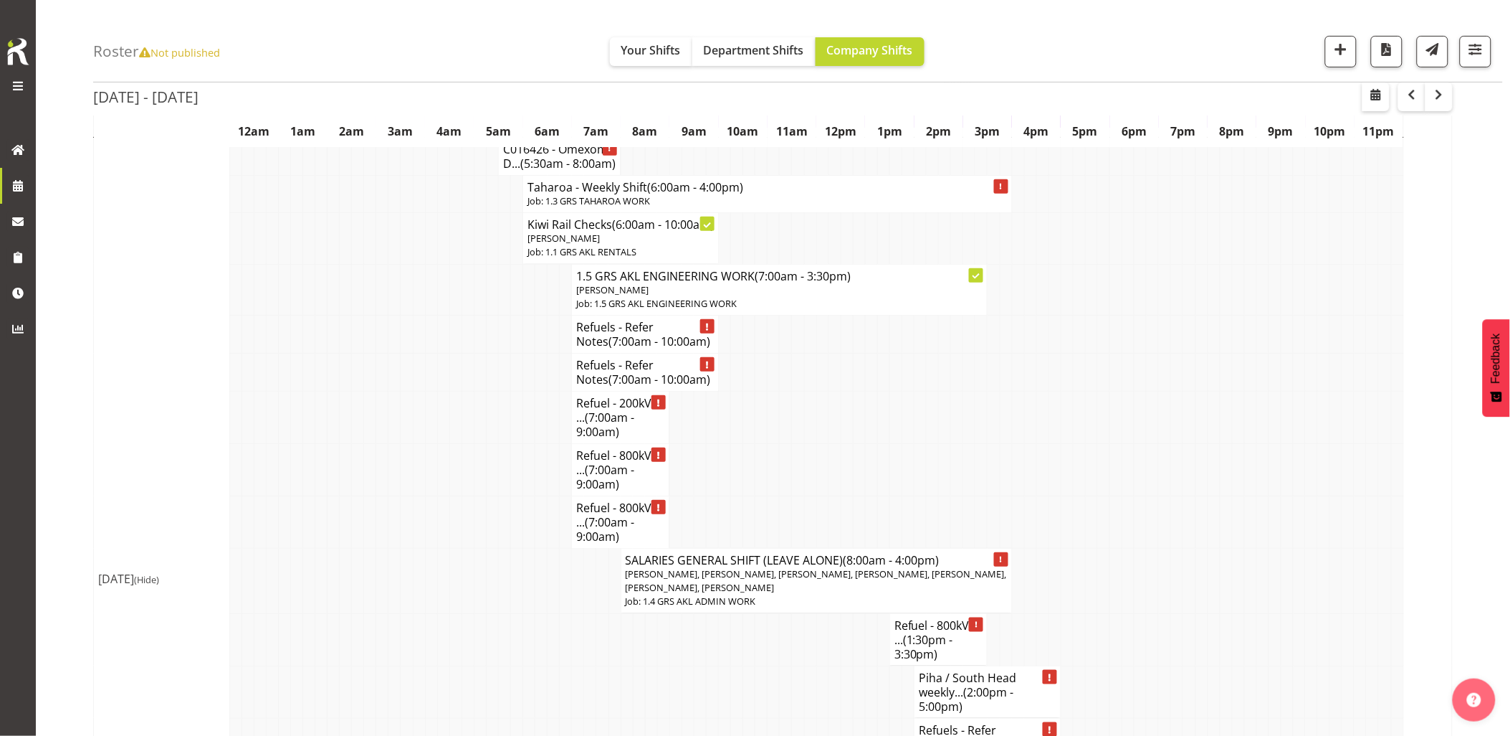
click at [387, 391] on td at bounding box center [382, 372] width 12 height 38
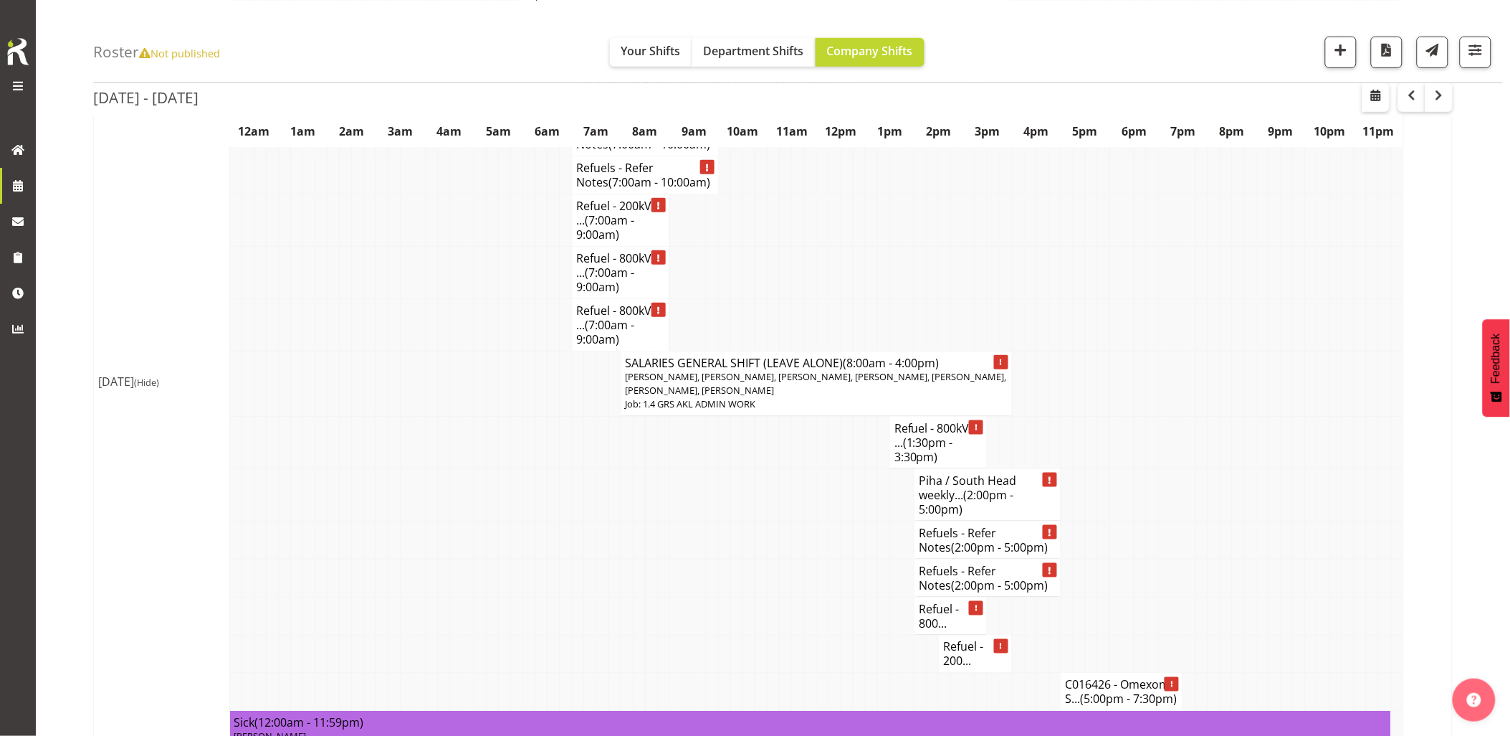
scroll to position [2310, 0]
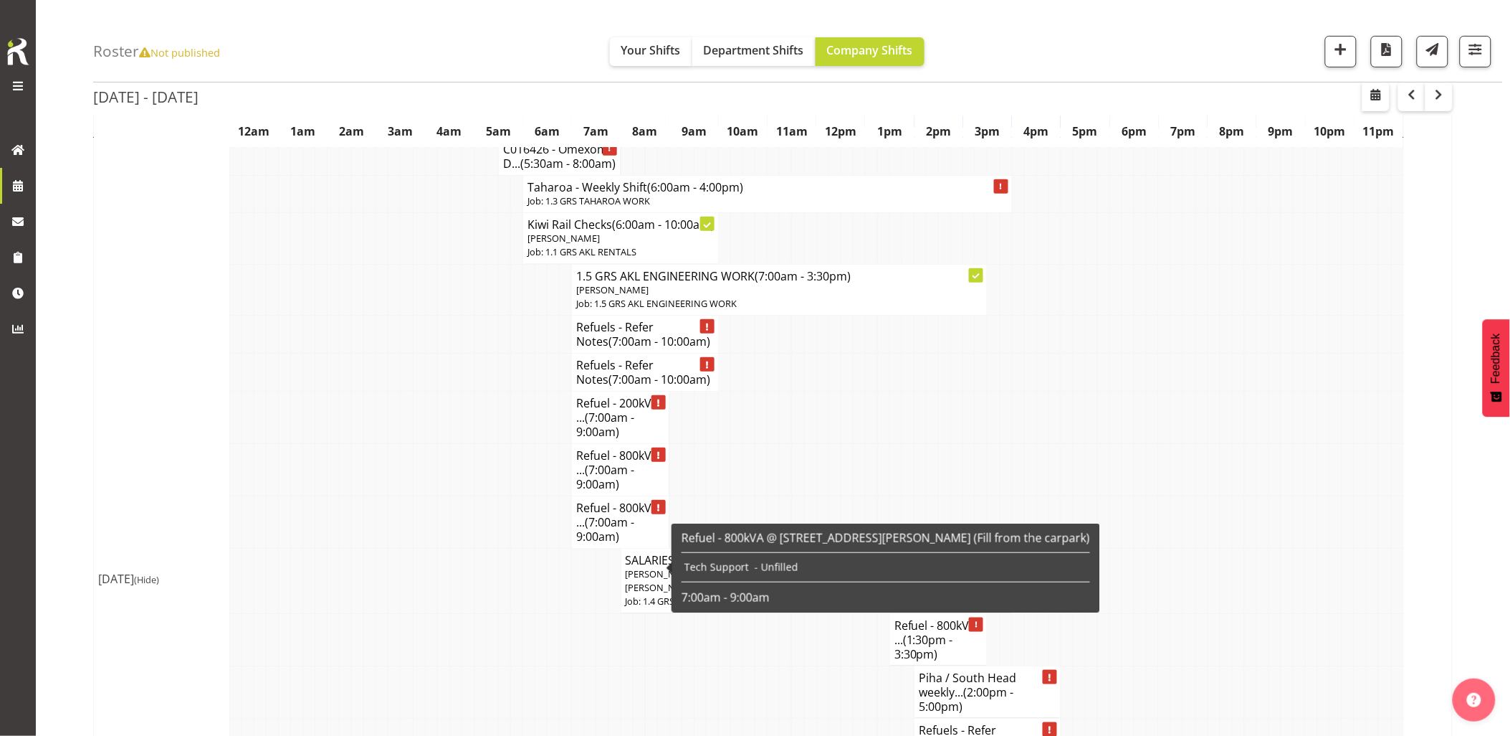
click at [411, 444] on td at bounding box center [407, 417] width 12 height 52
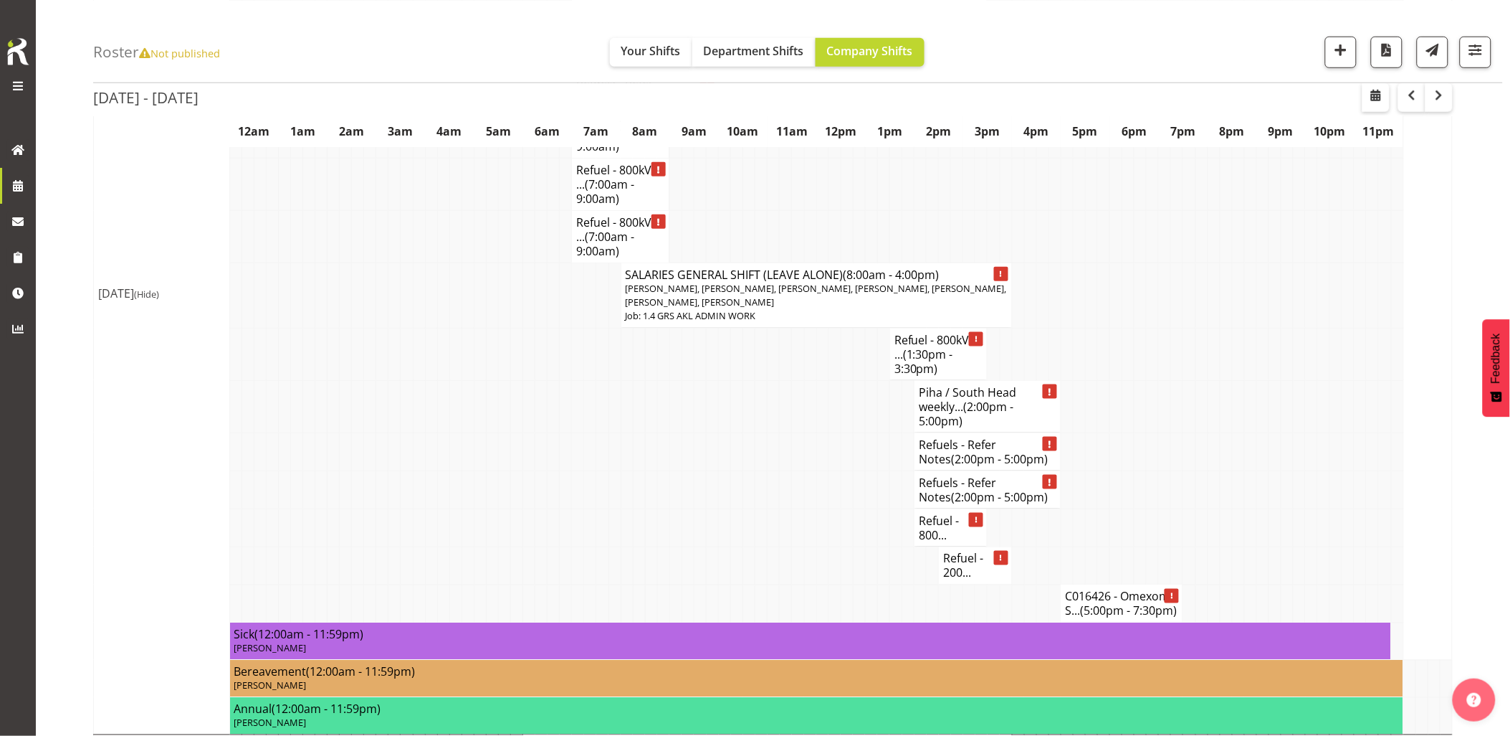
scroll to position [2389, 0]
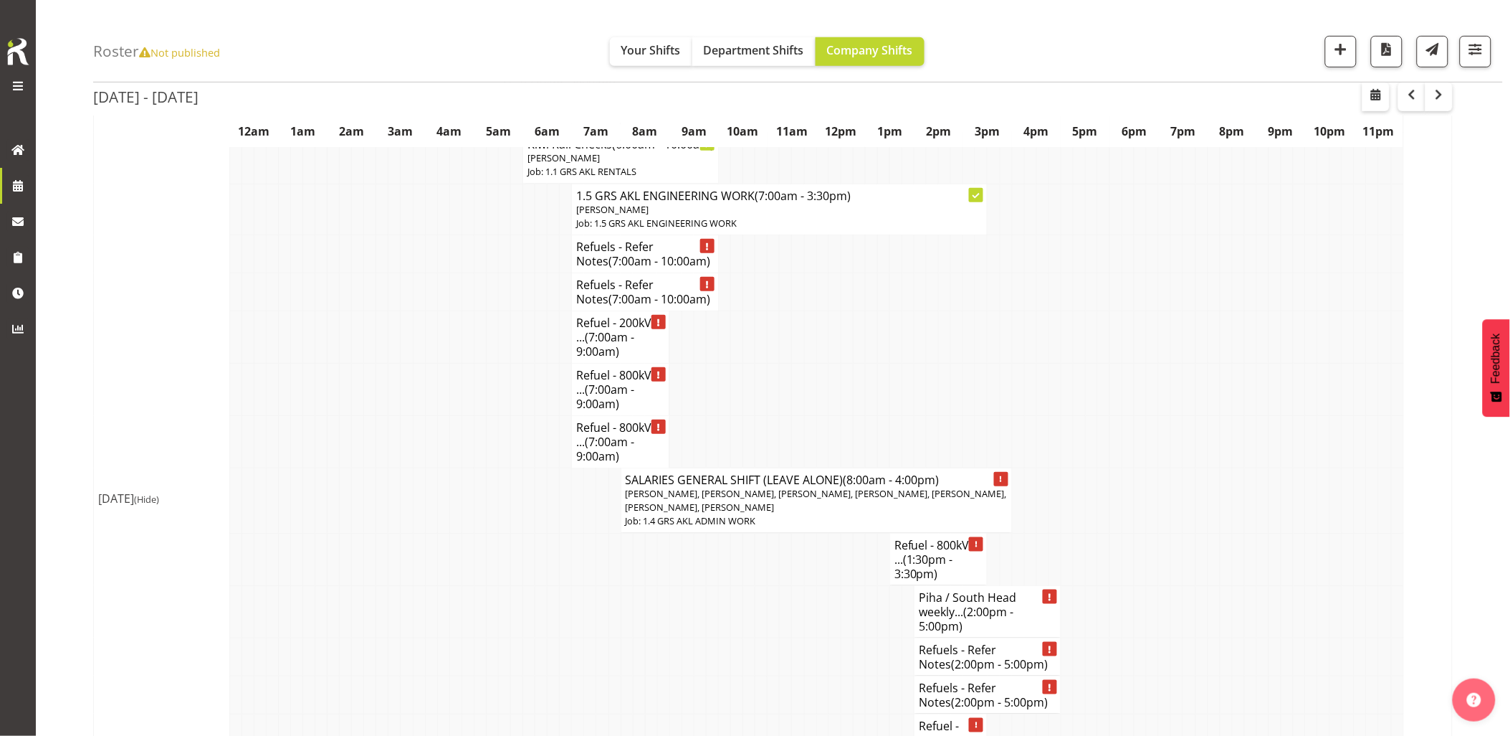
click at [492, 523] on td at bounding box center [492, 500] width 12 height 65
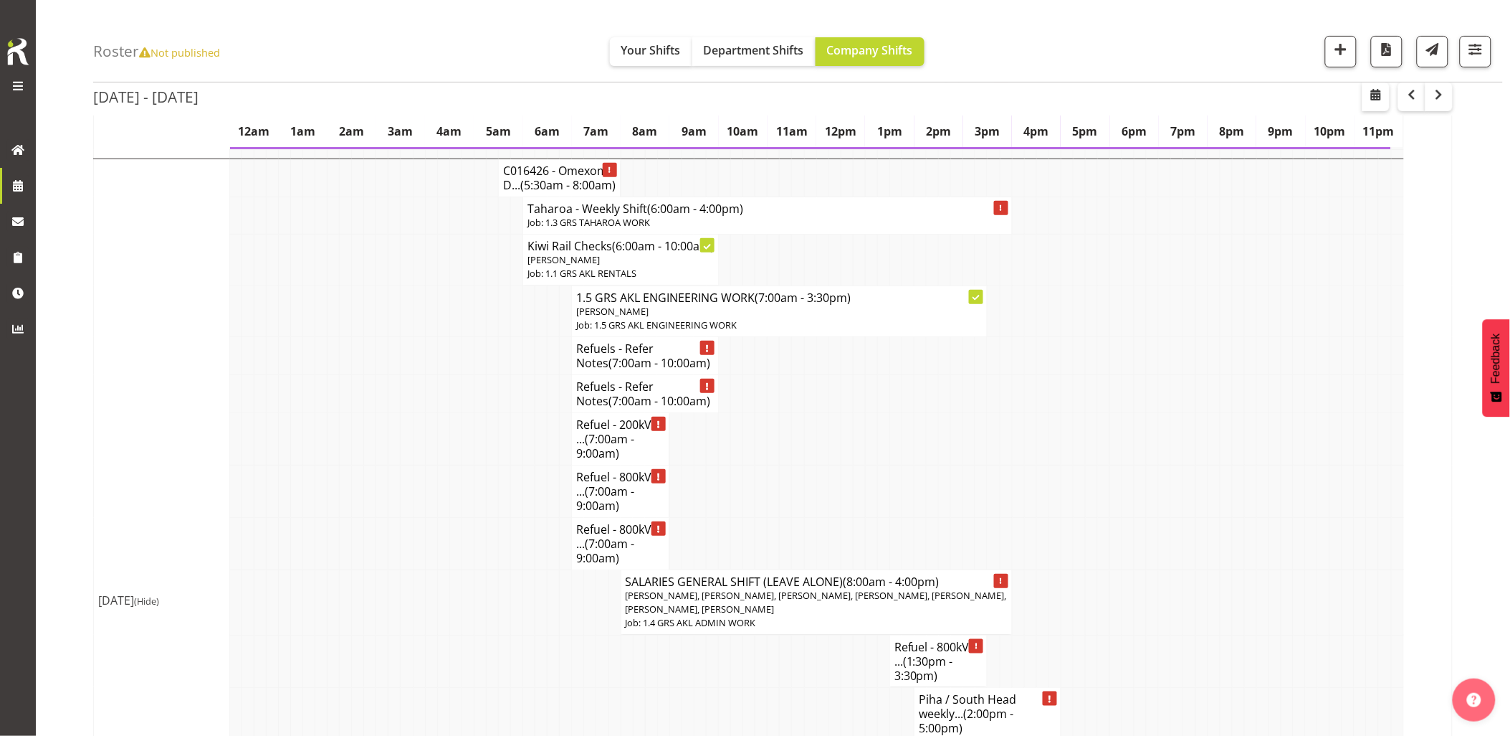
scroll to position [1991, 0]
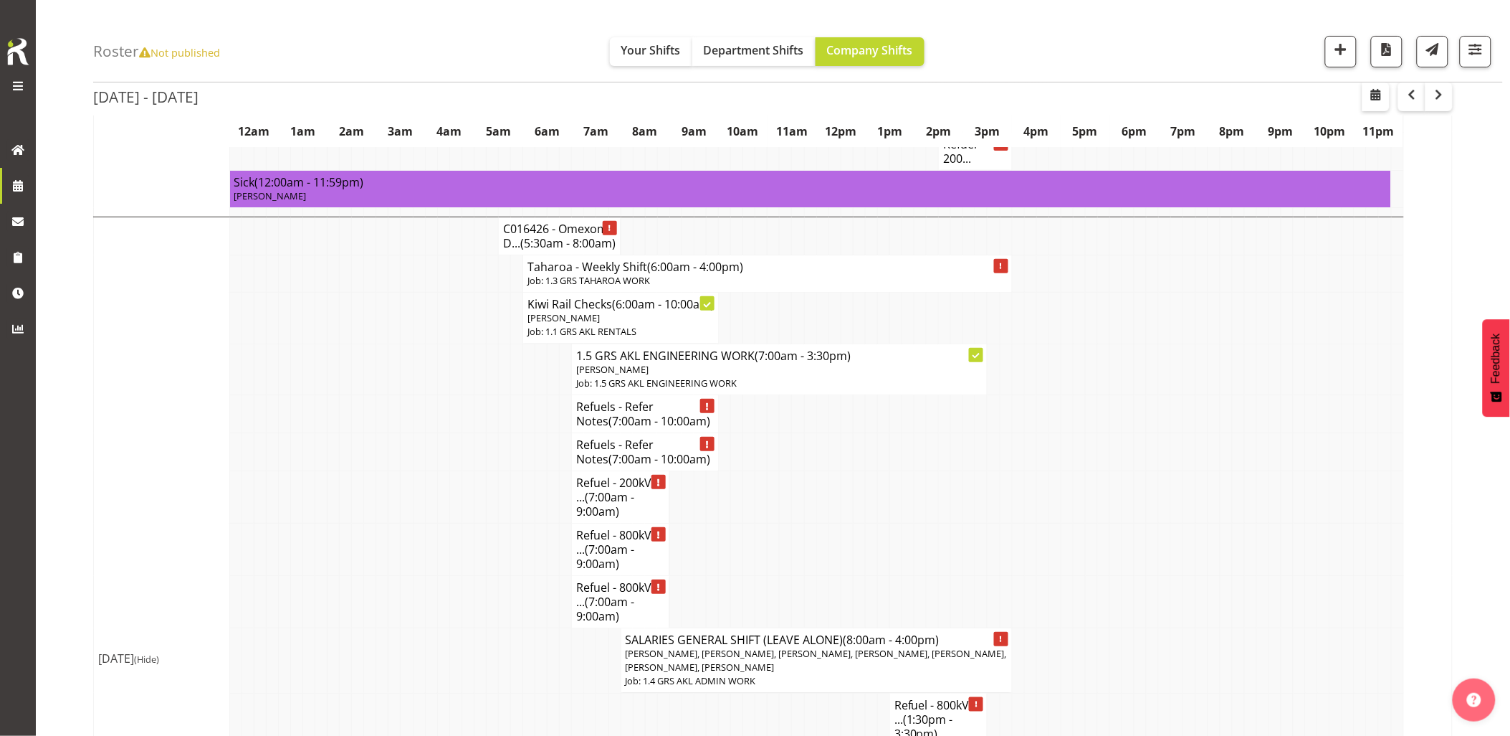
click at [489, 521] on td at bounding box center [492, 497] width 12 height 52
click at [428, 343] on td at bounding box center [431, 317] width 12 height 51
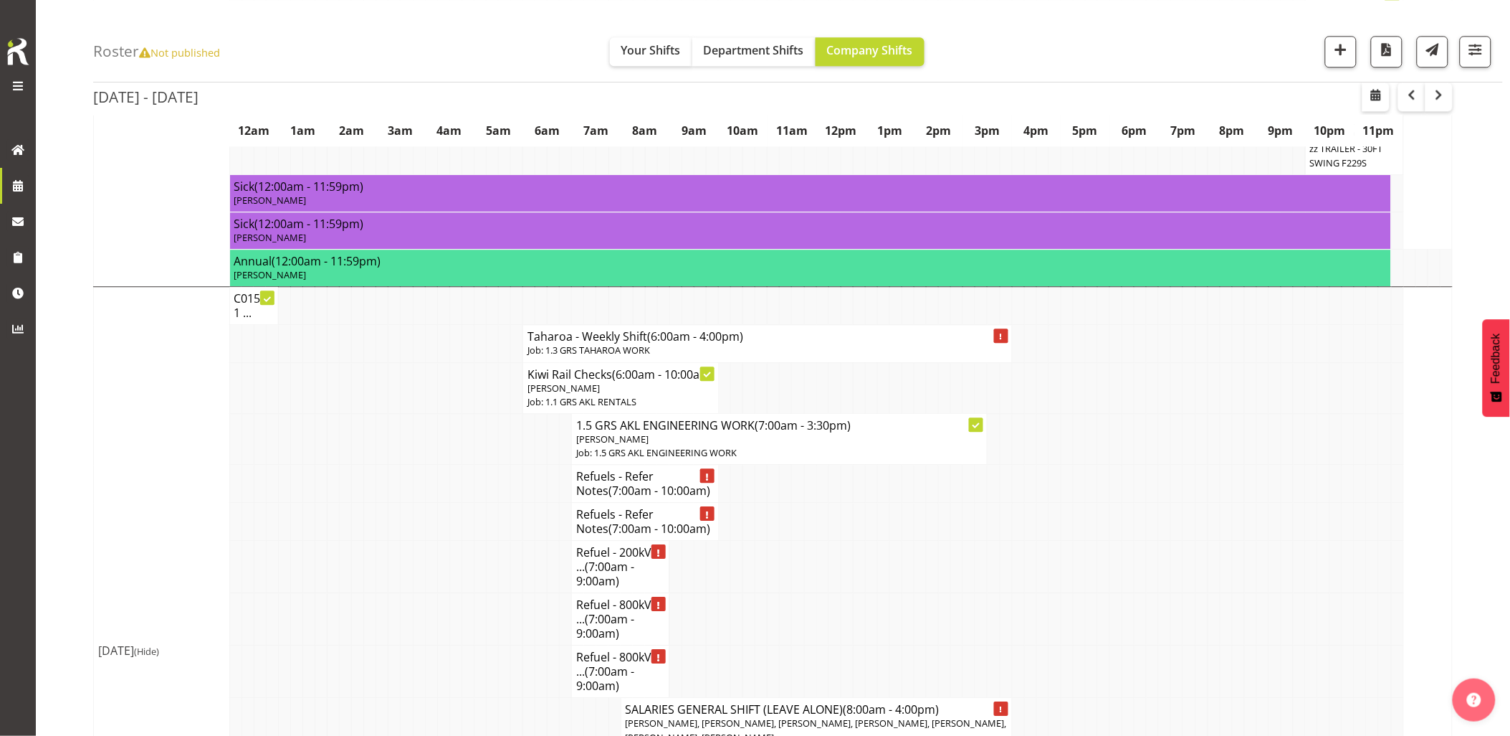
click at [366, 404] on td at bounding box center [370, 387] width 12 height 51
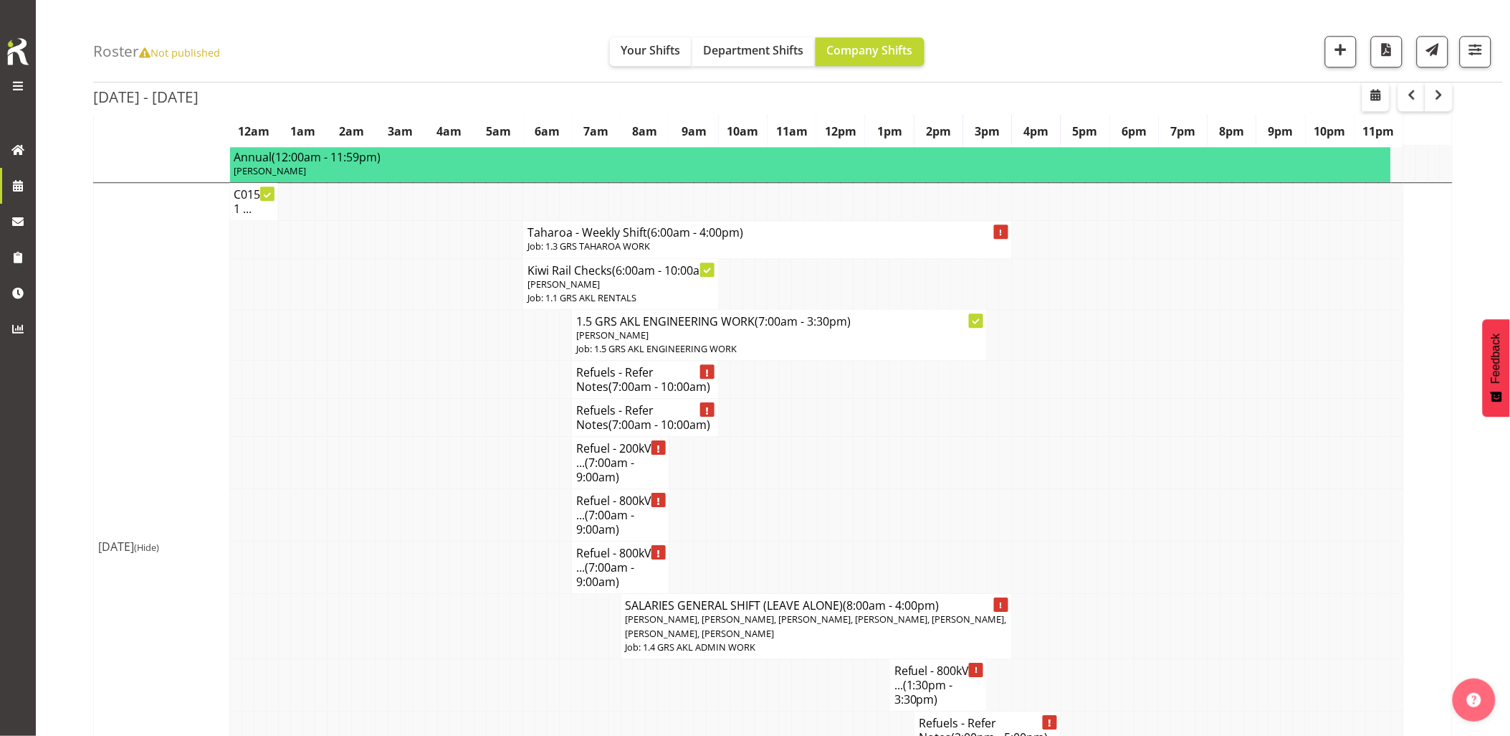
scroll to position [1353, 0]
